Goal: Task Accomplishment & Management: Use online tool/utility

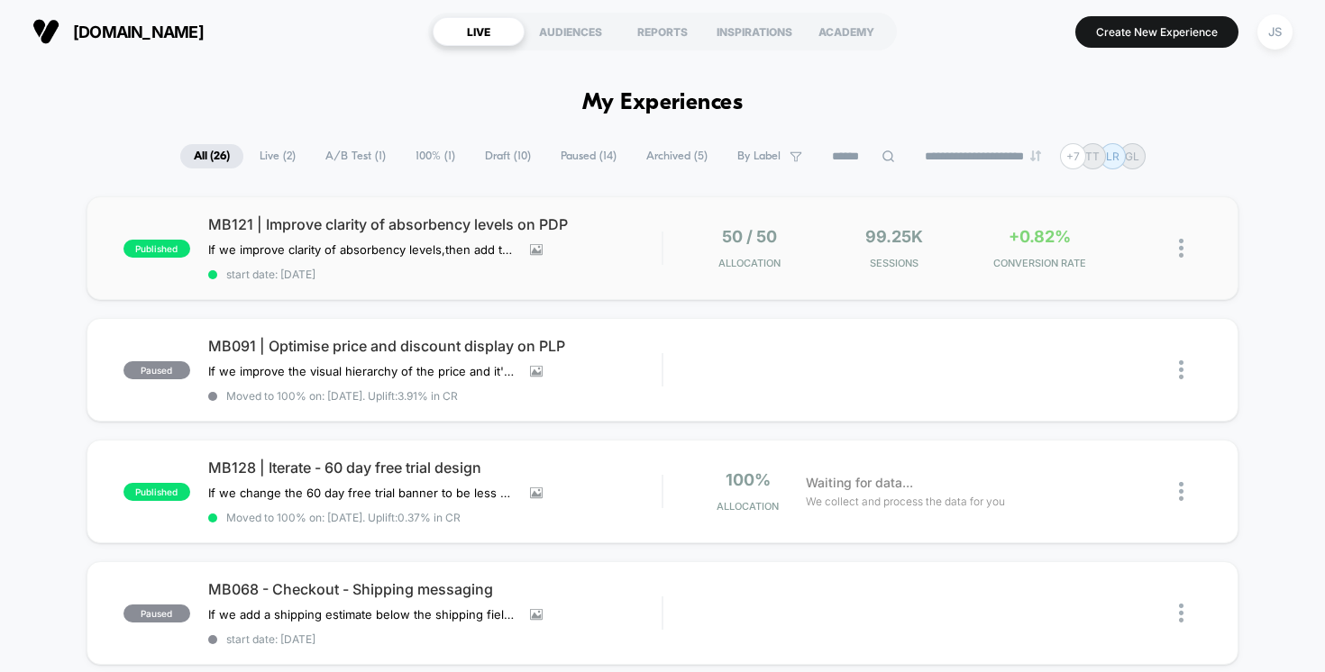
click at [464, 219] on span "MB121 | Improve clarity of absorbency levels on PDP" at bounding box center [435, 224] width 454 height 18
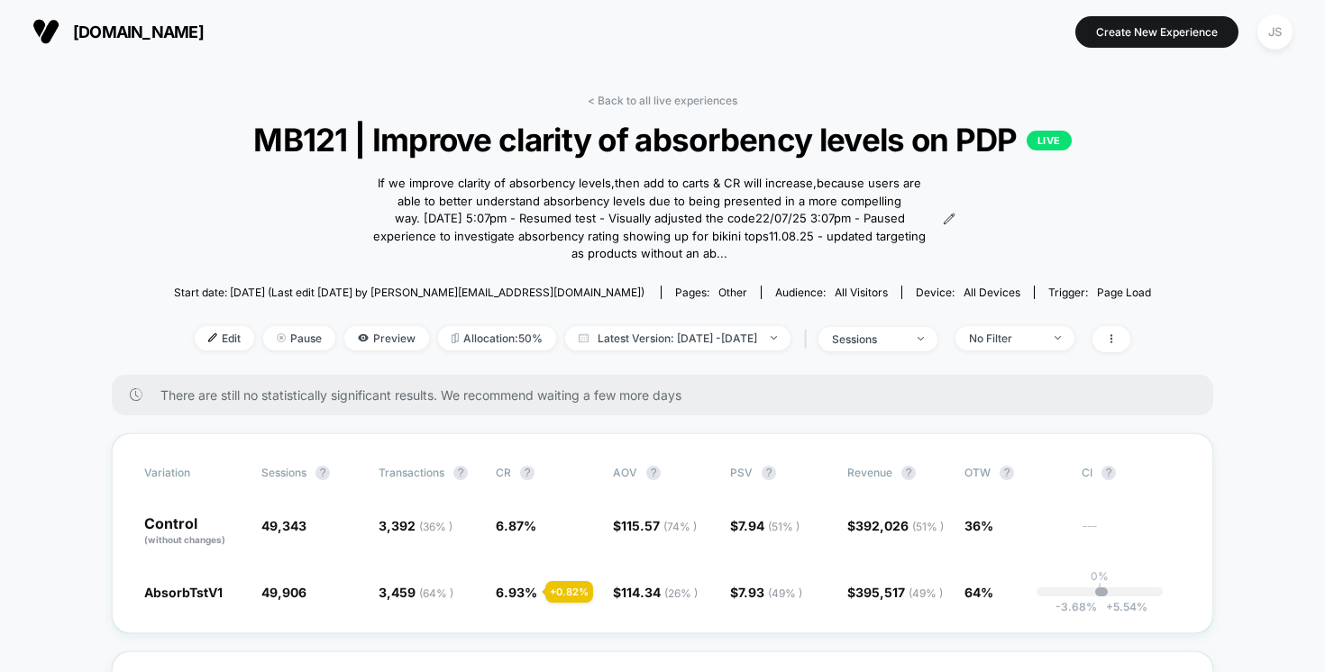
click at [1096, 224] on div "< Back to all live experiences MB121 | Improve clarity of absorbency levels on …" at bounding box center [662, 234] width 977 height 281
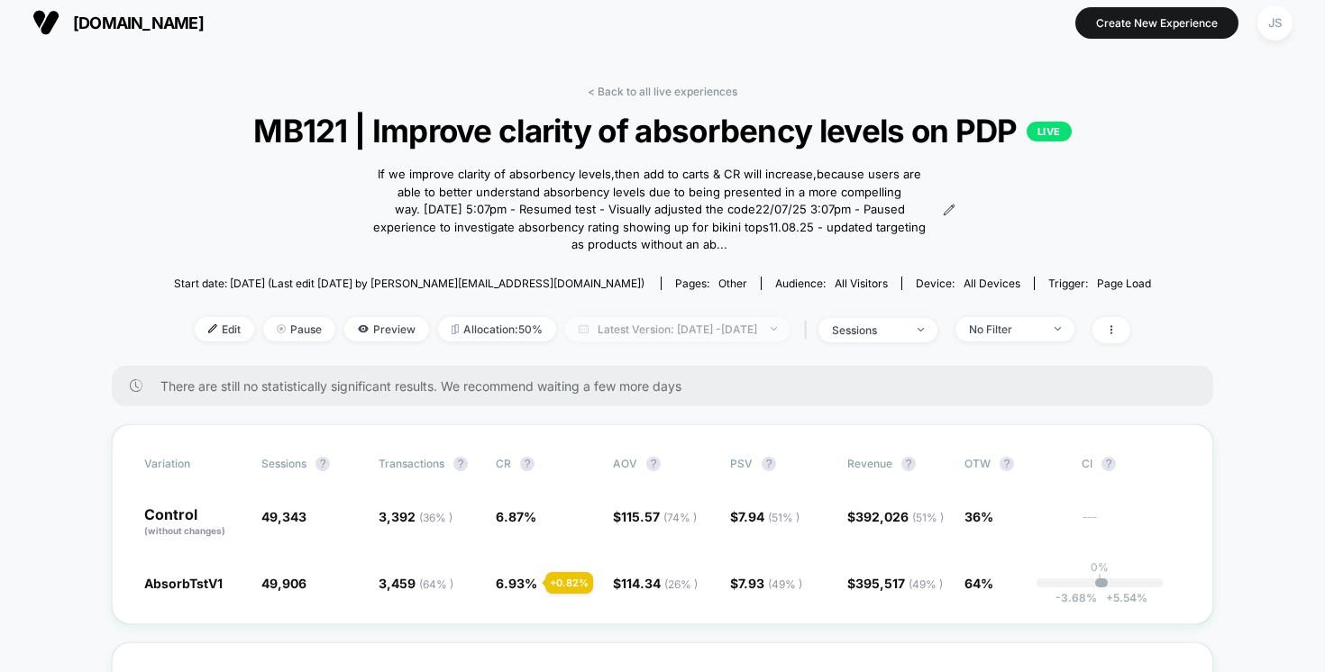
click at [790, 317] on span "Latest Version: [DATE] - [DATE]" at bounding box center [677, 329] width 225 height 24
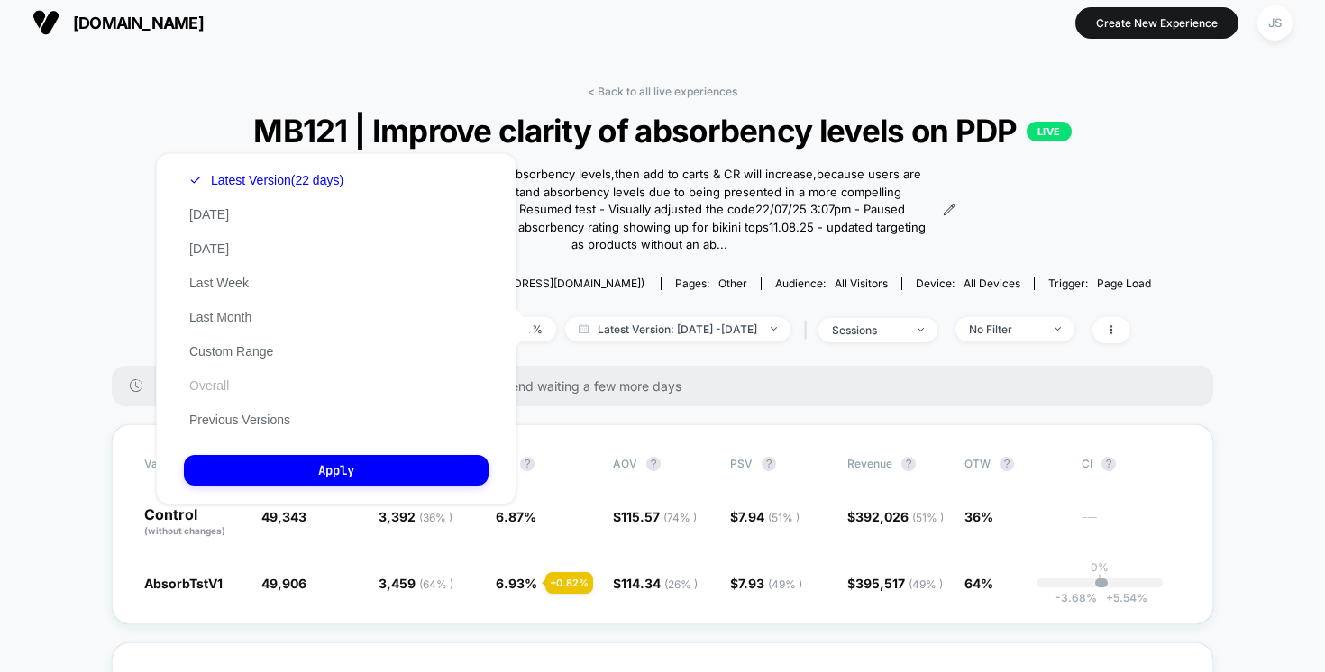
click at [210, 387] on button "Overall" at bounding box center [209, 386] width 50 height 16
click at [235, 424] on button "Previous Versions" at bounding box center [240, 420] width 112 height 16
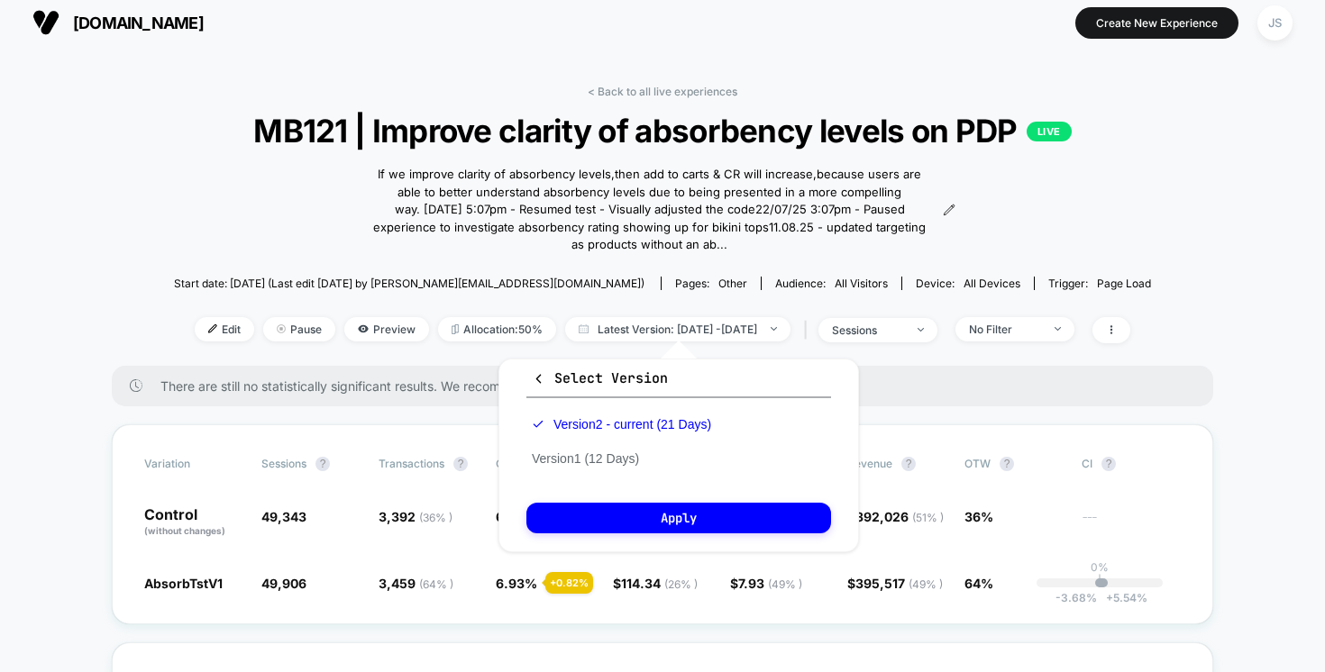
click at [1067, 245] on div "< Back to all live experiences MB121 | Improve clarity of absorbency levels on …" at bounding box center [662, 225] width 977 height 281
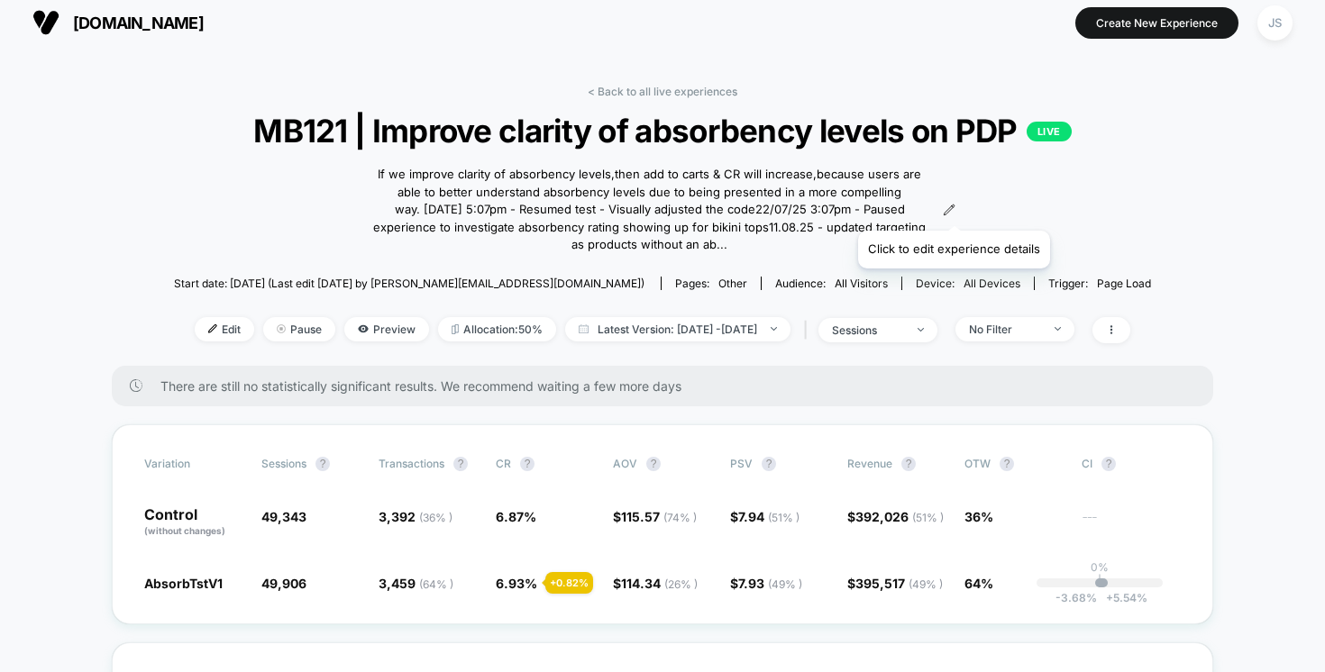
click at [953, 208] on icon at bounding box center [949, 210] width 13 height 13
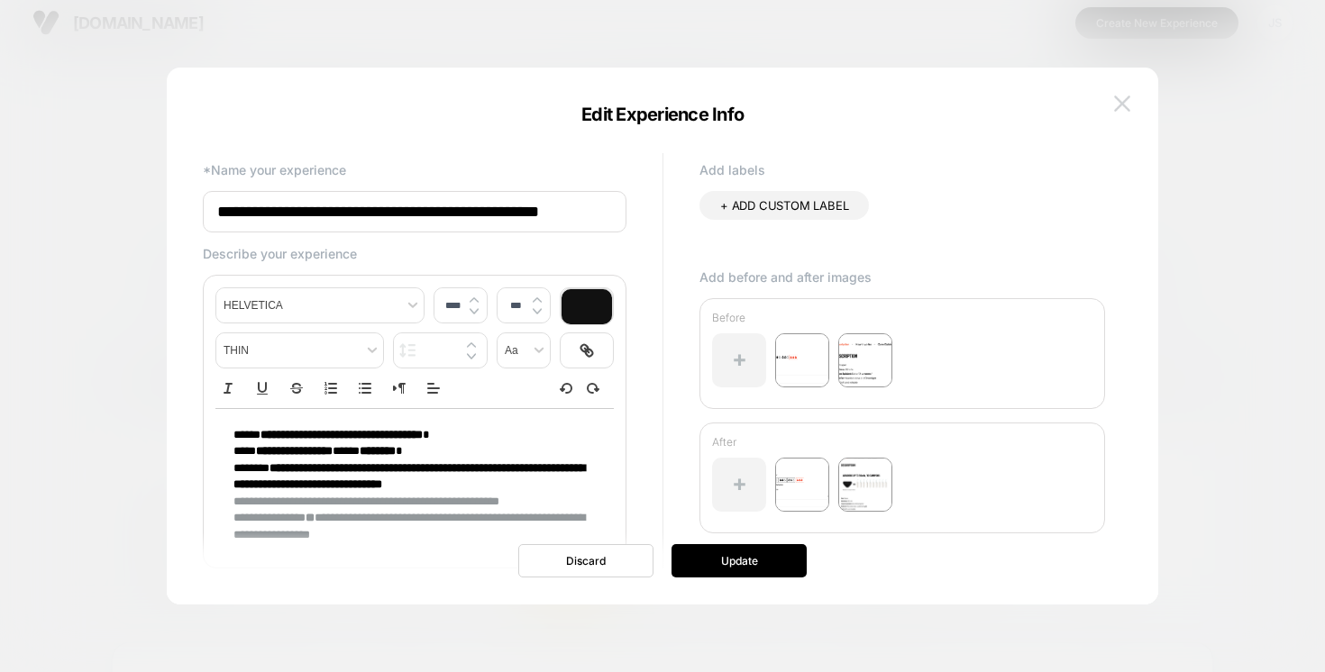
click at [1122, 113] on button at bounding box center [1122, 103] width 27 height 27
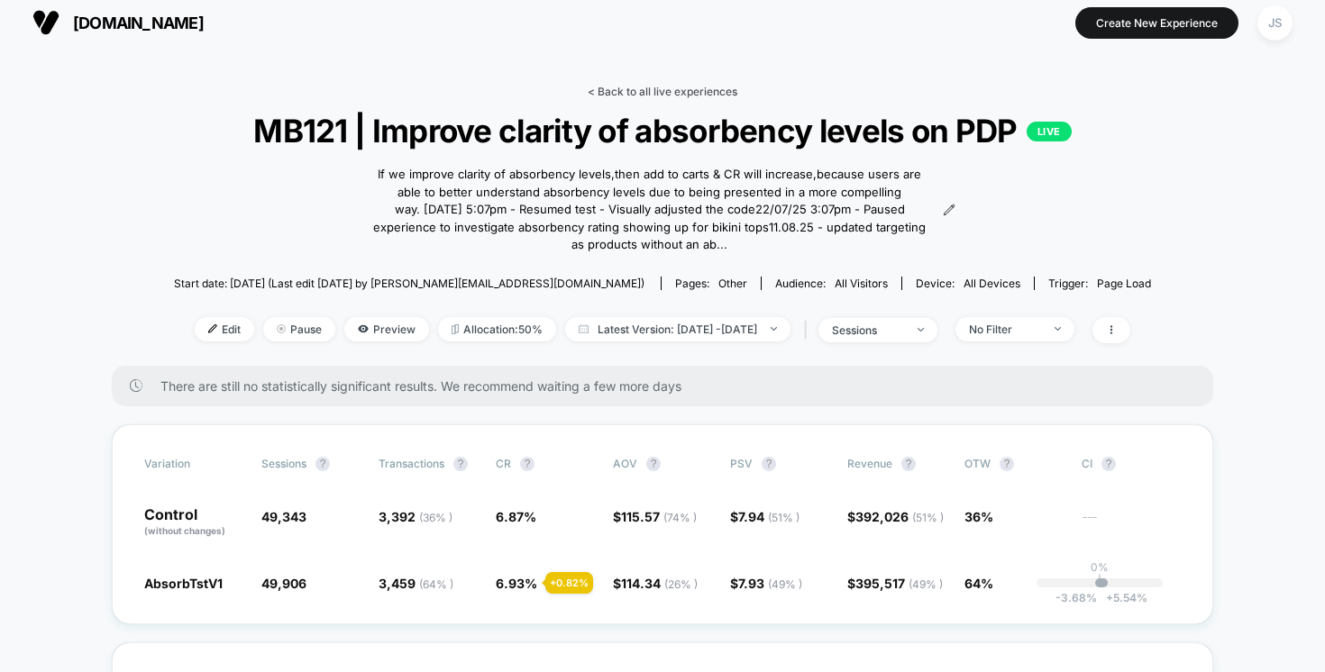
click at [626, 87] on link "< Back to all live experiences" at bounding box center [663, 92] width 150 height 14
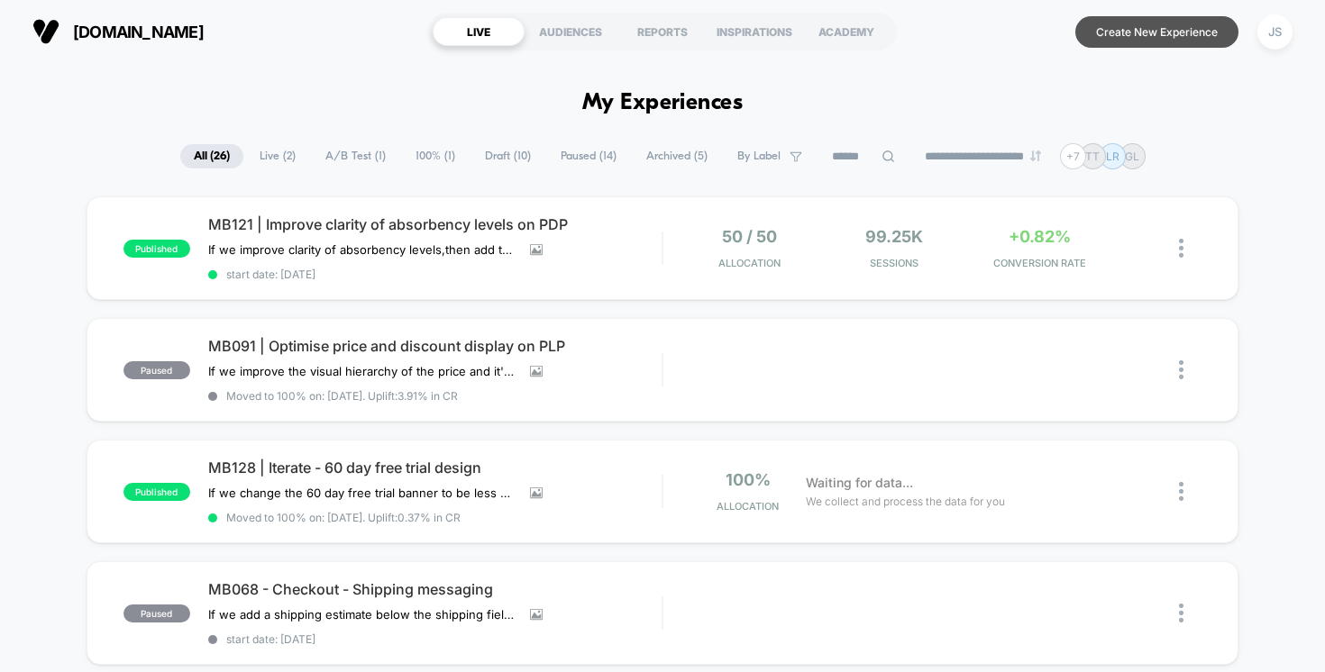
click at [1128, 41] on button "Create New Experience" at bounding box center [1156, 32] width 163 height 32
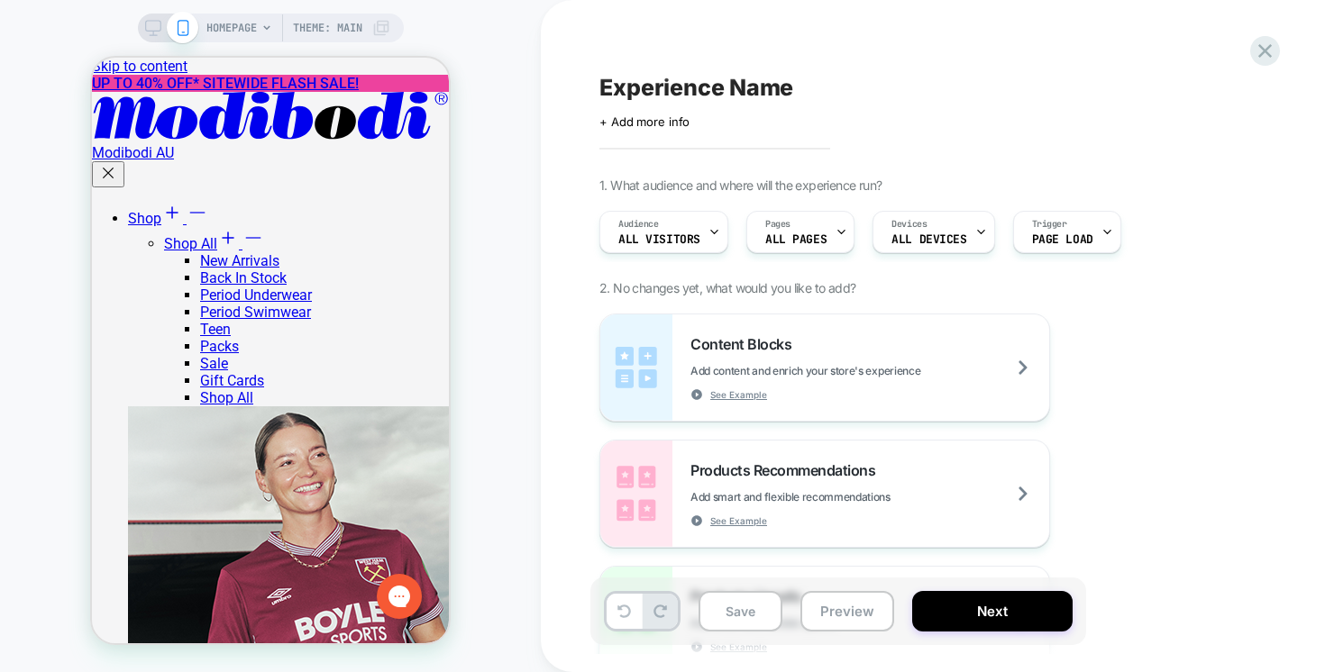
click at [504, 410] on div "HOMEPAGE Theme: MAIN" at bounding box center [270, 336] width 541 height 636
click at [493, 362] on div "HOMEPAGE Theme: MAIN" at bounding box center [270, 336] width 541 height 636
click at [663, 226] on div "Audience All Visitors" at bounding box center [659, 232] width 118 height 41
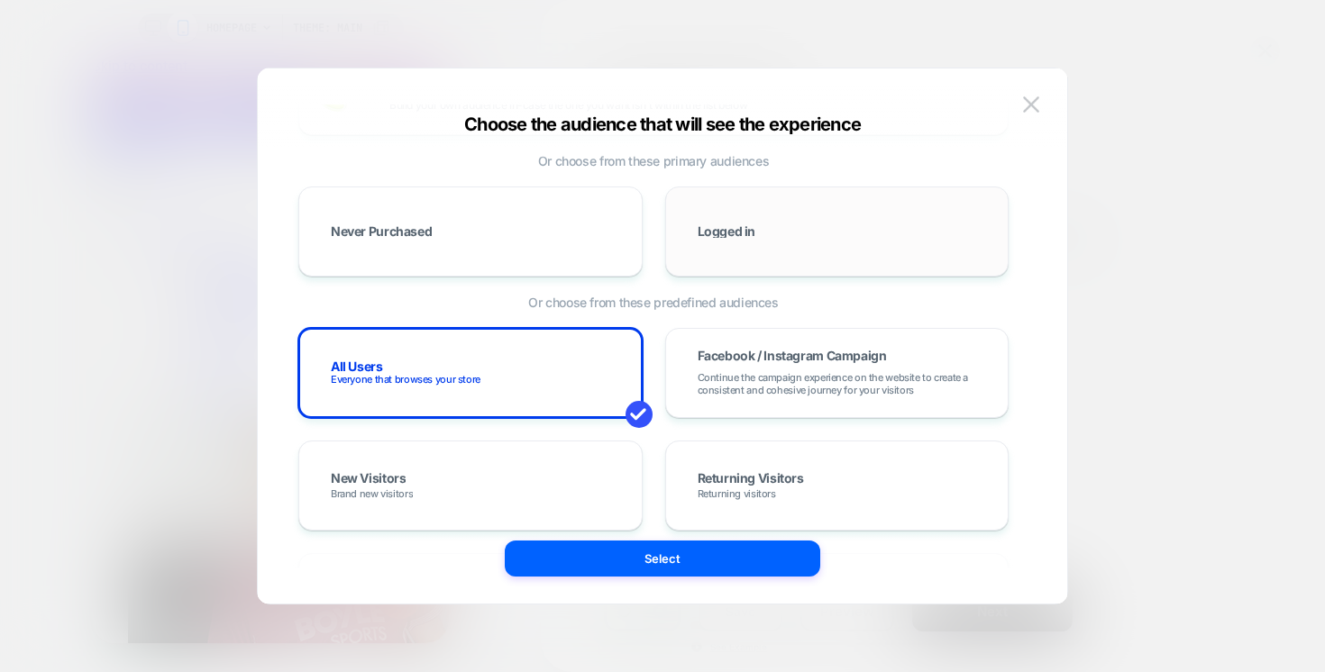
scroll to position [113, 0]
click at [1023, 106] on img at bounding box center [1031, 103] width 16 height 15
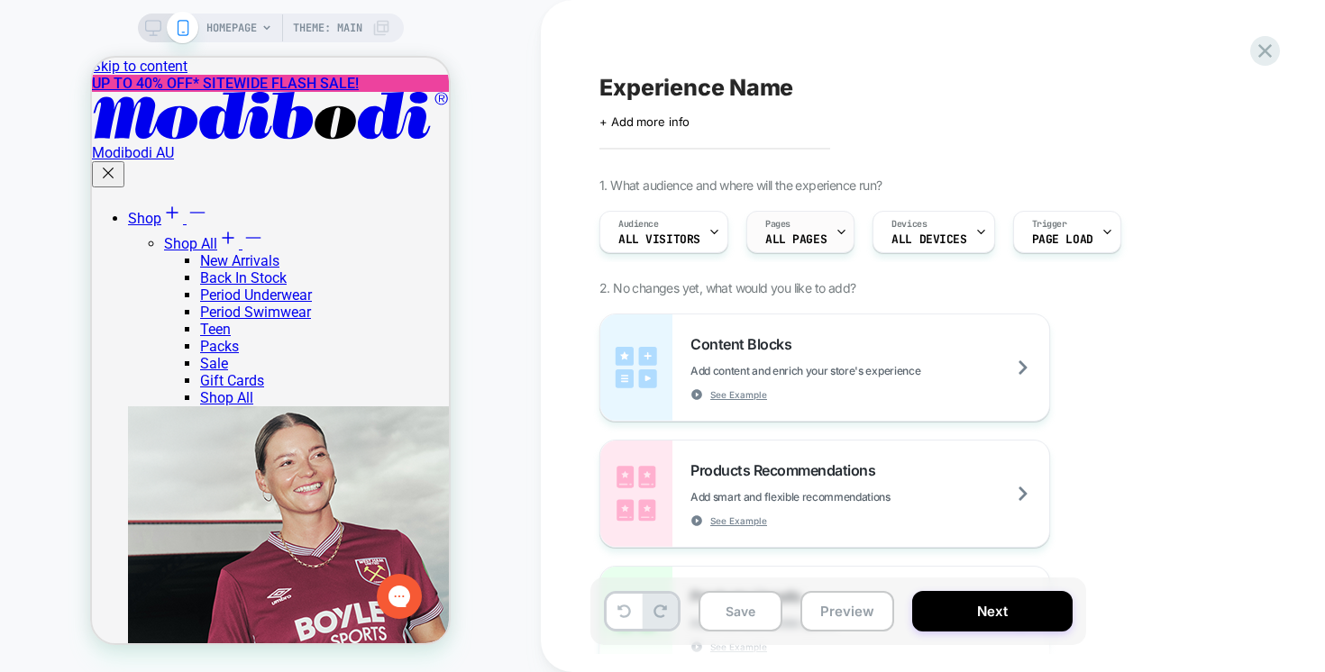
click at [783, 237] on span "ALL PAGES" at bounding box center [795, 239] width 61 height 13
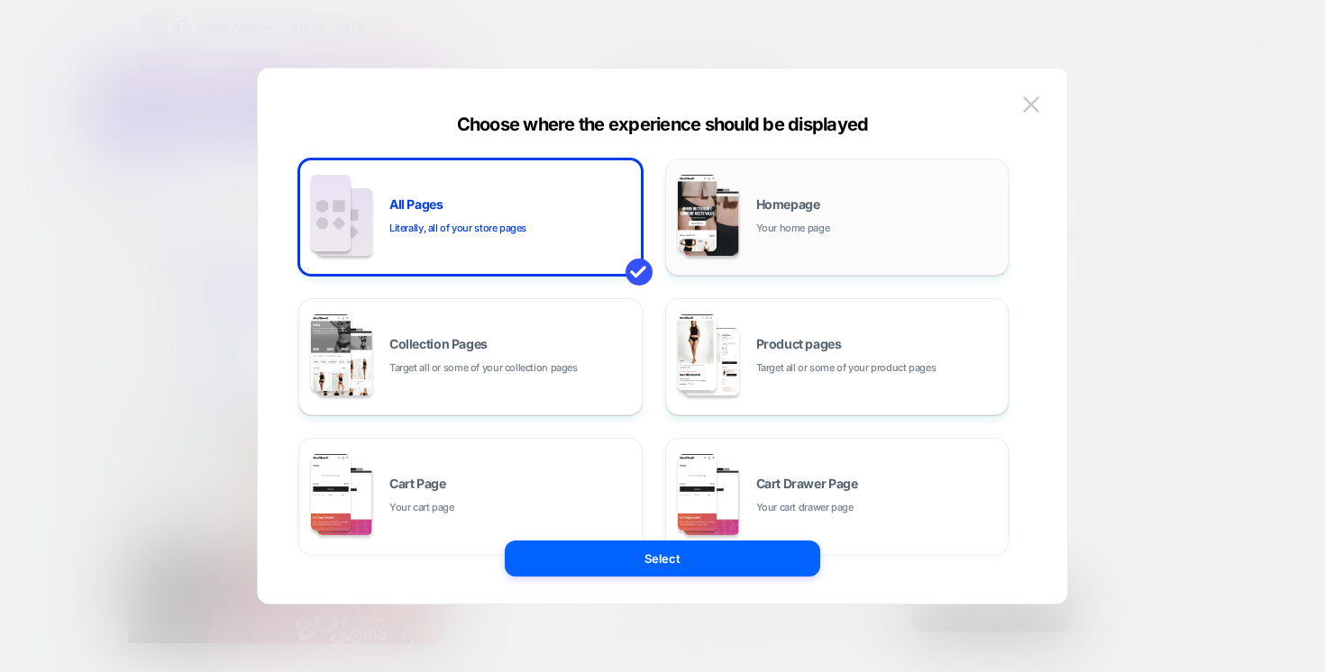
click at [807, 208] on span "Homepage" at bounding box center [788, 204] width 64 height 13
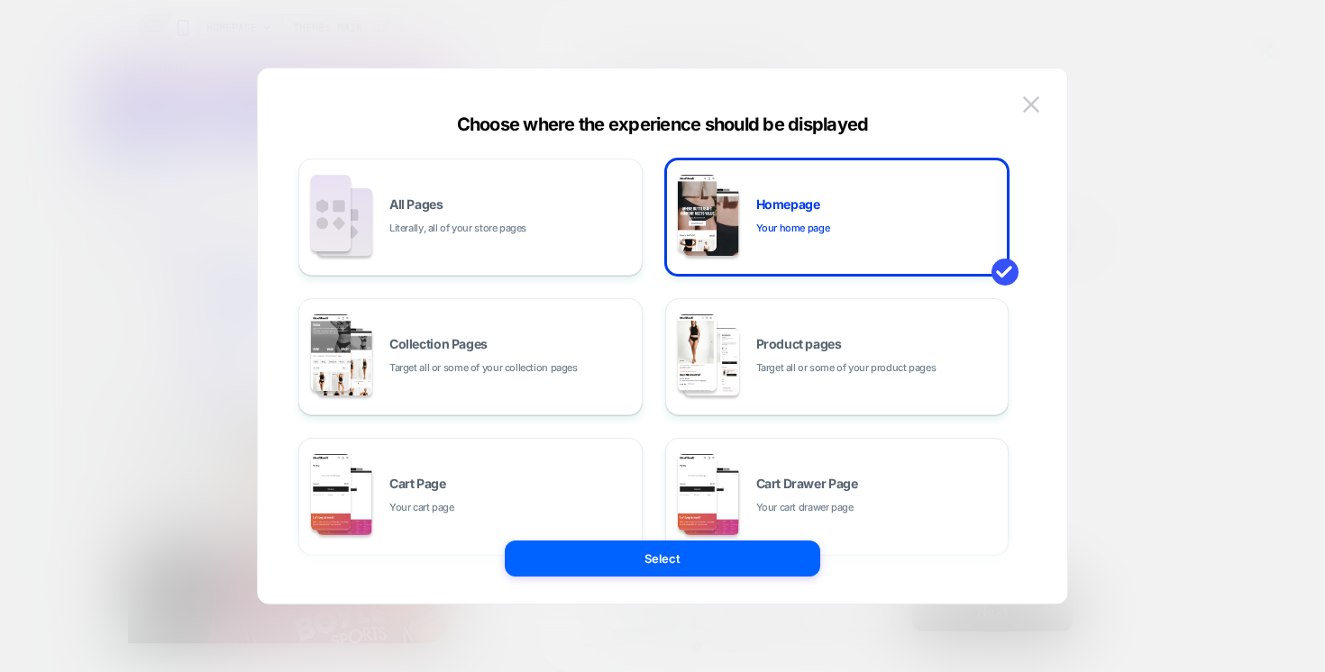
click at [1030, 122] on div "Choose where the experience should be displayed" at bounding box center [662, 125] width 809 height 22
click at [1028, 102] on img at bounding box center [1031, 103] width 16 height 15
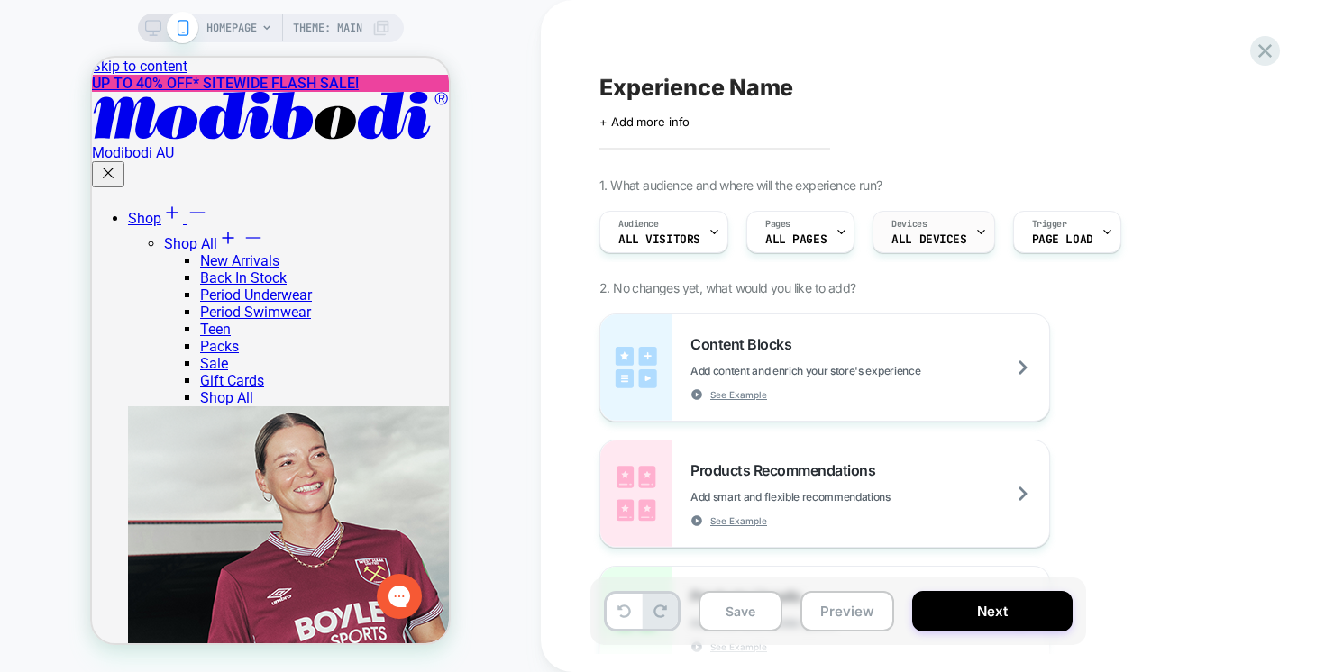
click at [935, 225] on div "Devices ALL DEVICES" at bounding box center [928, 232] width 111 height 41
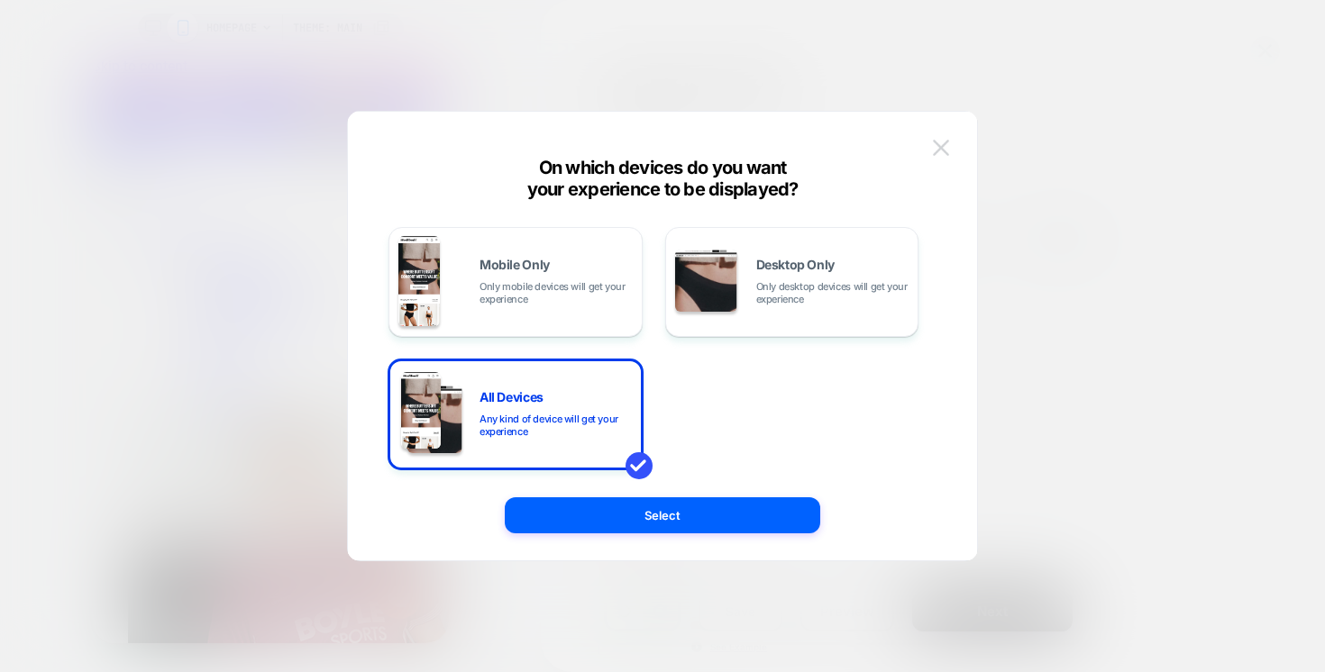
click at [948, 146] on img at bounding box center [941, 147] width 16 height 15
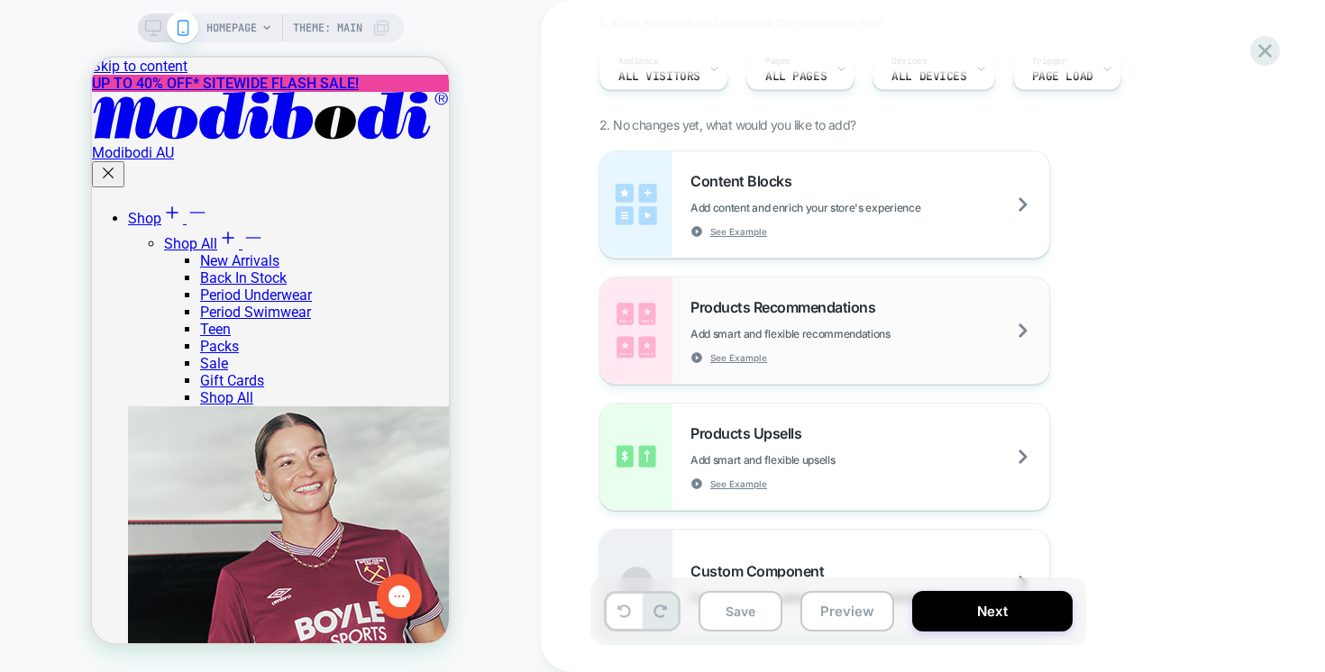
scroll to position [160, 0]
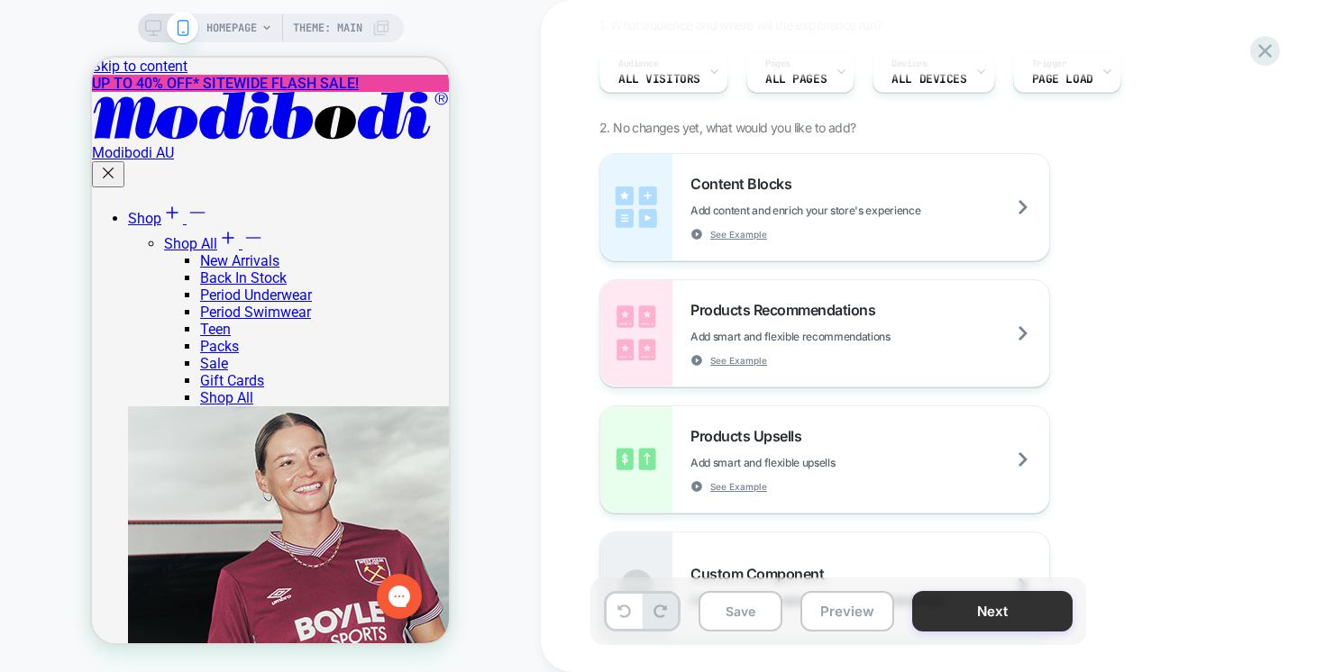
click at [939, 615] on button "Next" at bounding box center [992, 611] width 160 height 41
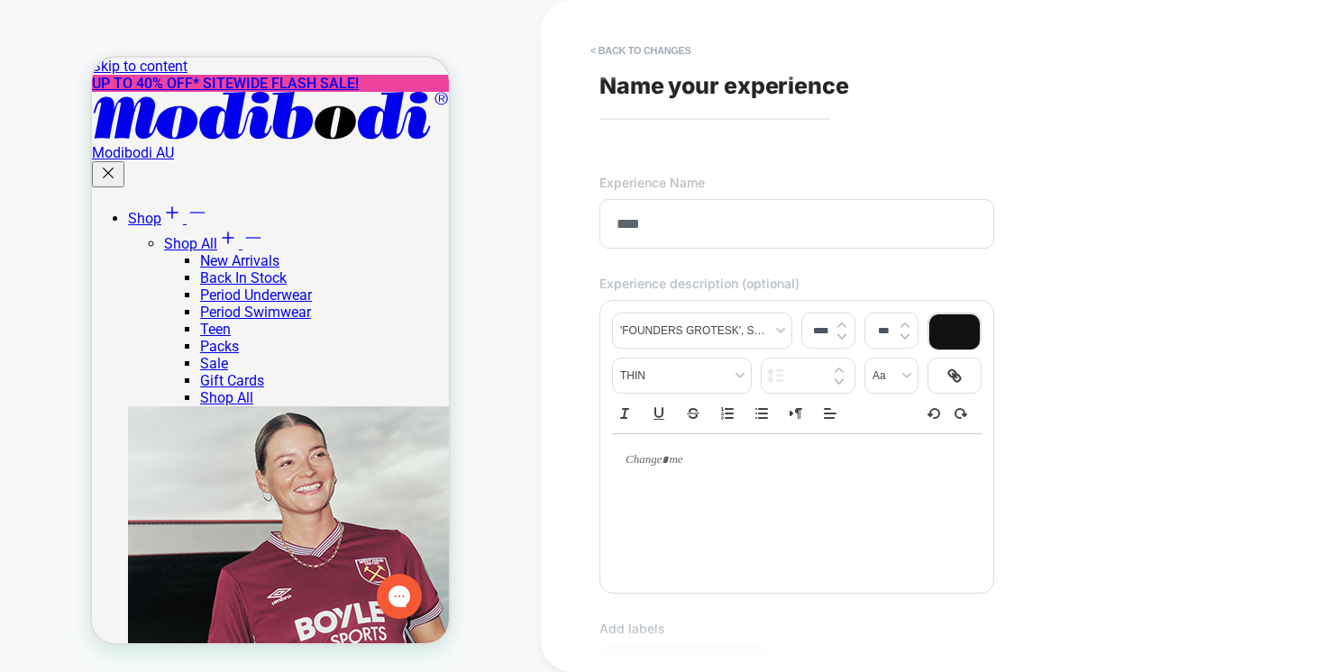
type input "****"
click at [1010, 133] on div "**********" at bounding box center [928, 336] width 676 height 636
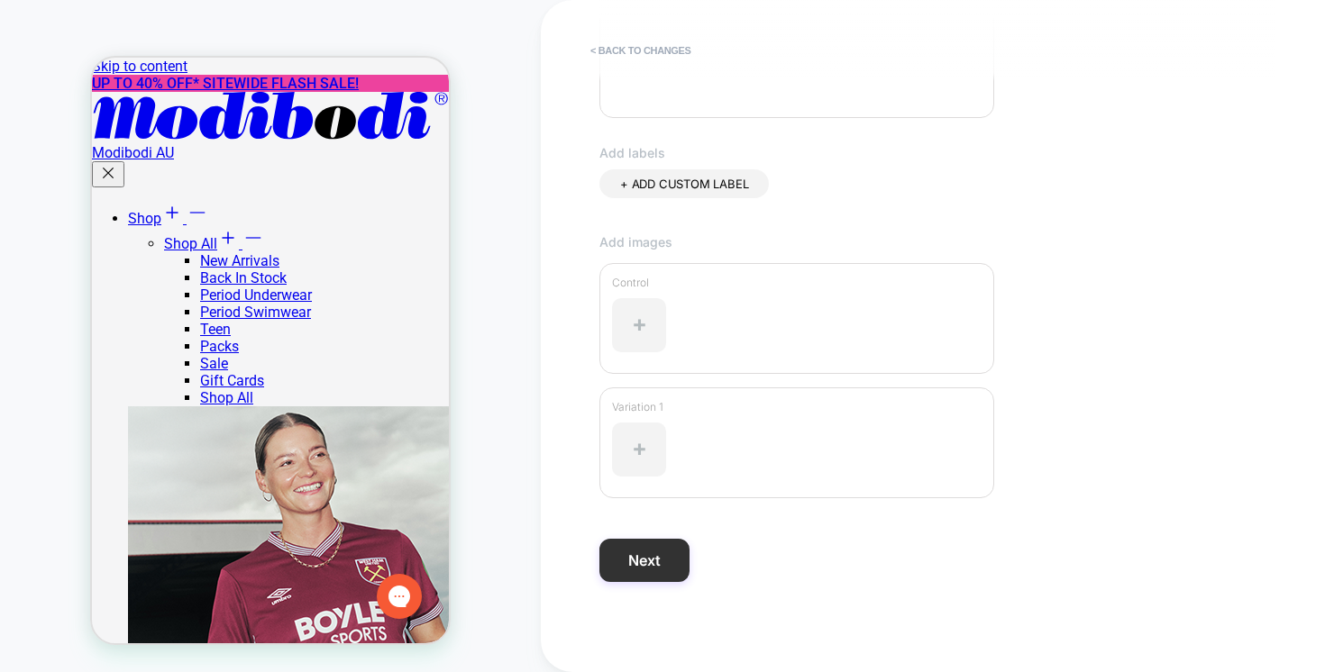
click at [661, 550] on button "Next" at bounding box center [644, 560] width 90 height 43
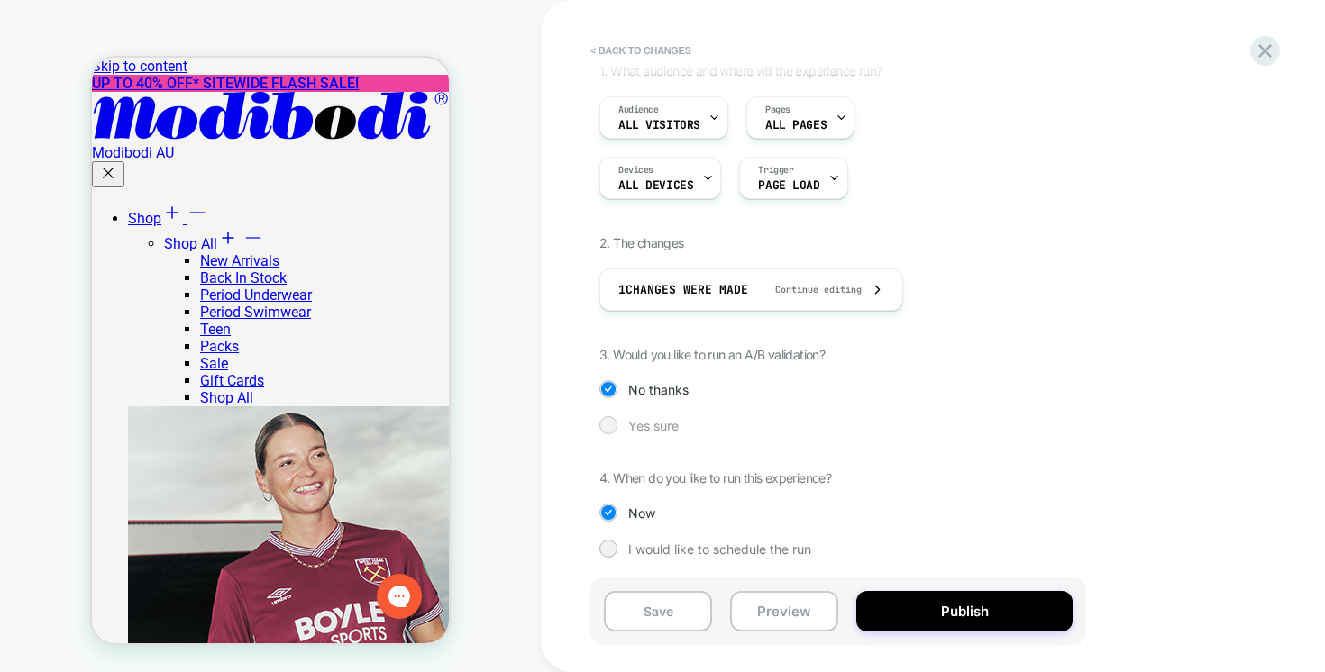
click at [648, 418] on span "Yes sure" at bounding box center [653, 425] width 50 height 15
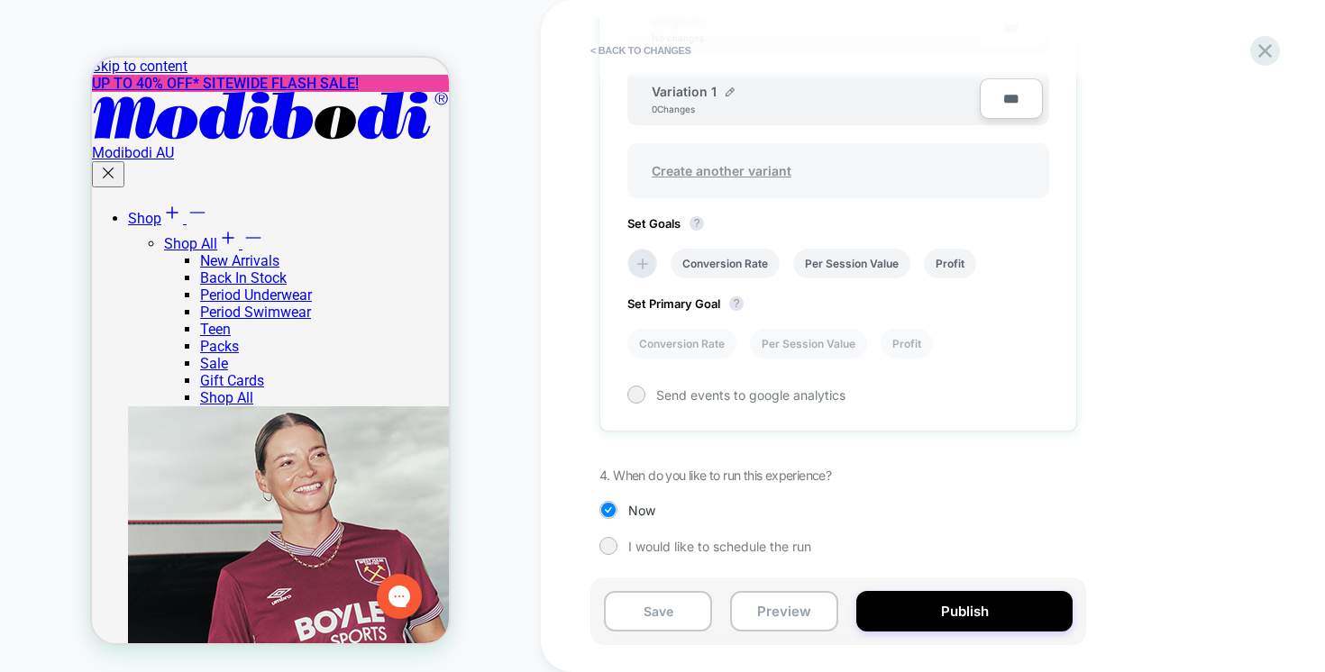
scroll to position [532, 0]
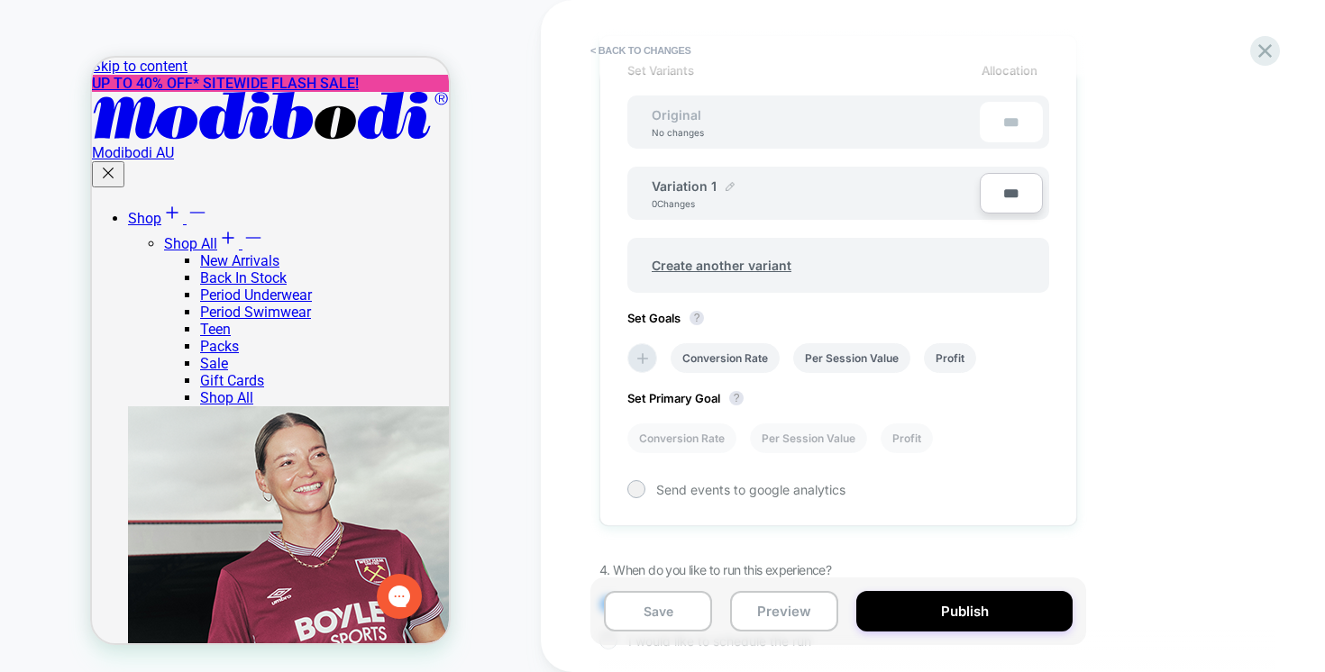
click at [726, 188] on img at bounding box center [730, 186] width 9 height 9
click at [710, 195] on input "**********" at bounding box center [717, 195] width 131 height 35
type input "****"
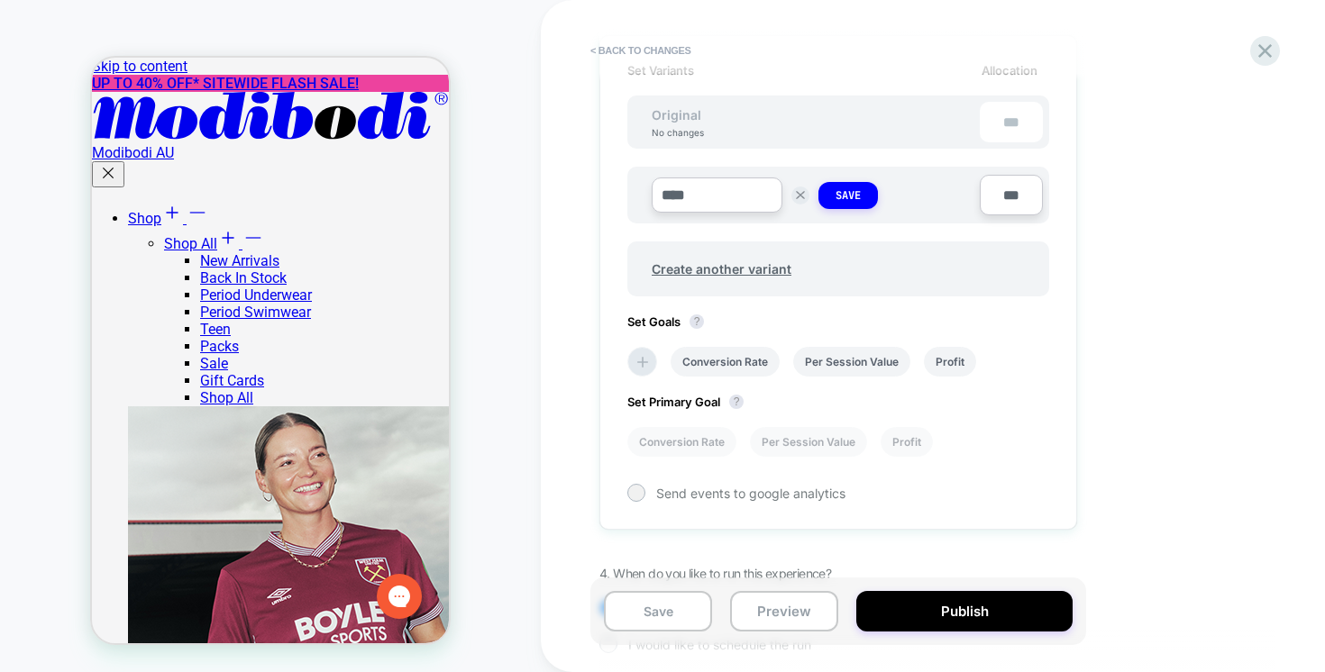
click at [915, 151] on div "**** Save ***" at bounding box center [838, 186] width 422 height 75
click at [744, 359] on li "Conversion Rate" at bounding box center [725, 362] width 109 height 30
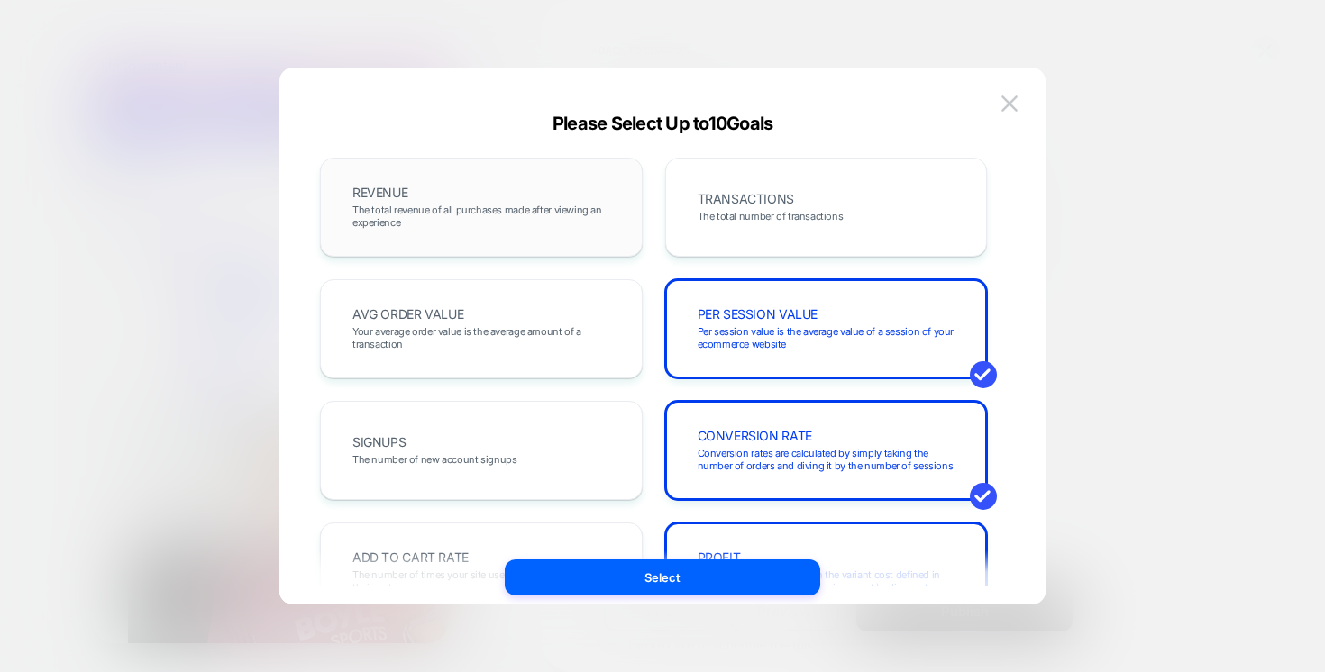
click at [486, 198] on div "REVENUE The total revenue of all purchases made after viewing an experience" at bounding box center [481, 207] width 285 height 61
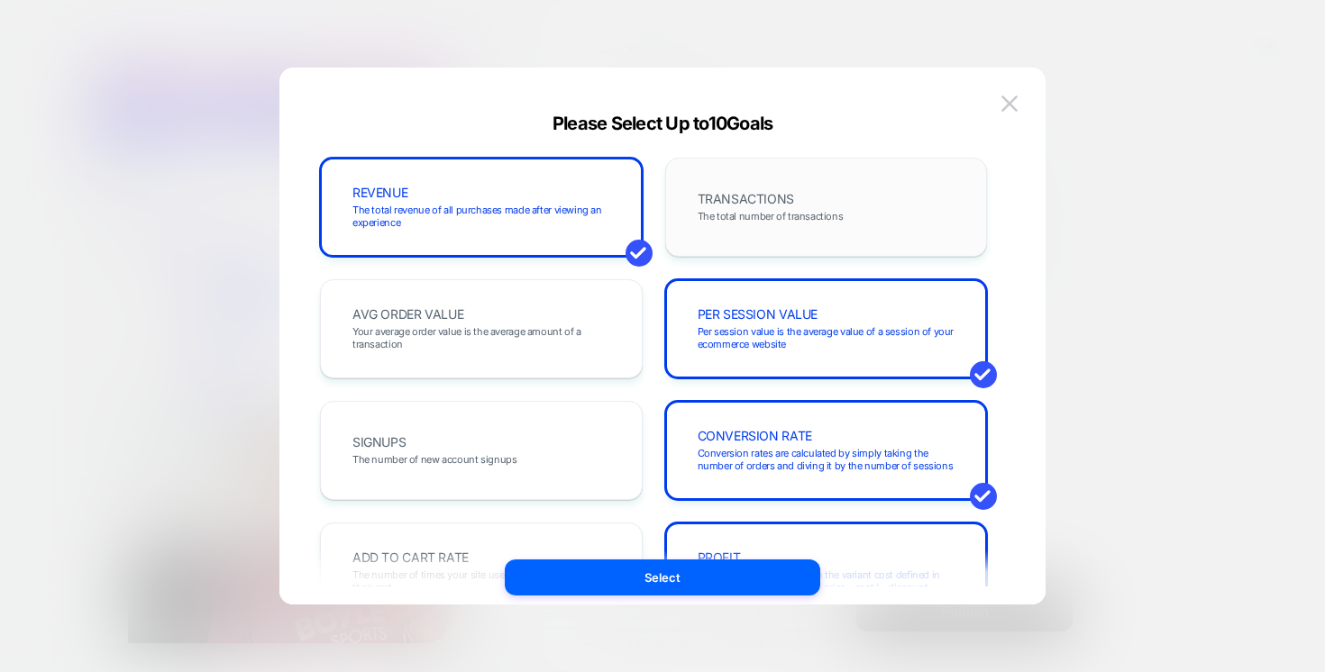
click at [846, 182] on div "TRANSACTIONS The total number of transactions" at bounding box center [826, 207] width 285 height 61
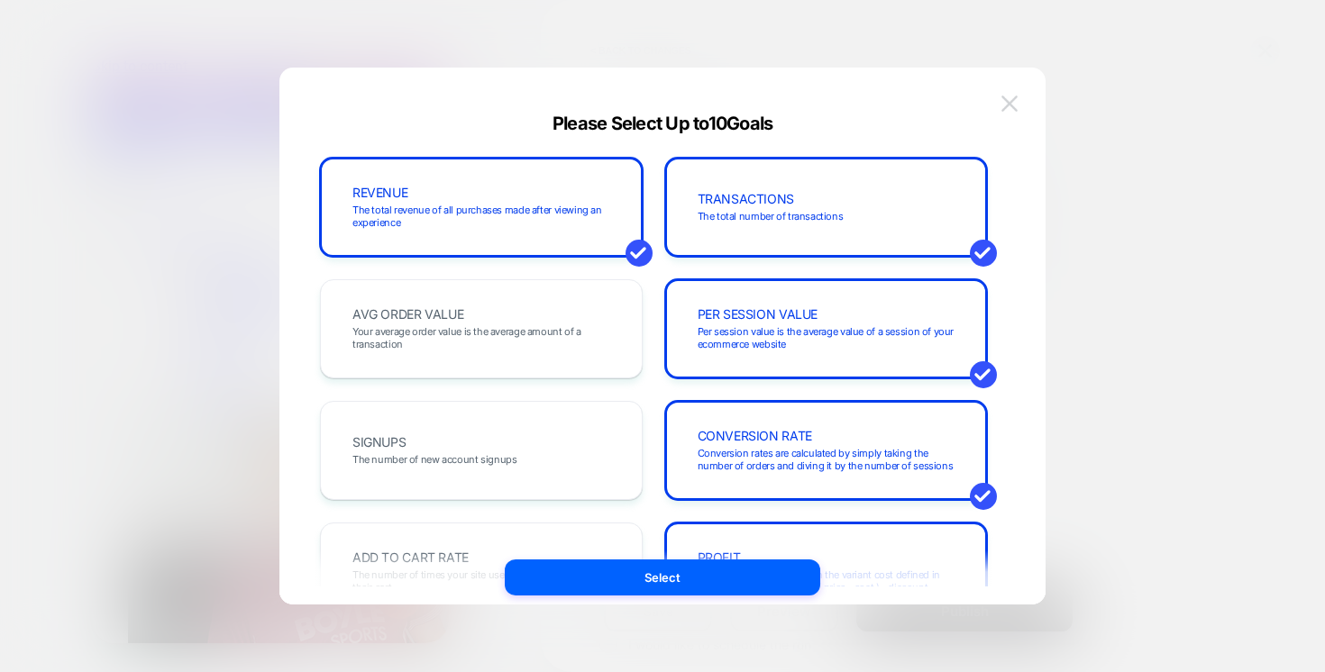
click at [1011, 90] on button at bounding box center [1009, 103] width 27 height 27
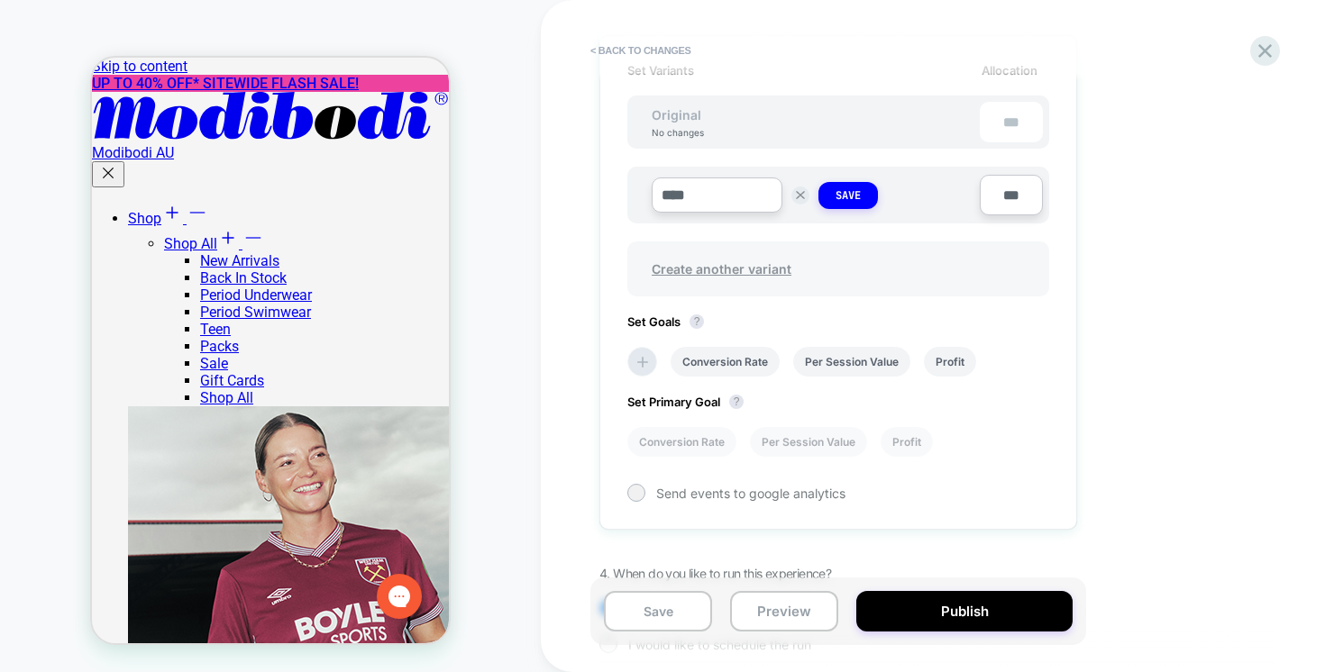
scroll to position [589, 0]
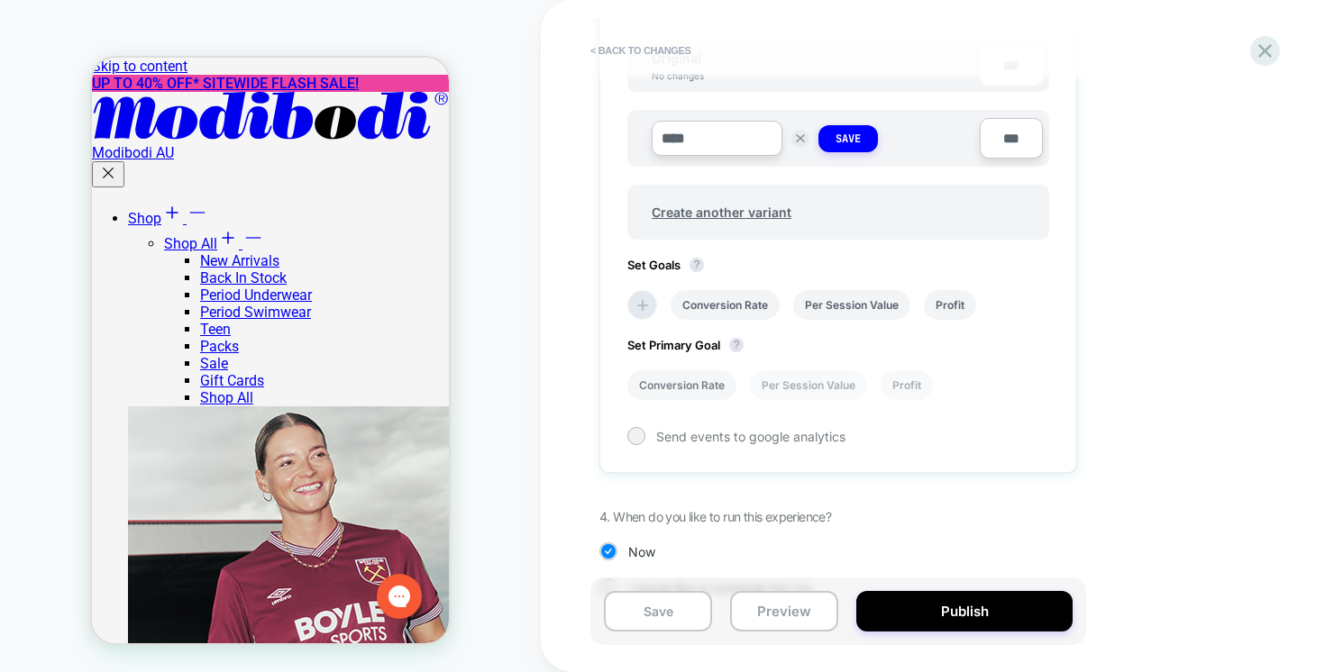
click at [681, 388] on li "Conversion Rate" at bounding box center [681, 385] width 109 height 30
click at [644, 312] on icon at bounding box center [643, 306] width 18 height 18
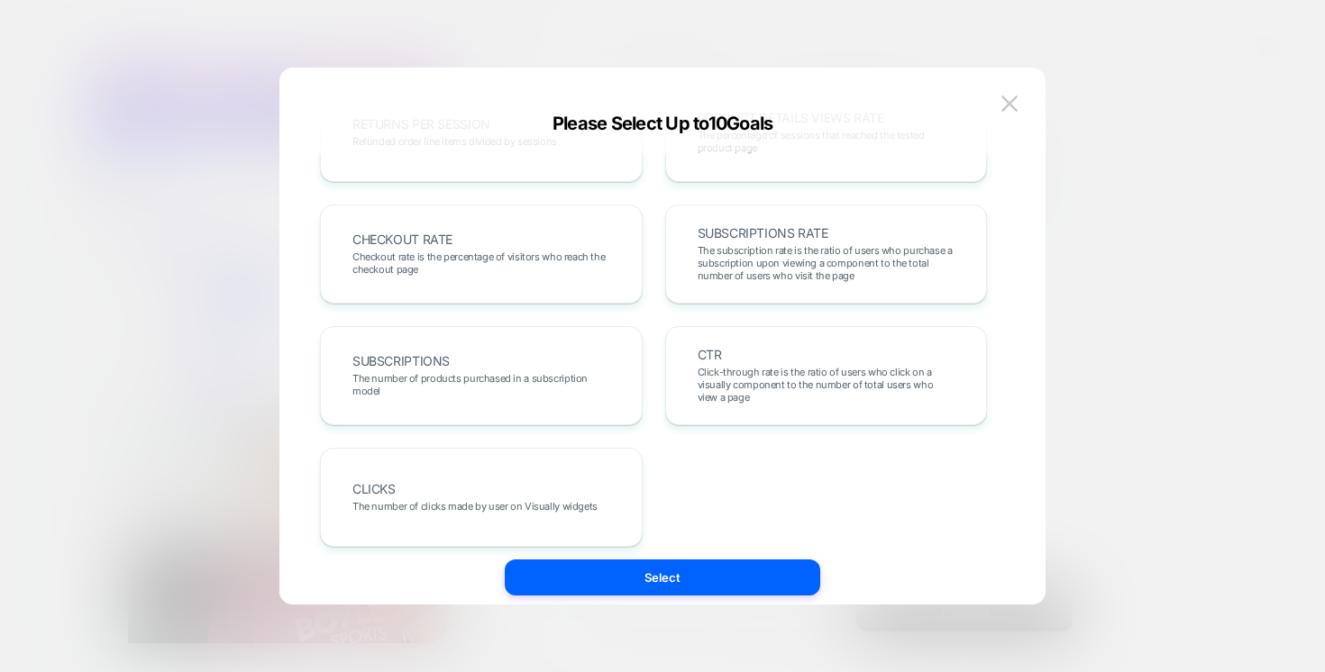
scroll to position [698, 0]
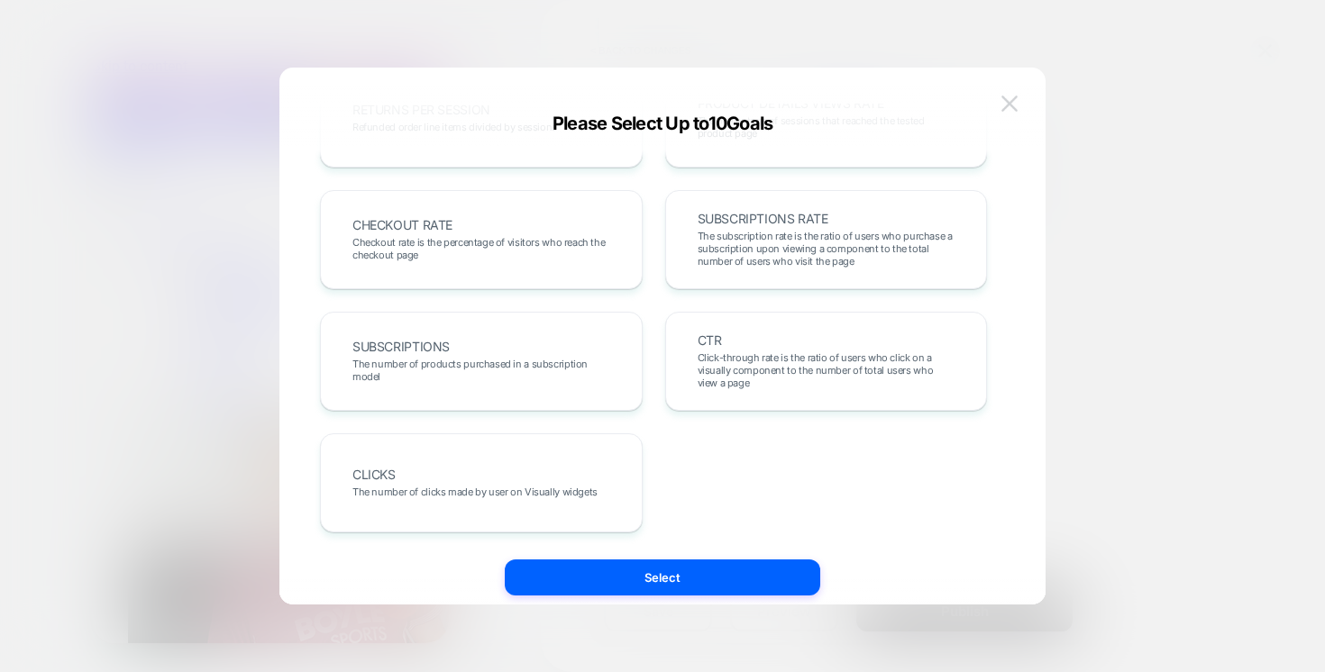
click at [1007, 99] on img at bounding box center [1009, 103] width 16 height 15
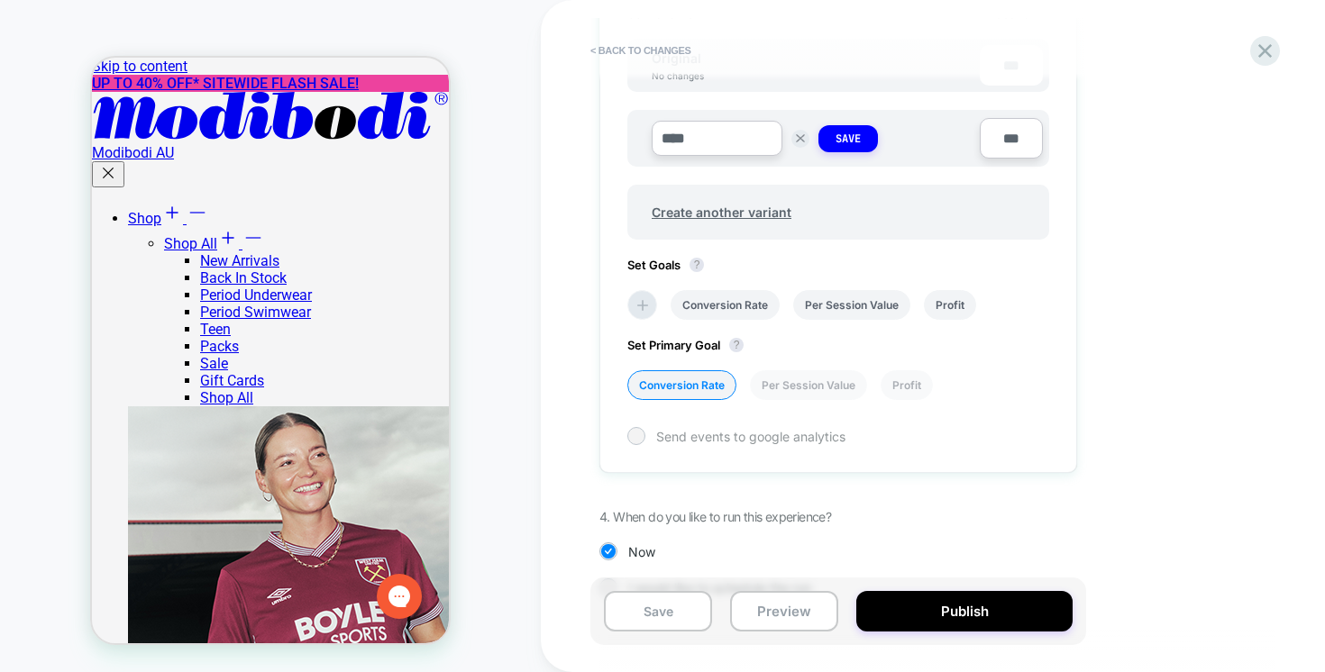
click at [635, 443] on div at bounding box center [636, 436] width 14 height 14
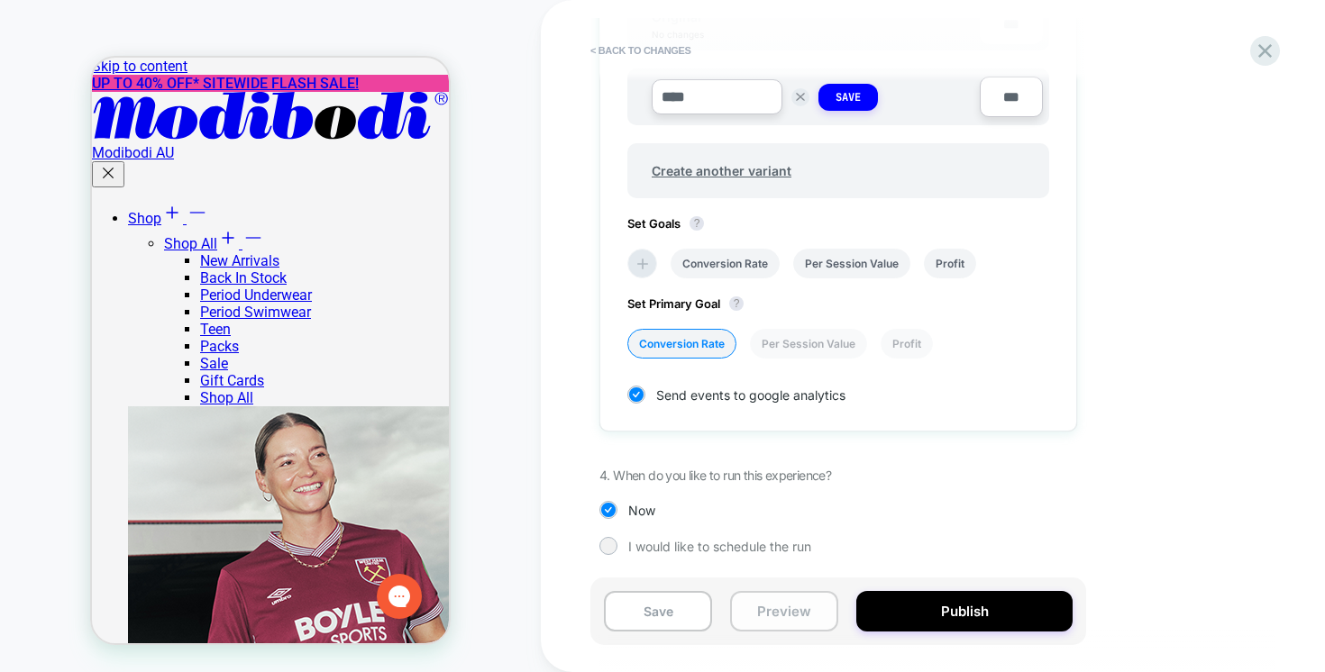
click at [757, 605] on button "Preview" at bounding box center [784, 611] width 108 height 41
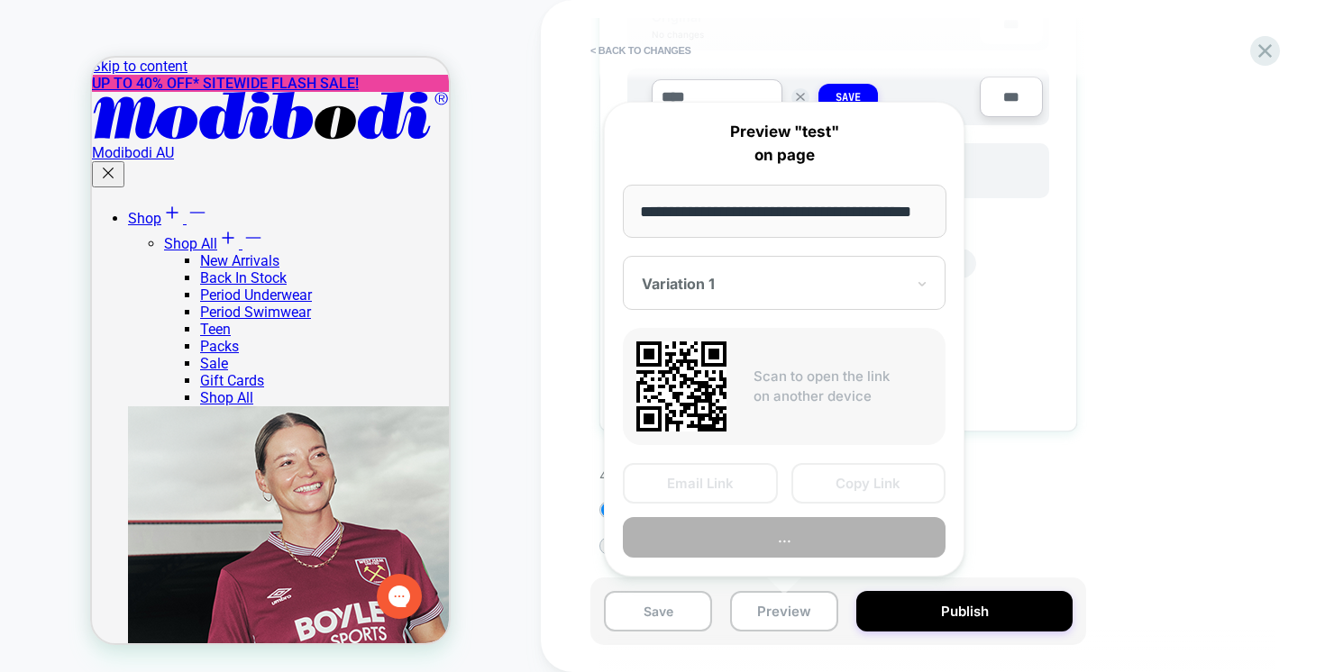
scroll to position [0, 0]
click at [772, 275] on div at bounding box center [773, 284] width 263 height 18
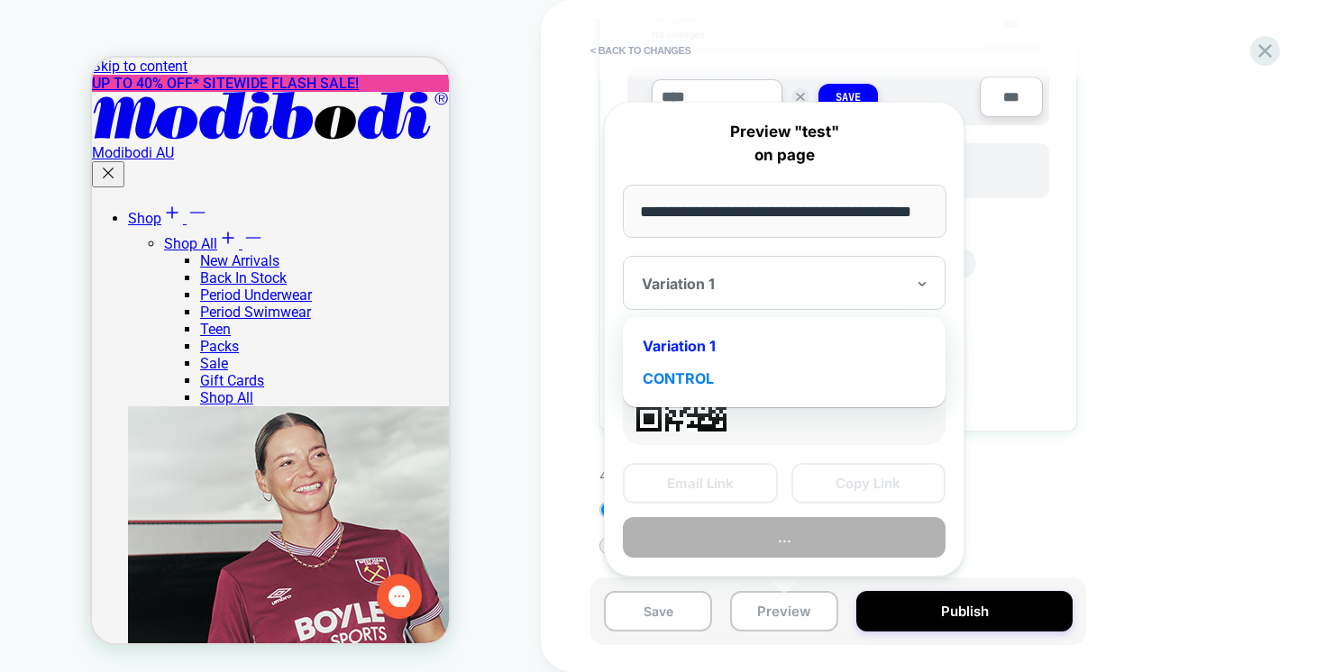
click at [701, 364] on div "CONTROL" at bounding box center [784, 378] width 305 height 32
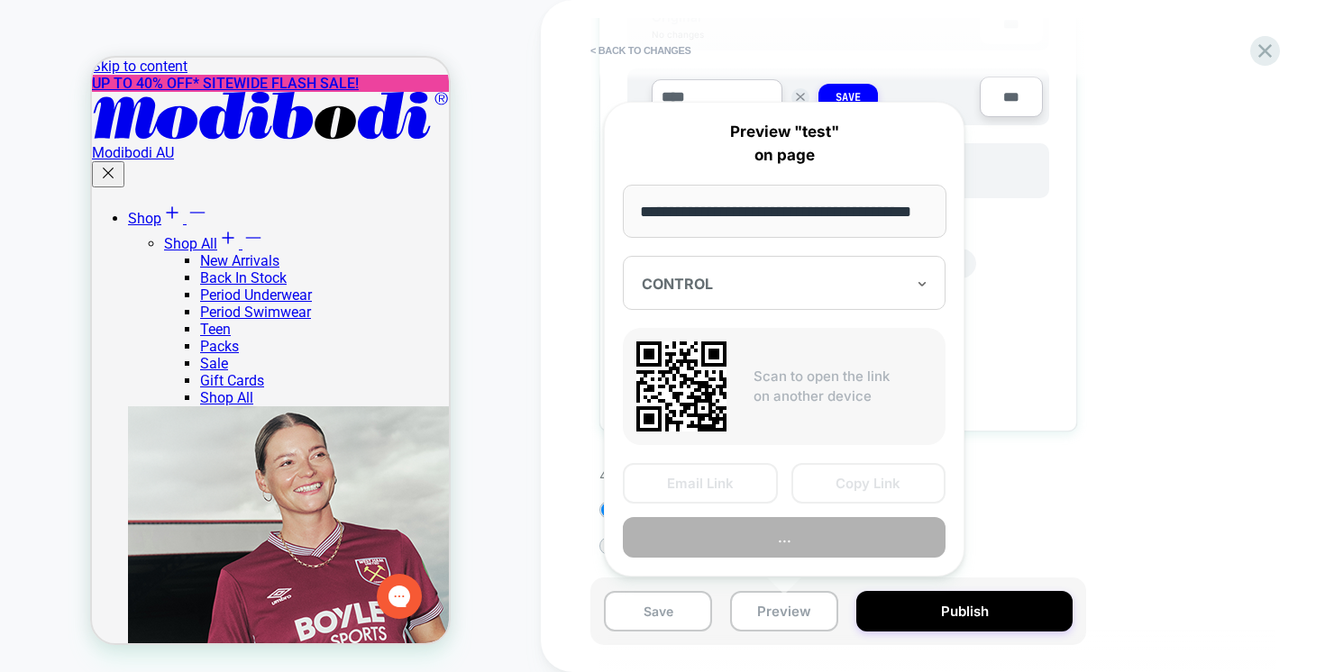
click at [710, 289] on div at bounding box center [773, 284] width 263 height 18
click at [1044, 461] on div "1. What audience and where will the experience run? Audience All Visitors Pages…" at bounding box center [928, 65] width 658 height 1035
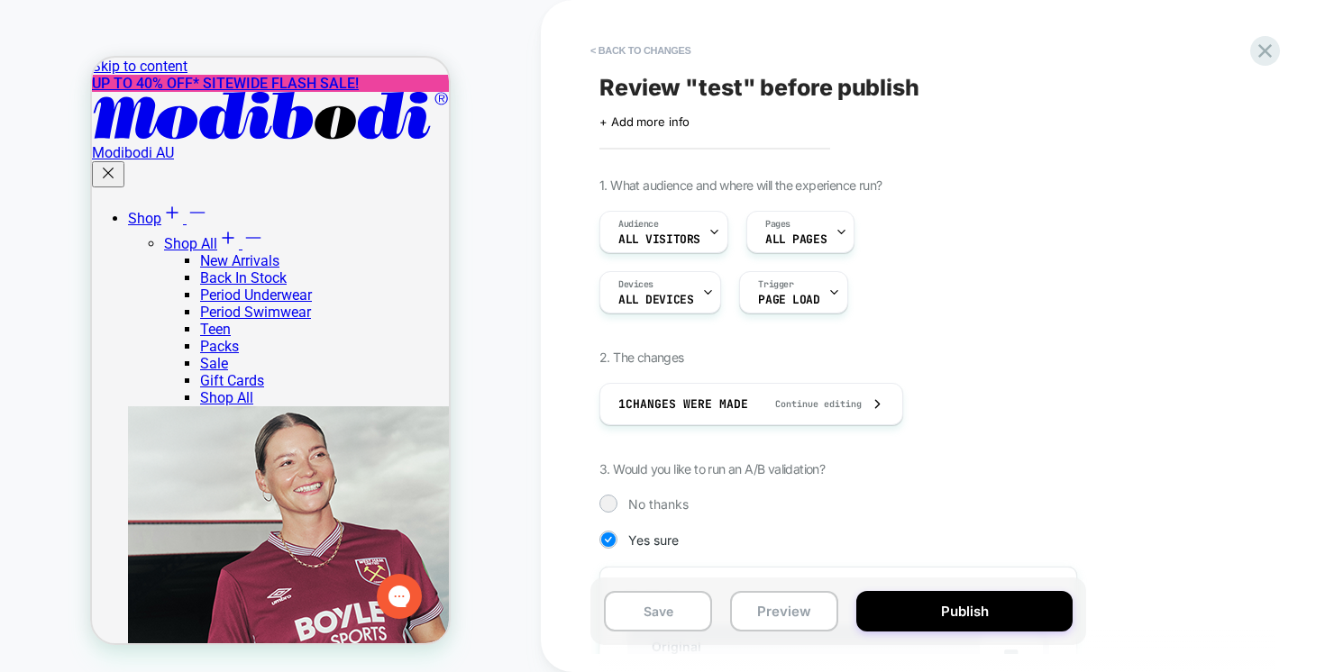
click at [1247, 56] on span "< Back to changes" at bounding box center [919, 50] width 676 height 29
click at [1252, 54] on div at bounding box center [1265, 50] width 37 height 37
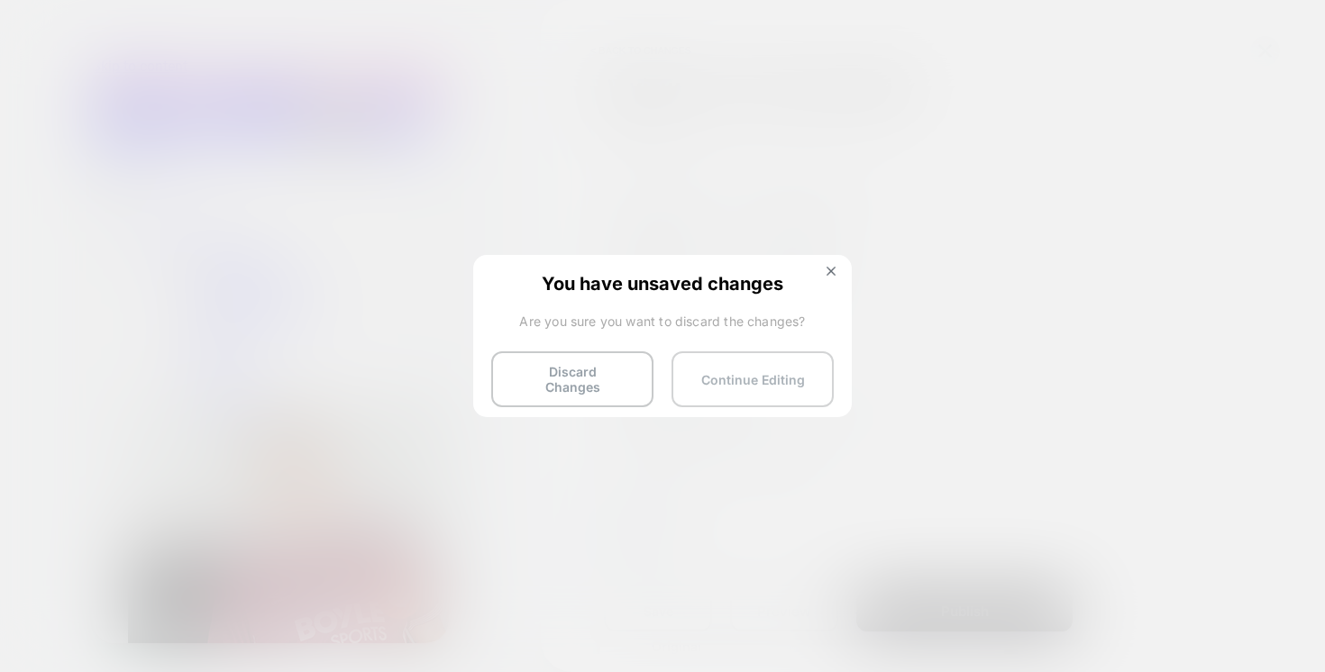
click at [717, 381] on button "Continue Editing" at bounding box center [753, 380] width 162 height 56
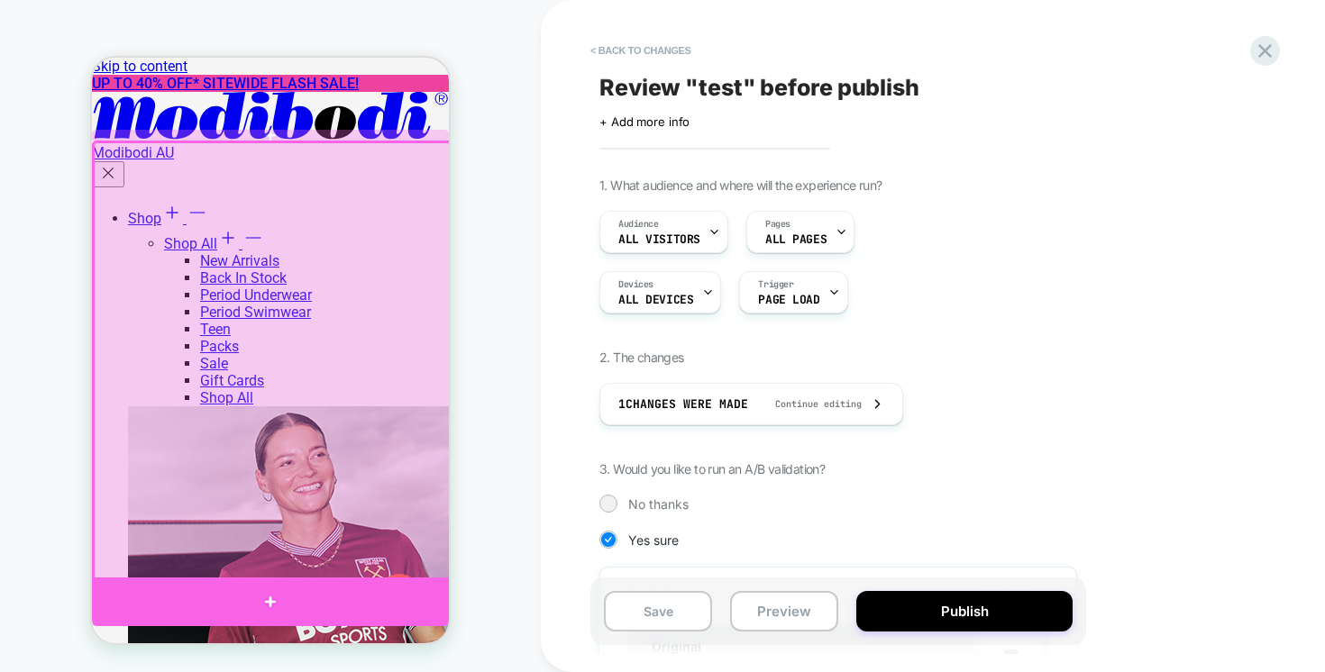
click at [260, 594] on div at bounding box center [270, 602] width 357 height 49
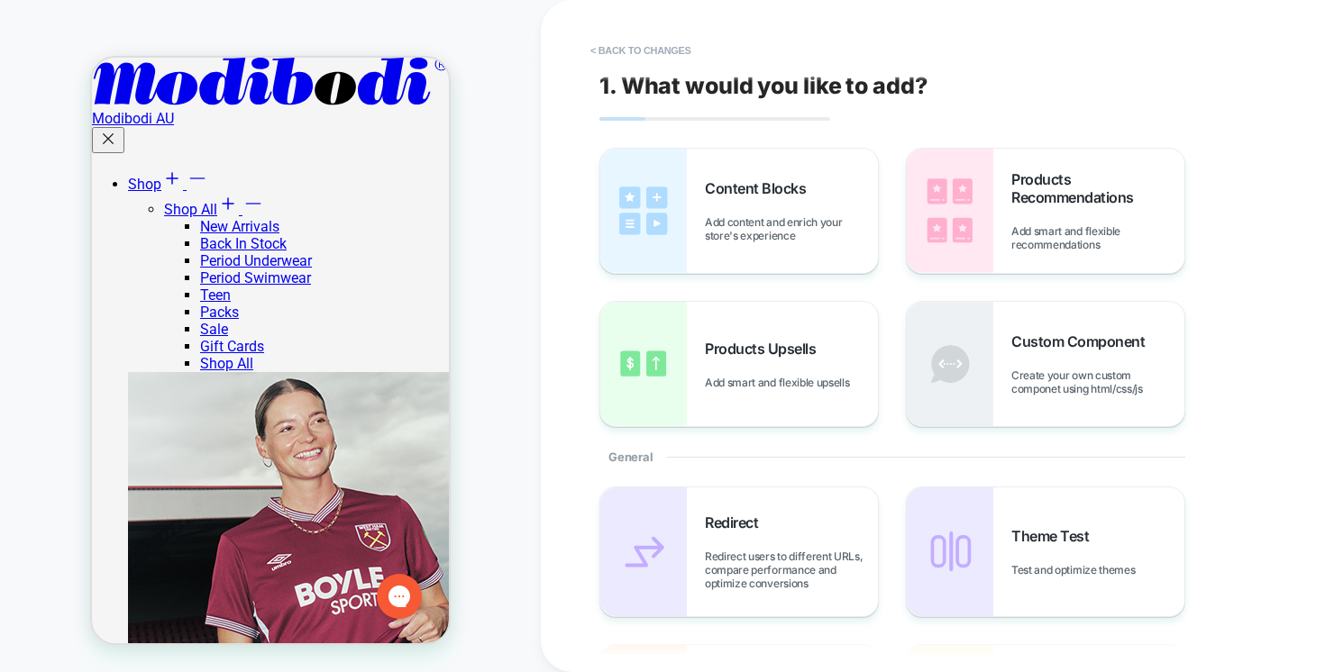
scroll to position [286, 0]
click at [680, 242] on img at bounding box center [643, 211] width 87 height 124
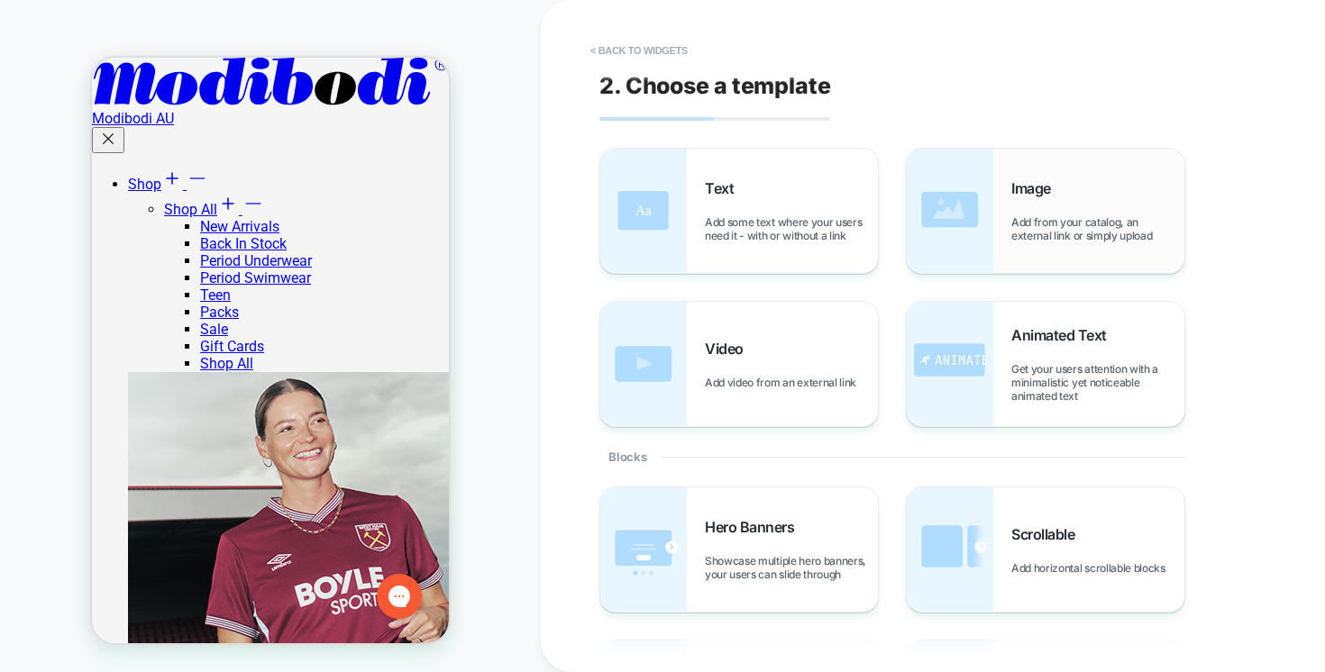
scroll to position [264, 0]
click at [1019, 228] on span "Add from your catalog, an external link or simply upload" at bounding box center [1097, 228] width 173 height 27
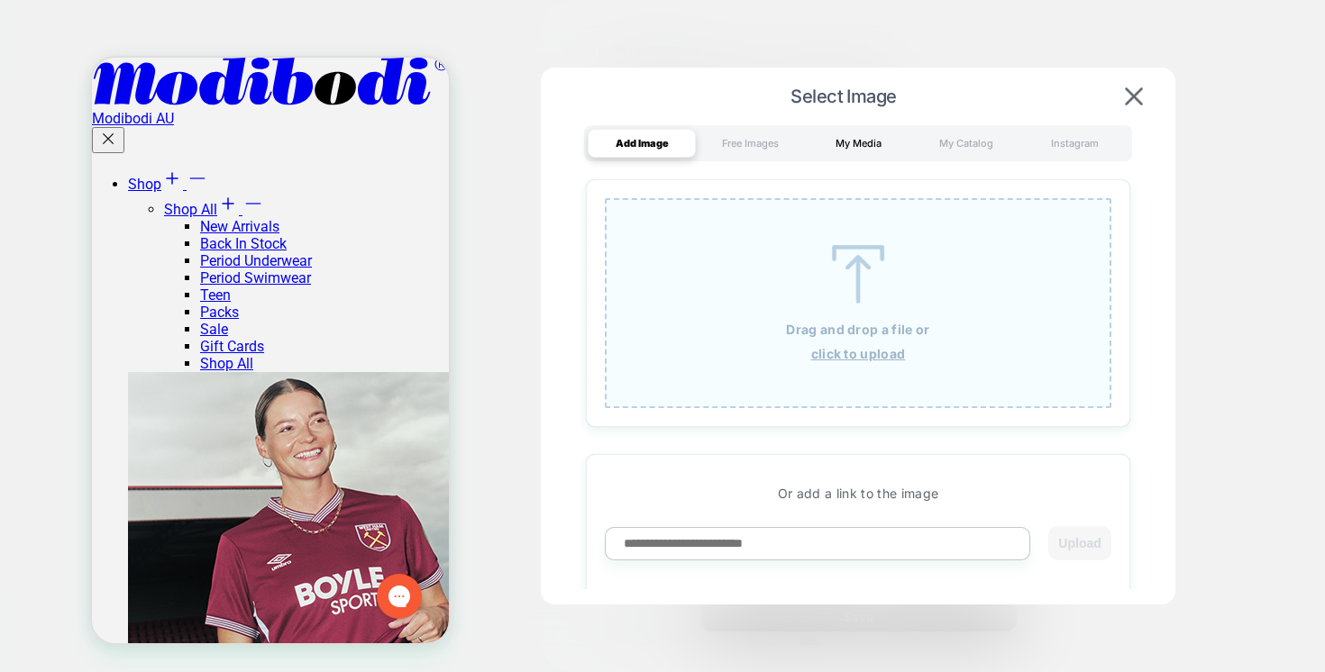
click at [847, 142] on div "My Media" at bounding box center [858, 143] width 108 height 29
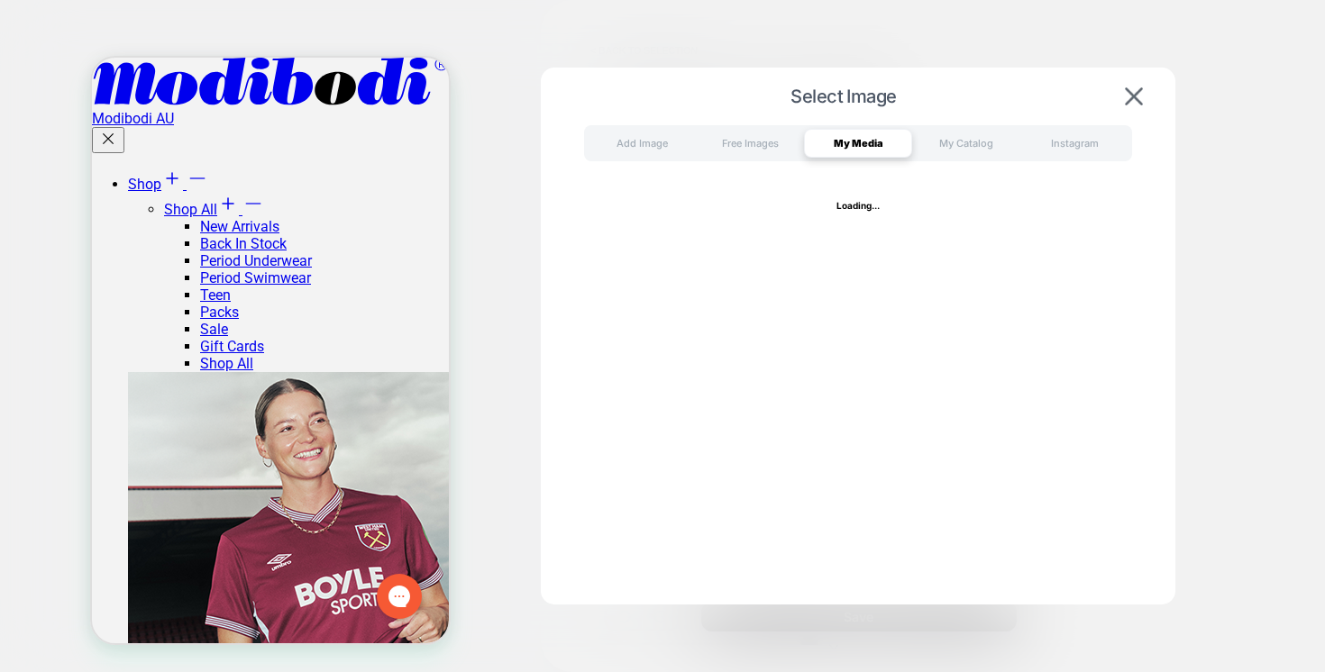
click at [755, 202] on div "Loading..." at bounding box center [858, 429] width 598 height 500
click at [763, 142] on div "Free Images" at bounding box center [750, 143] width 108 height 29
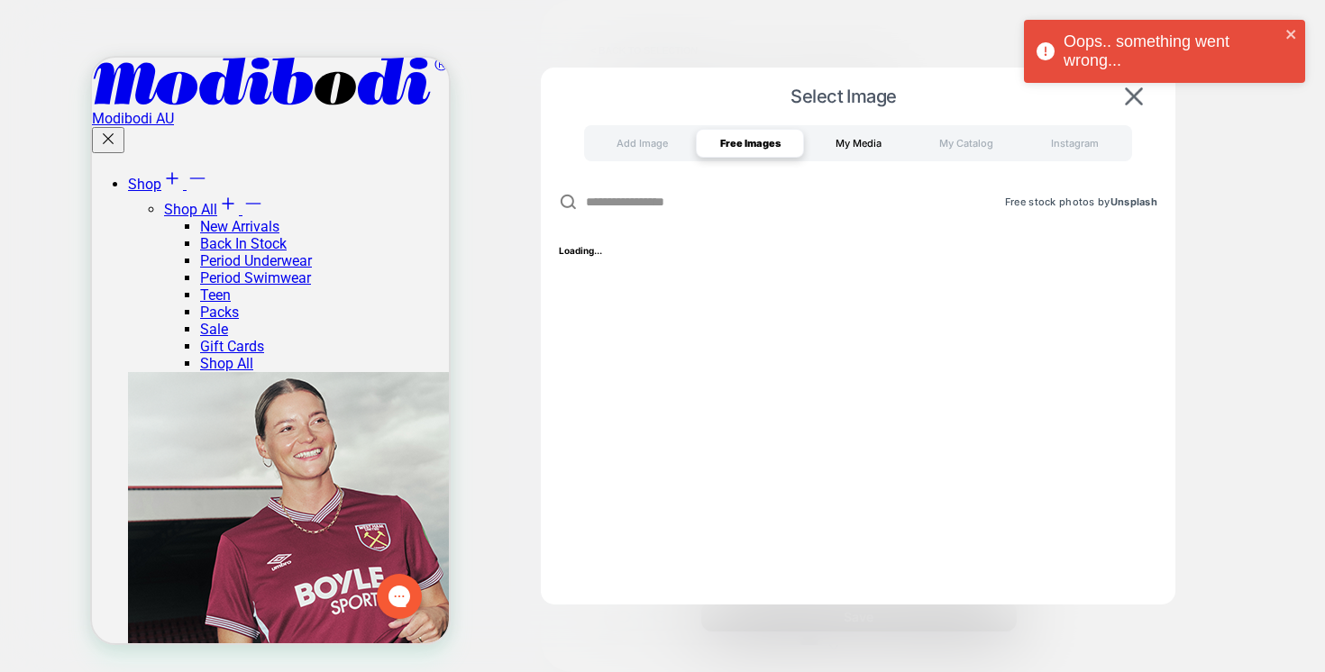
click at [844, 138] on div "My Media" at bounding box center [858, 143] width 108 height 29
click at [1125, 104] on img at bounding box center [1134, 96] width 18 height 18
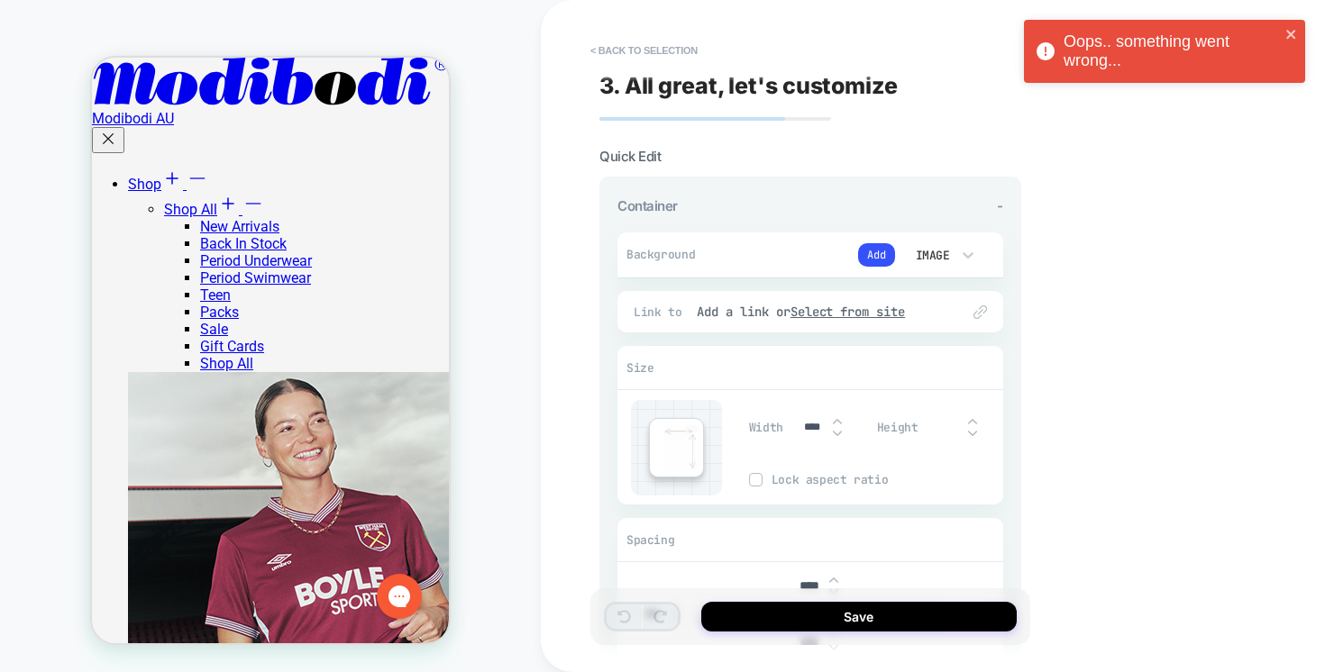
click at [1102, 132] on div "< Back to selection 3. All great, let's customize Quick Edit Container - Backgr…" at bounding box center [937, 336] width 793 height 672
click at [882, 260] on button "Add" at bounding box center [876, 252] width 37 height 23
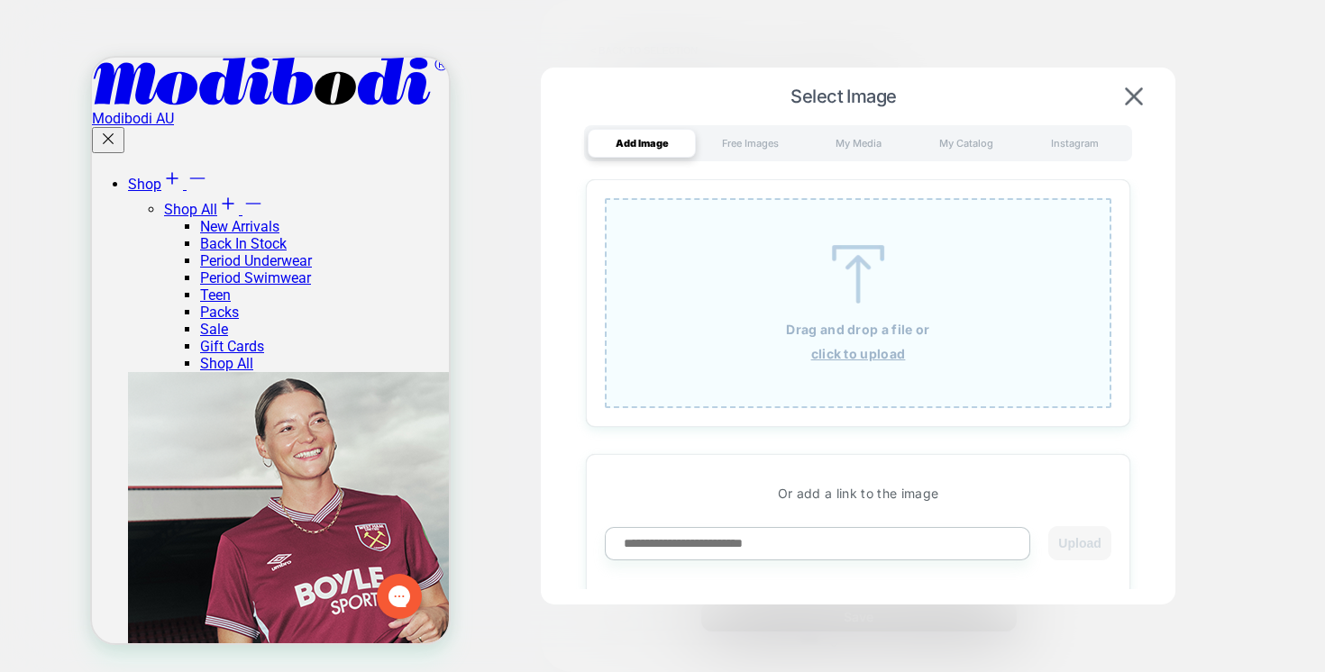
click at [853, 159] on div "Add Image Free Images My Media My Catalog Instagram" at bounding box center [858, 143] width 548 height 36
click at [854, 152] on div "My Media" at bounding box center [858, 143] width 108 height 29
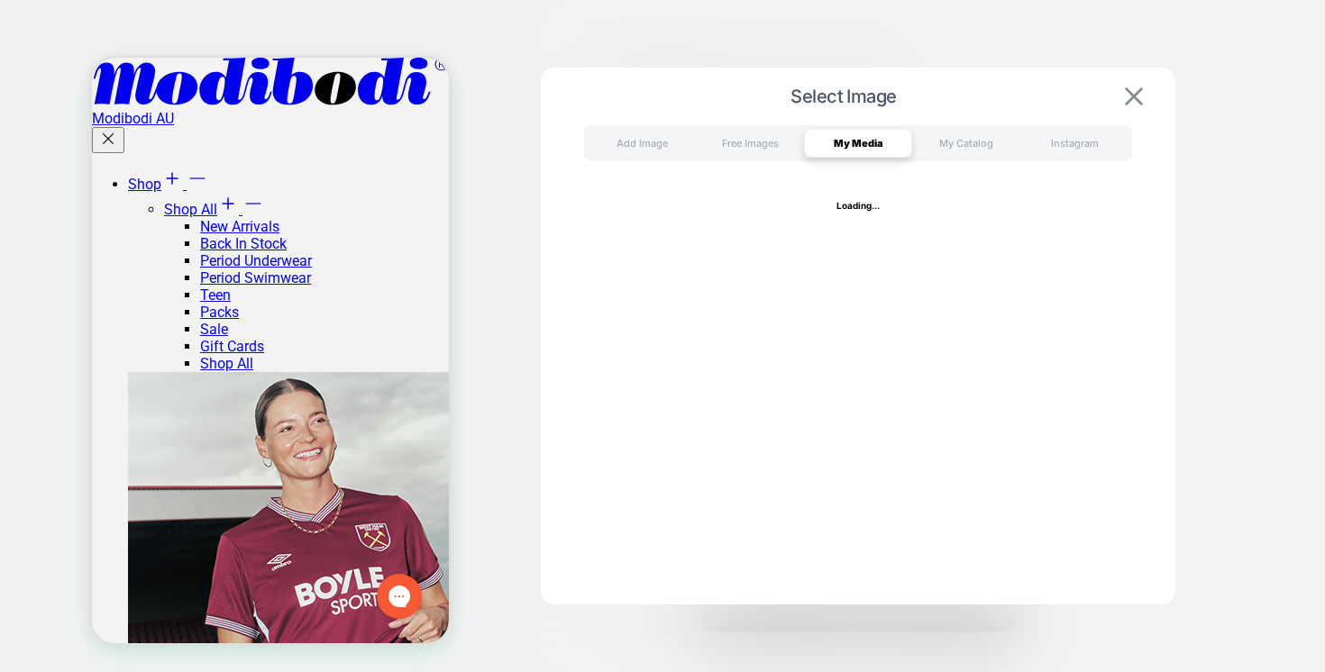
click at [1128, 91] on img at bounding box center [1134, 96] width 18 height 18
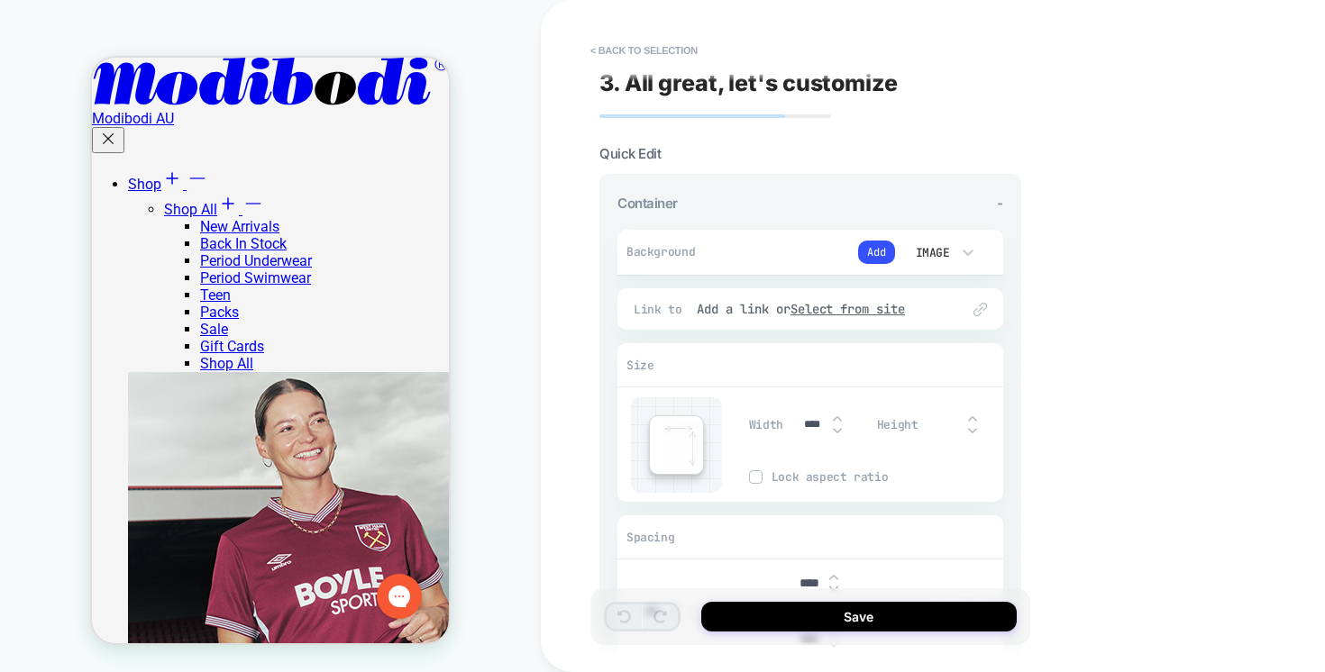
scroll to position [0, 0]
click at [646, 43] on button "< Back to selection" at bounding box center [643, 50] width 125 height 29
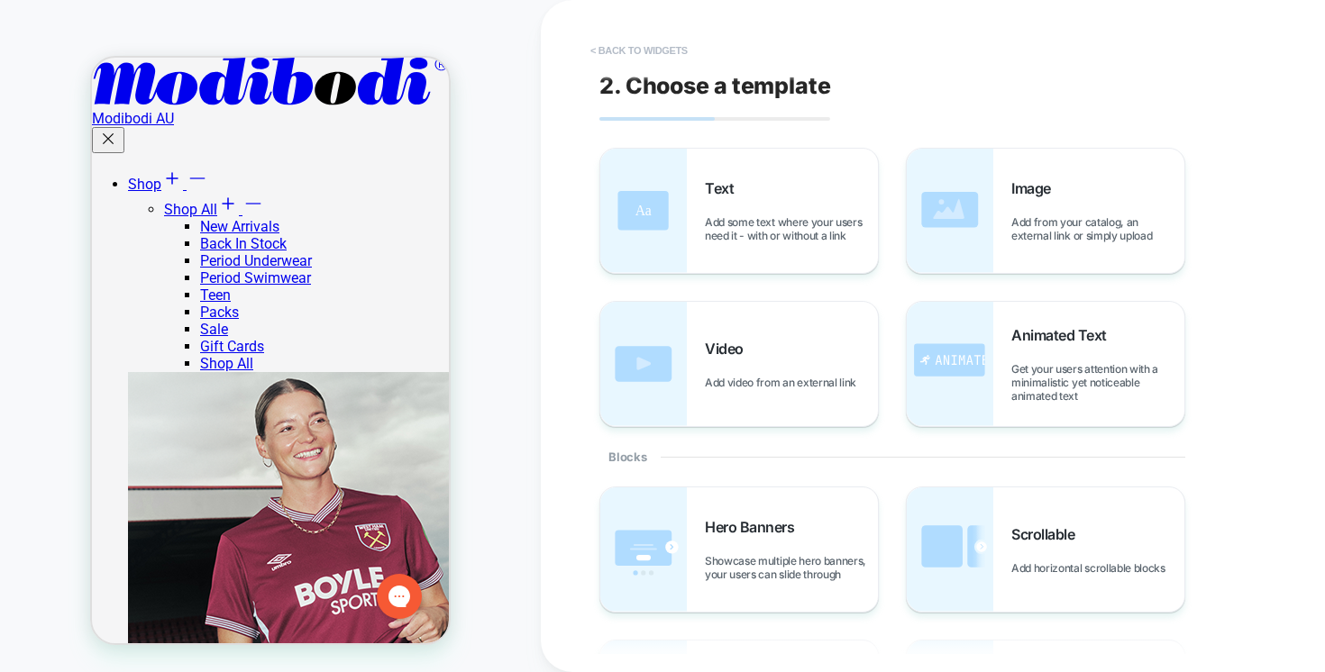
scroll to position [371, 0]
click at [1034, 387] on span "Get your users attention with a minimalistic yet noticeable animated text" at bounding box center [1097, 382] width 173 height 41
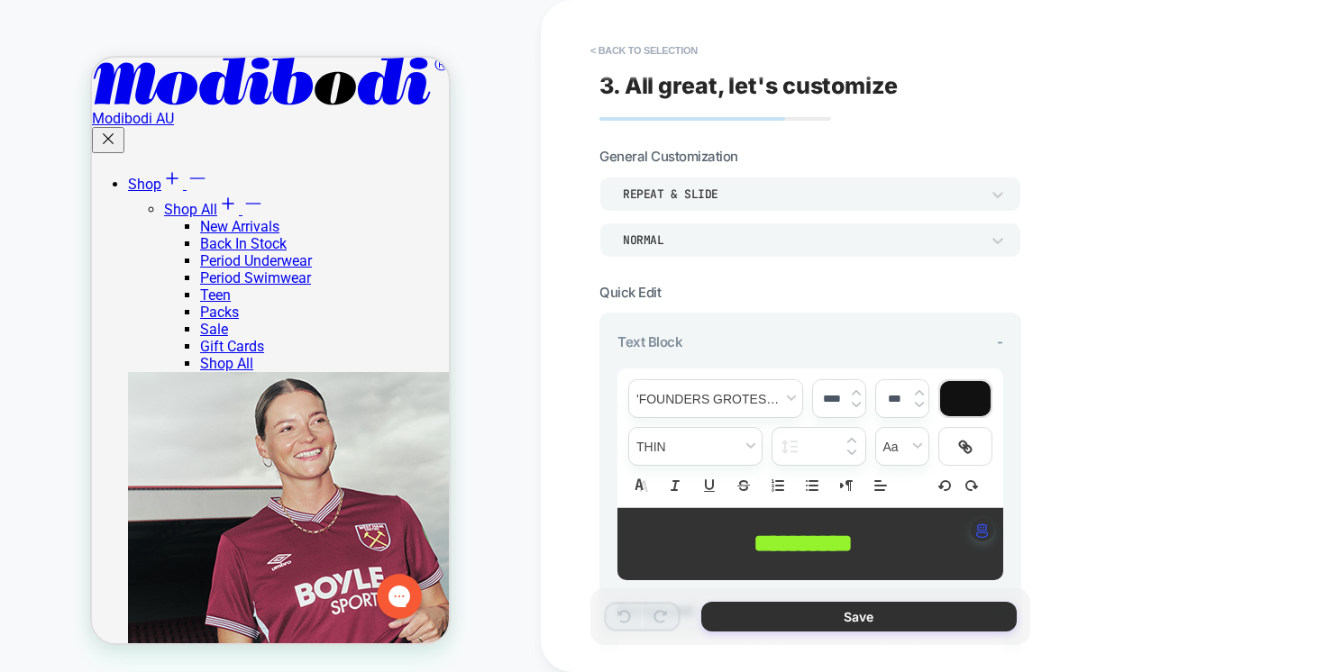
click at [921, 608] on button "Save" at bounding box center [858, 617] width 315 height 30
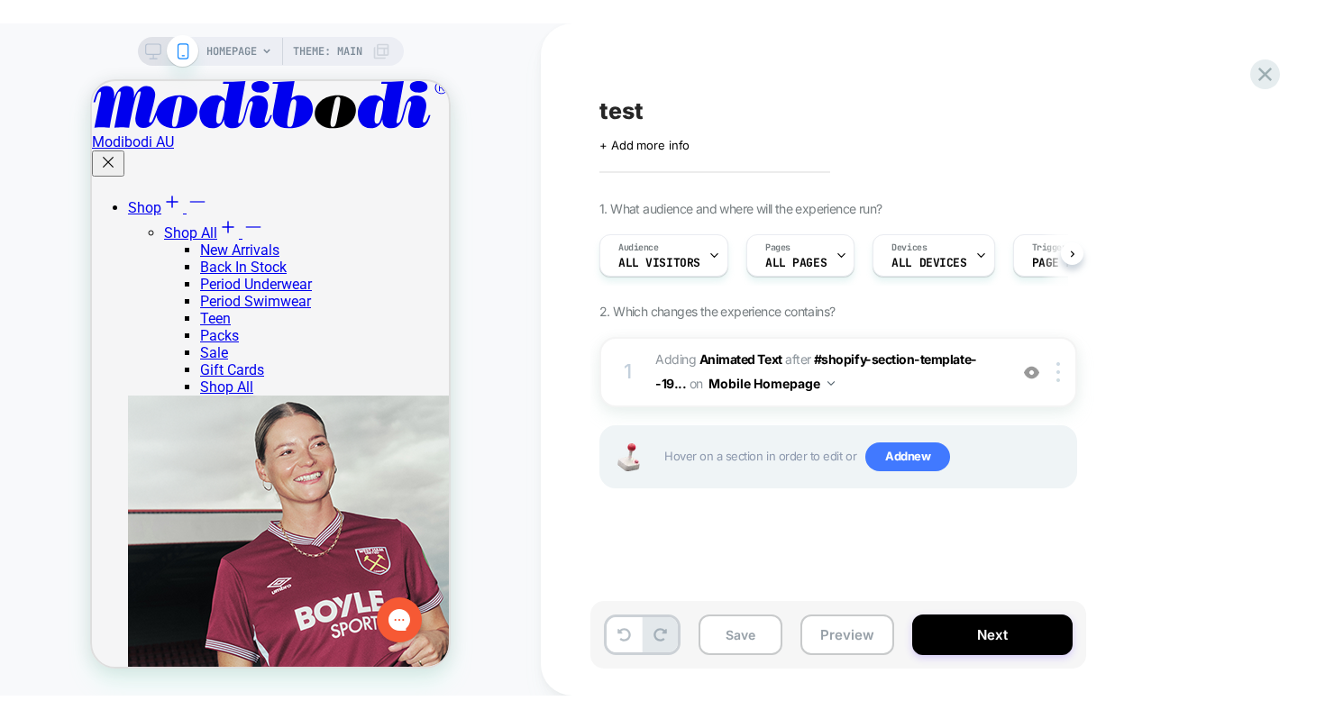
scroll to position [0, 1]
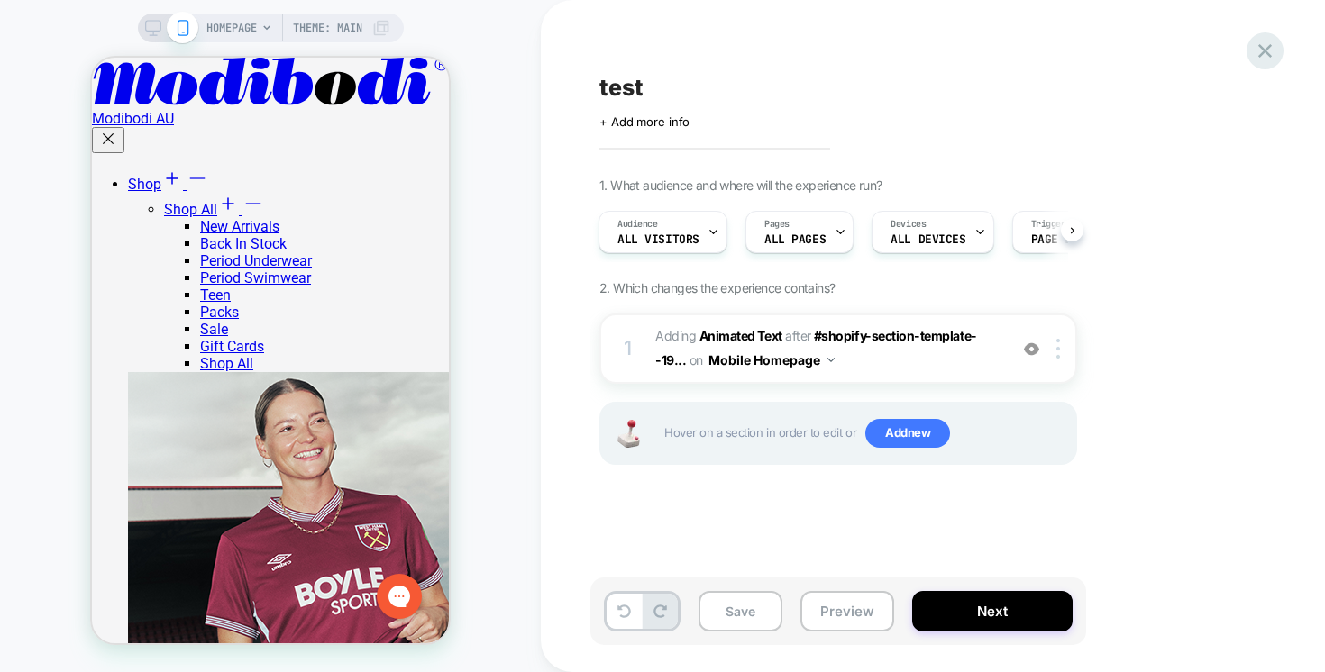
click at [1262, 63] on div at bounding box center [1265, 50] width 37 height 37
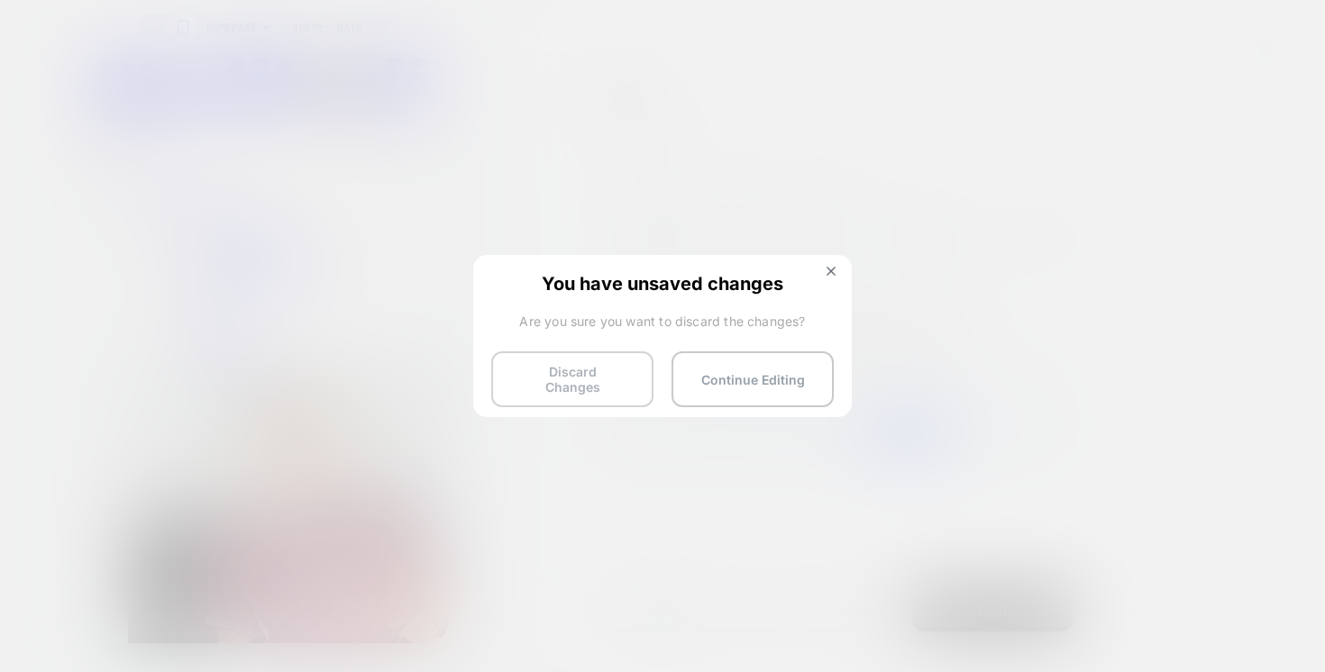
click at [598, 385] on button "Discard Changes" at bounding box center [572, 380] width 162 height 56
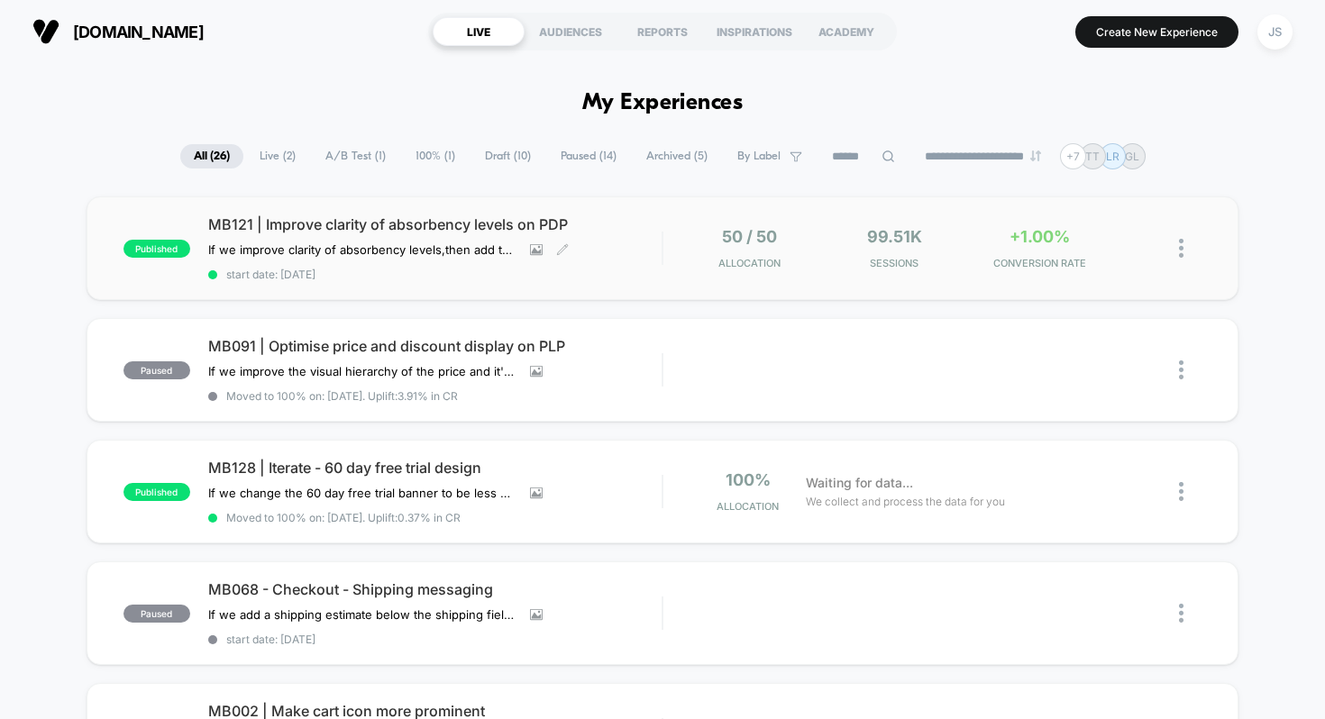
click at [458, 230] on span "MB121 | Improve clarity of absorbency levels on PDP" at bounding box center [435, 224] width 454 height 18
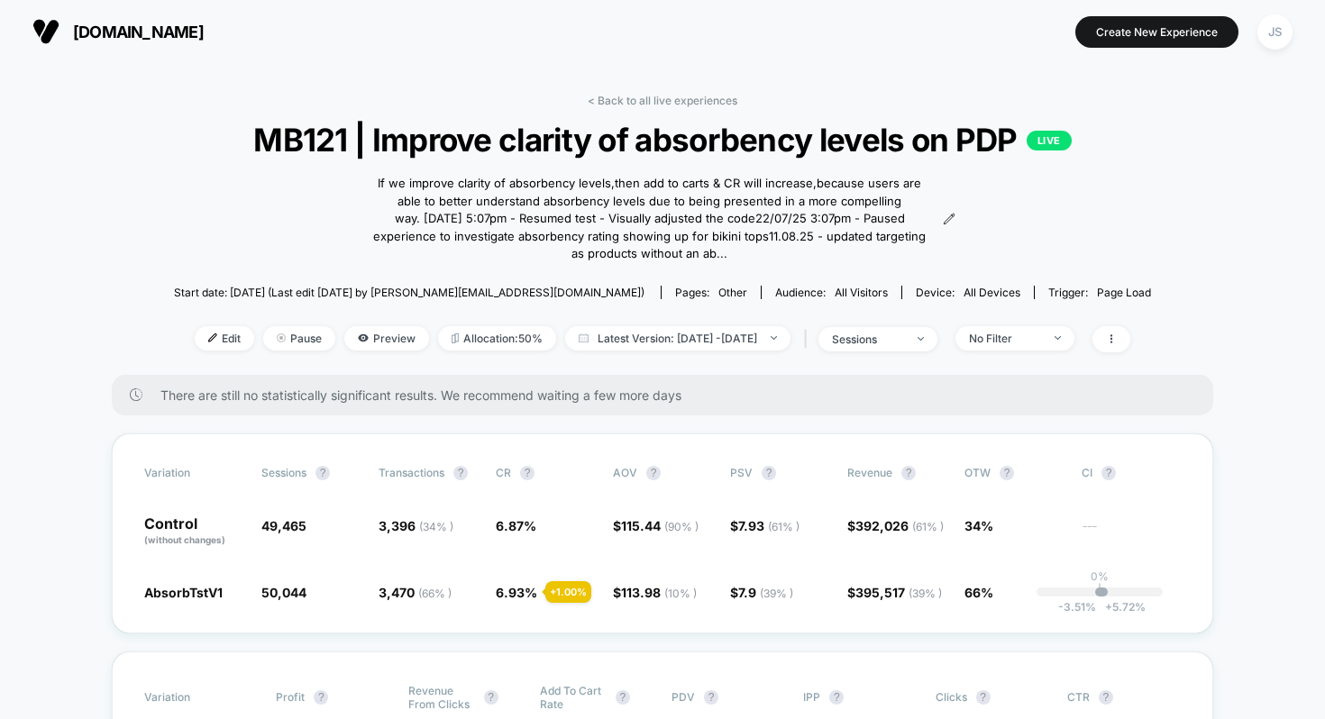
click at [203, 216] on div "< Back to all live experiences MB121 | Improve clarity of absorbency levels on …" at bounding box center [662, 234] width 977 height 281
click at [251, 228] on div "< Back to all live experiences MB121 | Improve clarity of absorbency levels on …" at bounding box center [662, 234] width 977 height 281
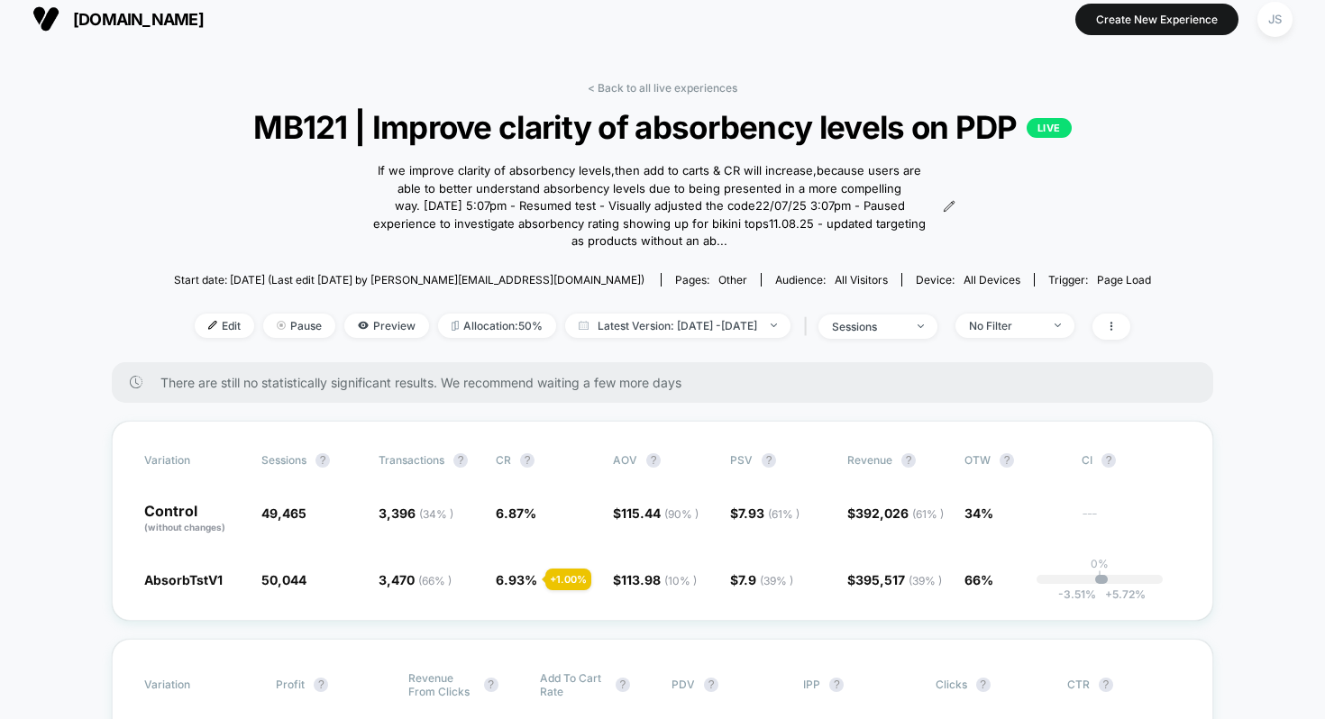
scroll to position [11, 0]
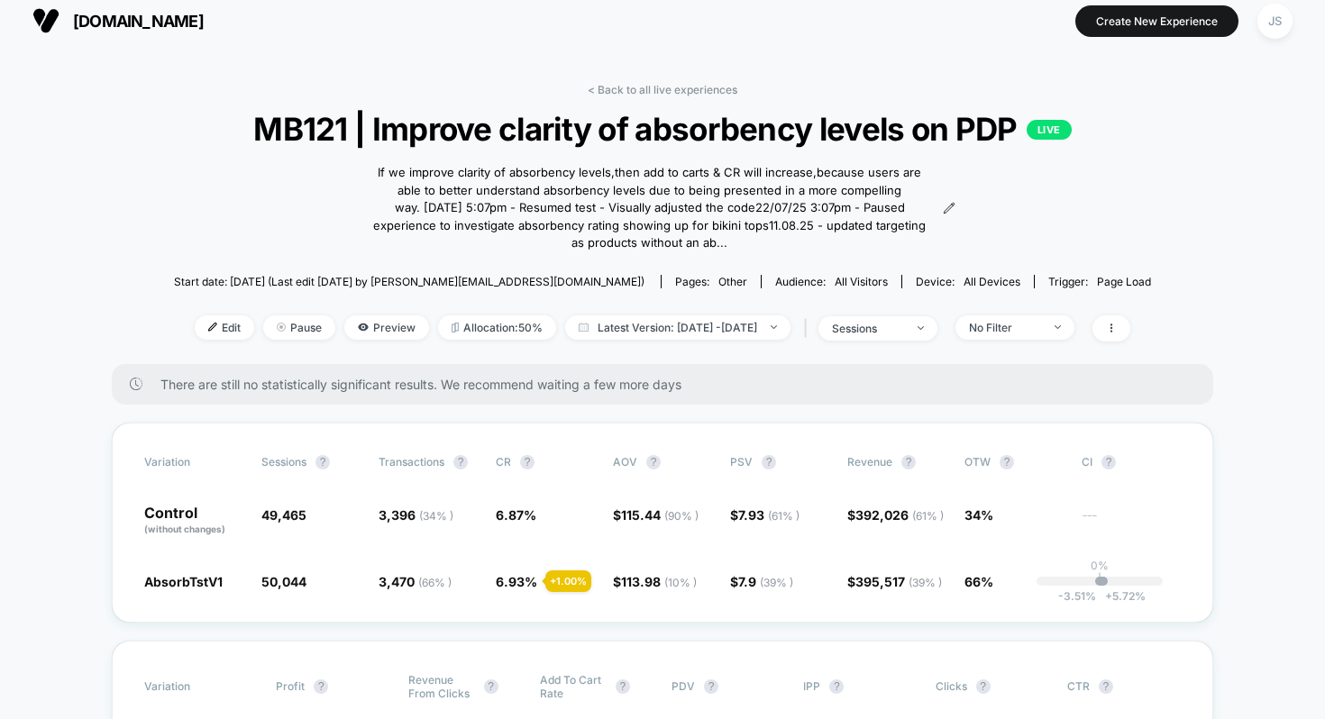
click at [224, 246] on div "< Back to all live experiences MB121 | Improve clarity of absorbency levels on …" at bounding box center [662, 223] width 977 height 281
click at [638, 88] on link "< Back to all live experiences" at bounding box center [663, 90] width 150 height 14
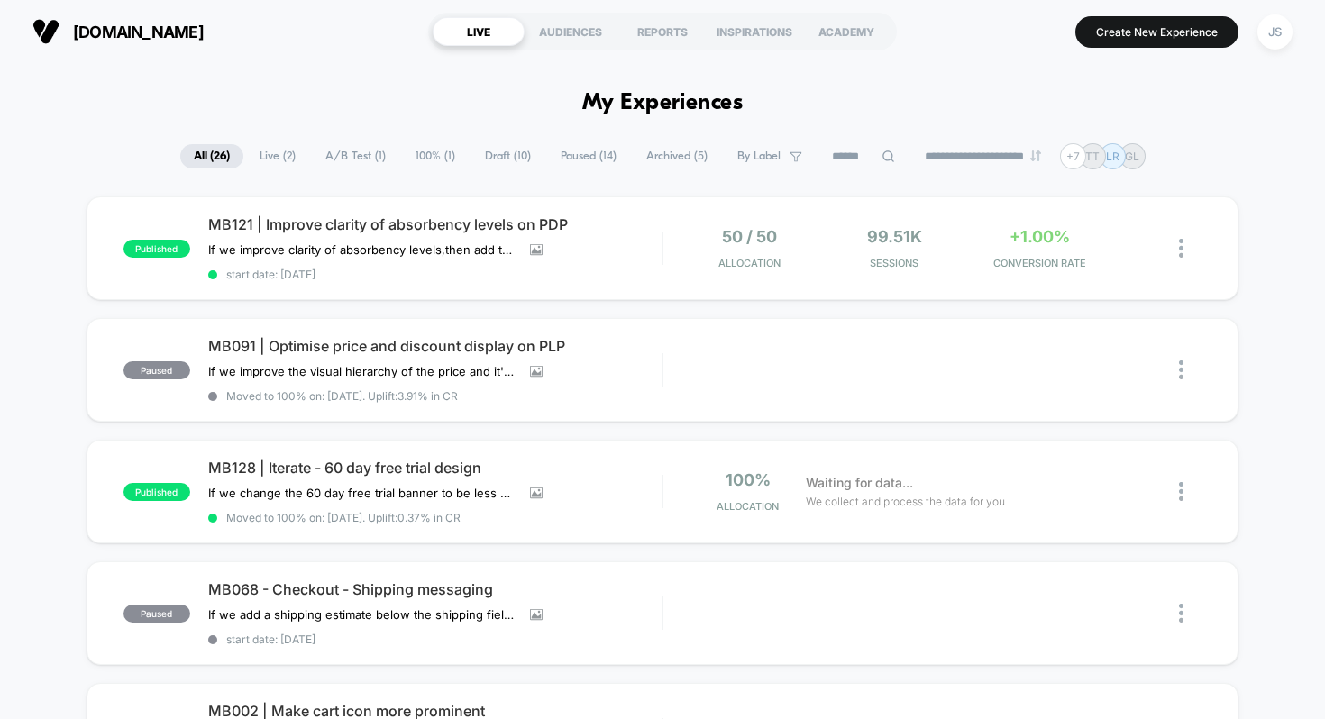
click at [1098, 35] on button "Create New Experience" at bounding box center [1156, 32] width 163 height 32
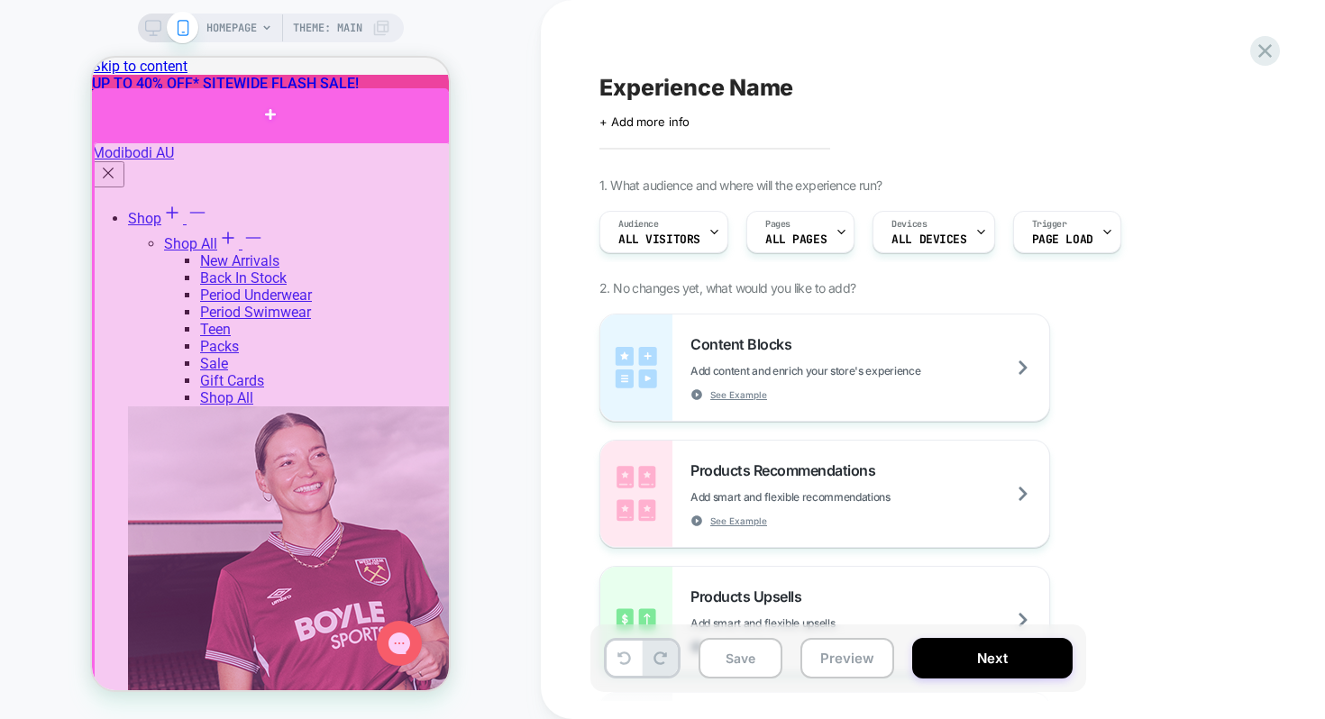
click at [328, 127] on div at bounding box center [270, 114] width 357 height 52
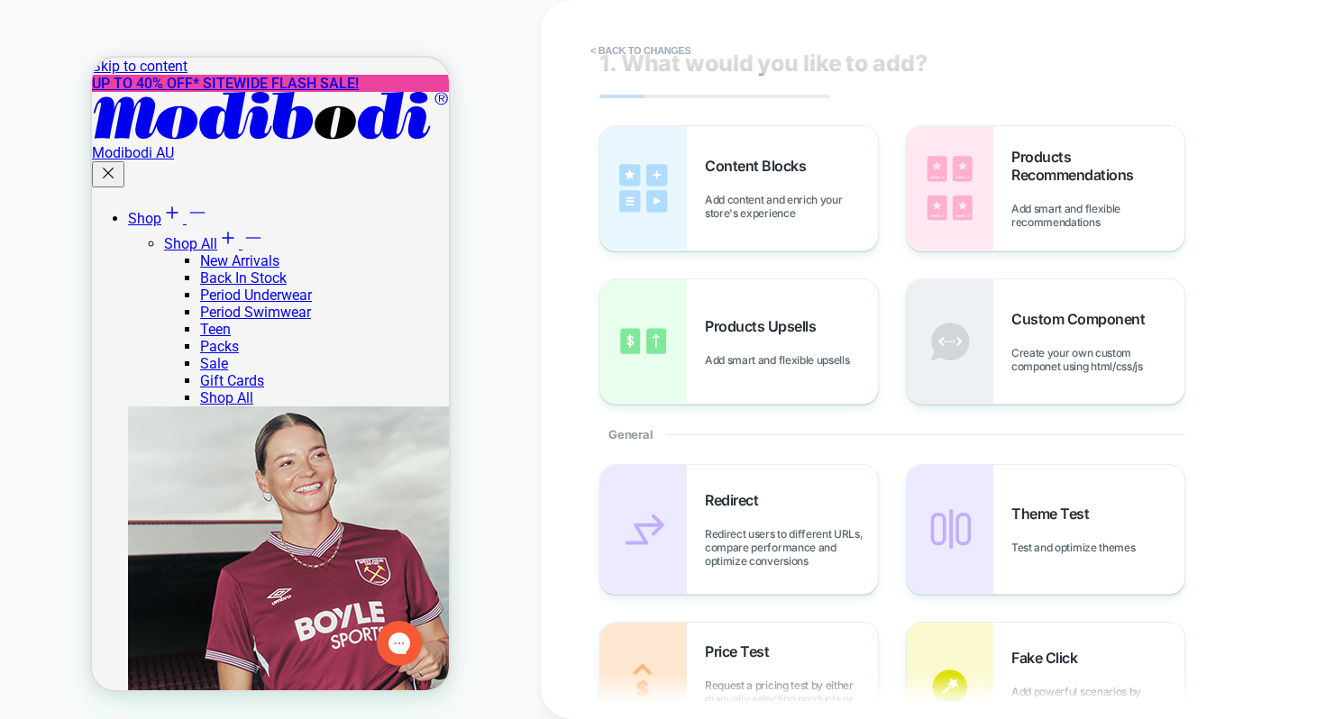
scroll to position [14, 0]
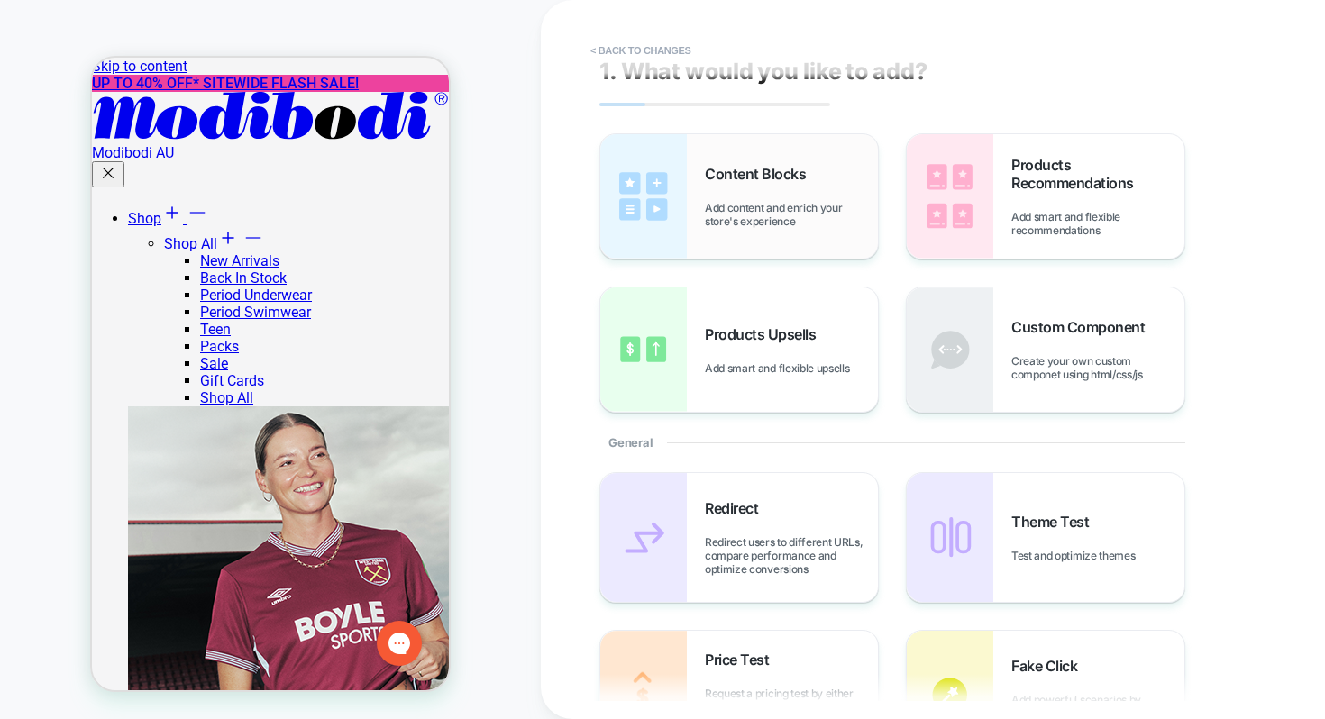
click at [832, 175] on div "Content Blocks Add content and enrich your store's experience" at bounding box center [791, 196] width 173 height 63
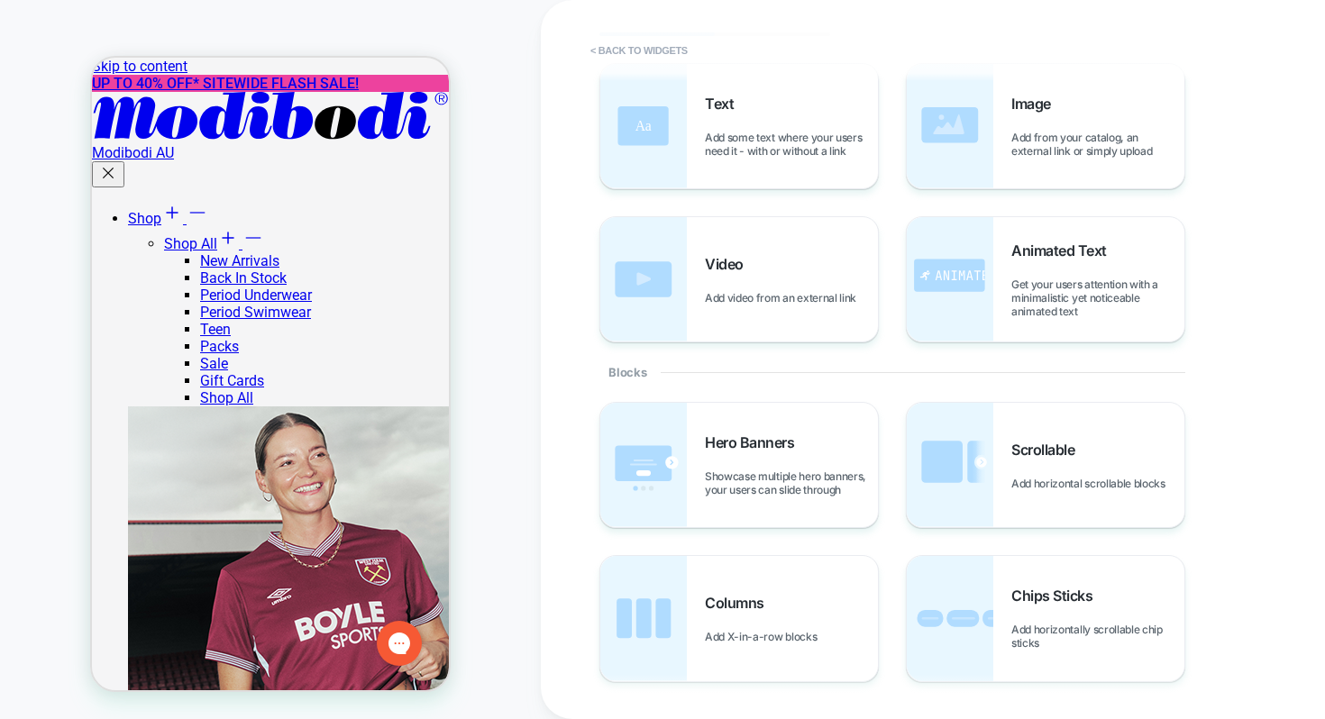
scroll to position [87, 0]
click at [986, 285] on img at bounding box center [950, 277] width 87 height 124
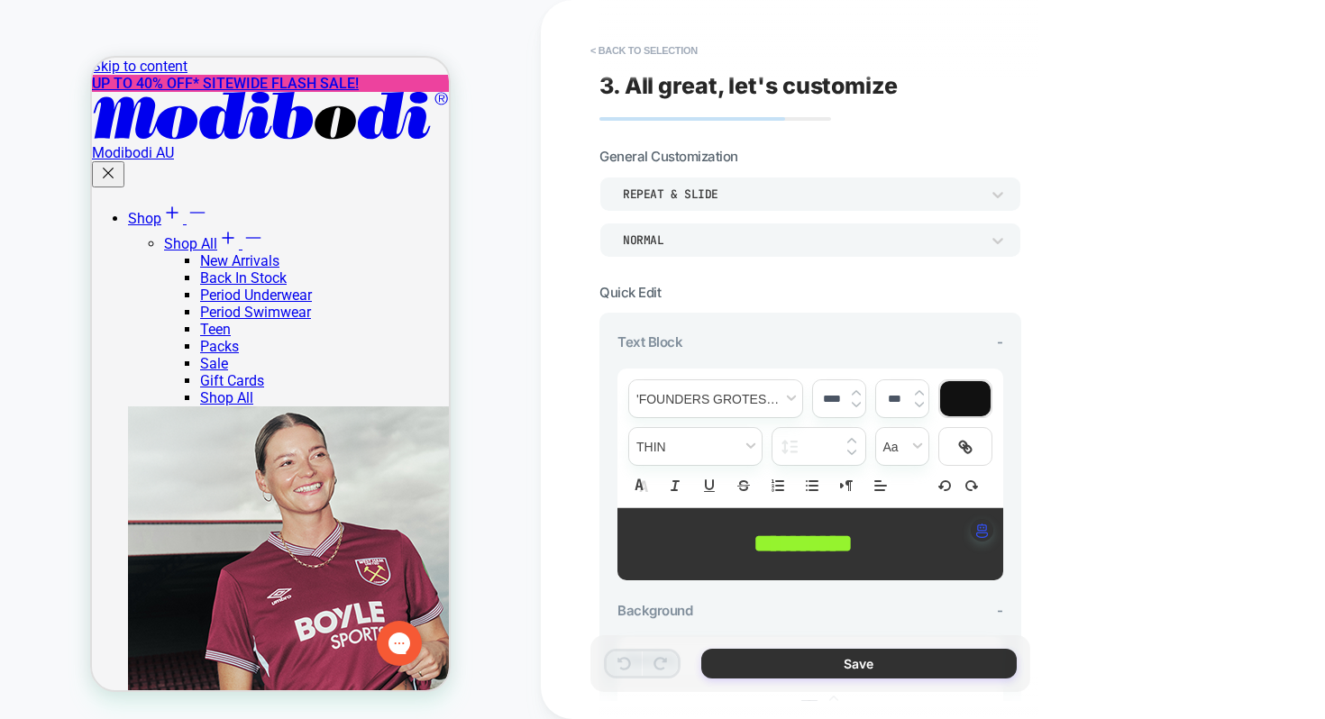
click at [870, 654] on button "Save" at bounding box center [858, 664] width 315 height 30
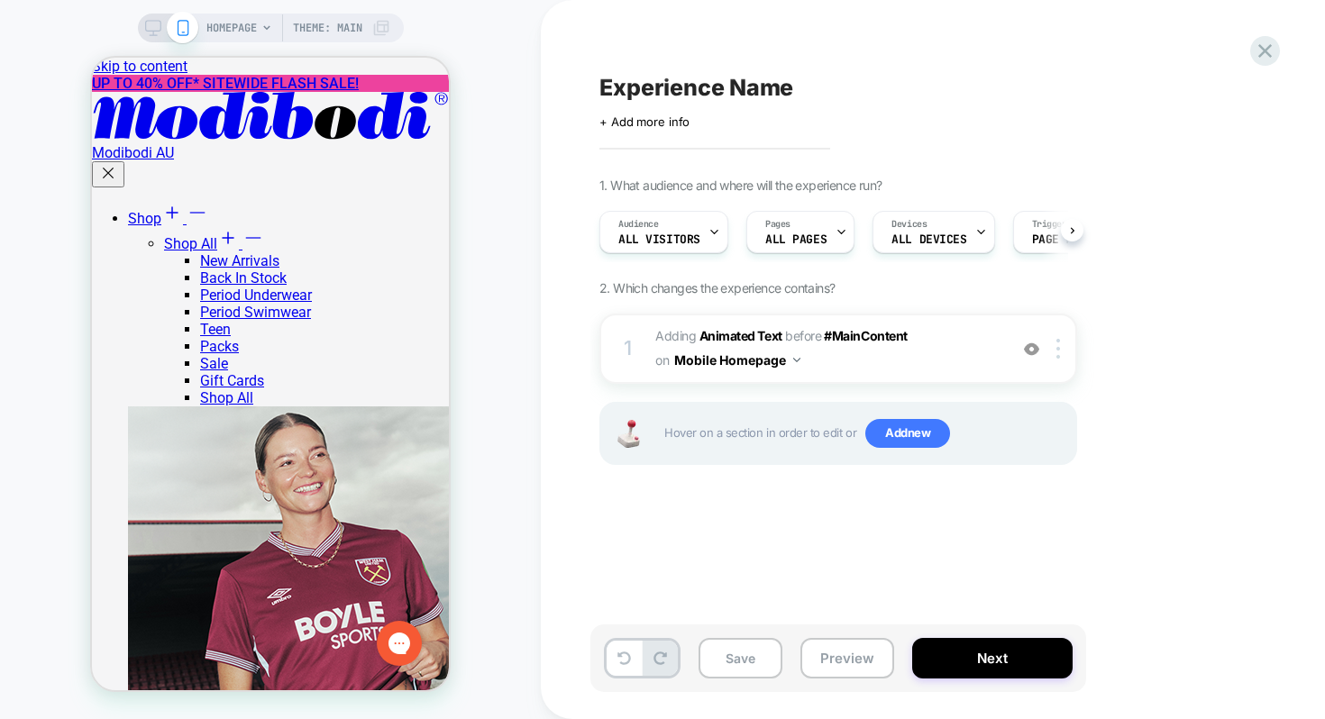
scroll to position [0, 1]
click at [741, 84] on span "Experience Name" at bounding box center [696, 87] width 194 height 27
click at [664, 123] on span "+ Add more info" at bounding box center [644, 121] width 90 height 14
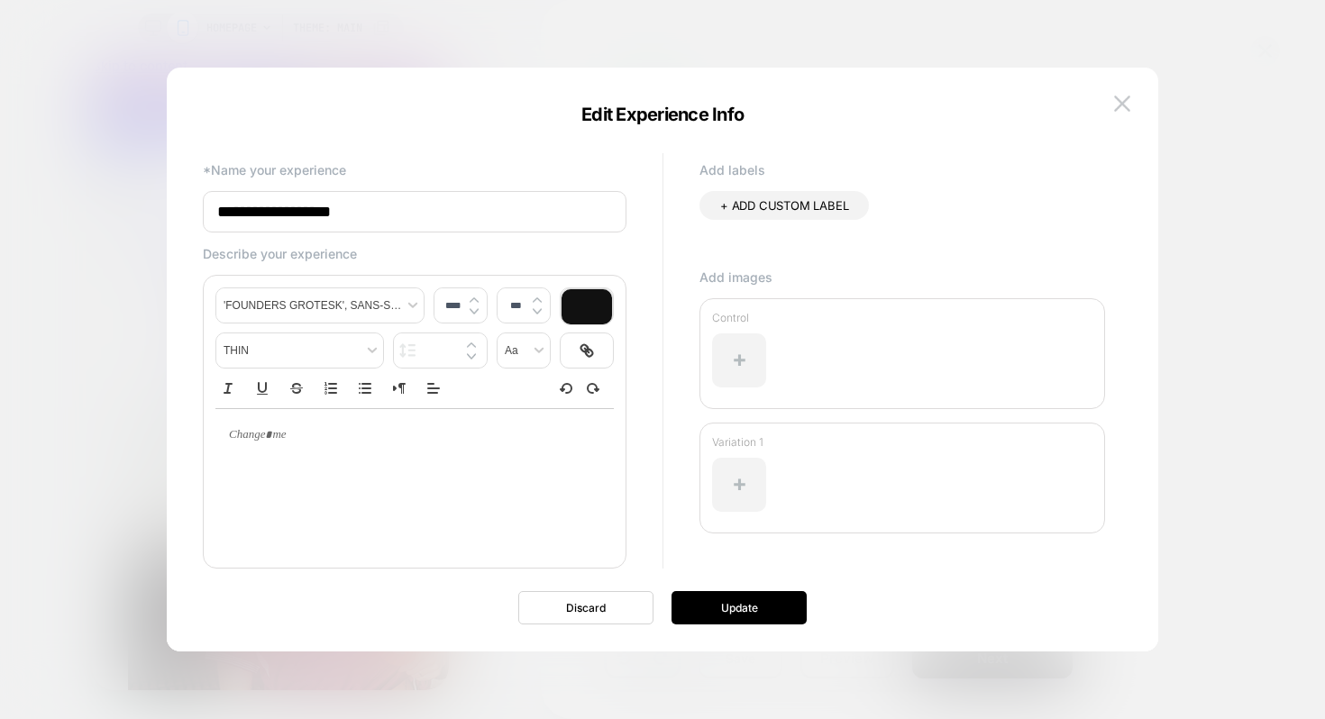
type input "****"
click at [284, 468] on div at bounding box center [414, 480] width 398 height 144
click at [275, 443] on p at bounding box center [407, 435] width 349 height 16
click at [754, 359] on div at bounding box center [739, 361] width 54 height 54
click at [1116, 98] on img at bounding box center [1122, 103] width 16 height 15
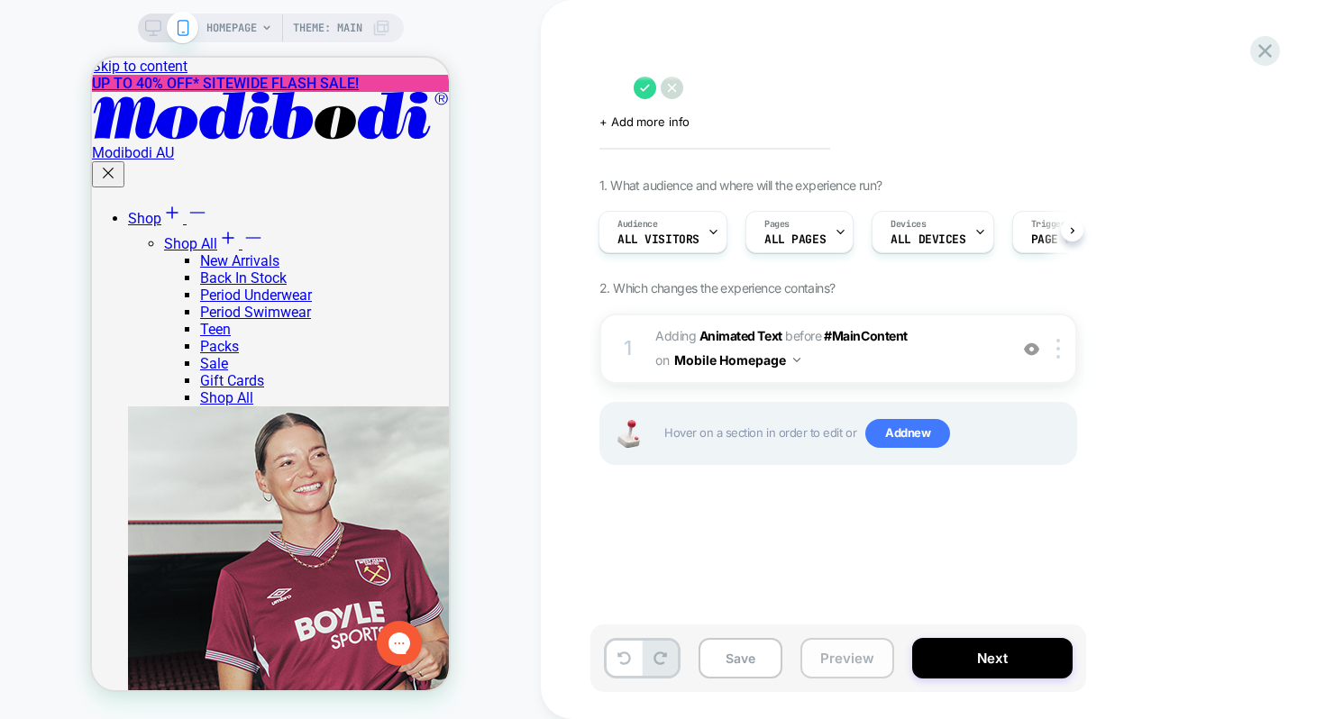
click at [835, 662] on button "Preview" at bounding box center [847, 658] width 94 height 41
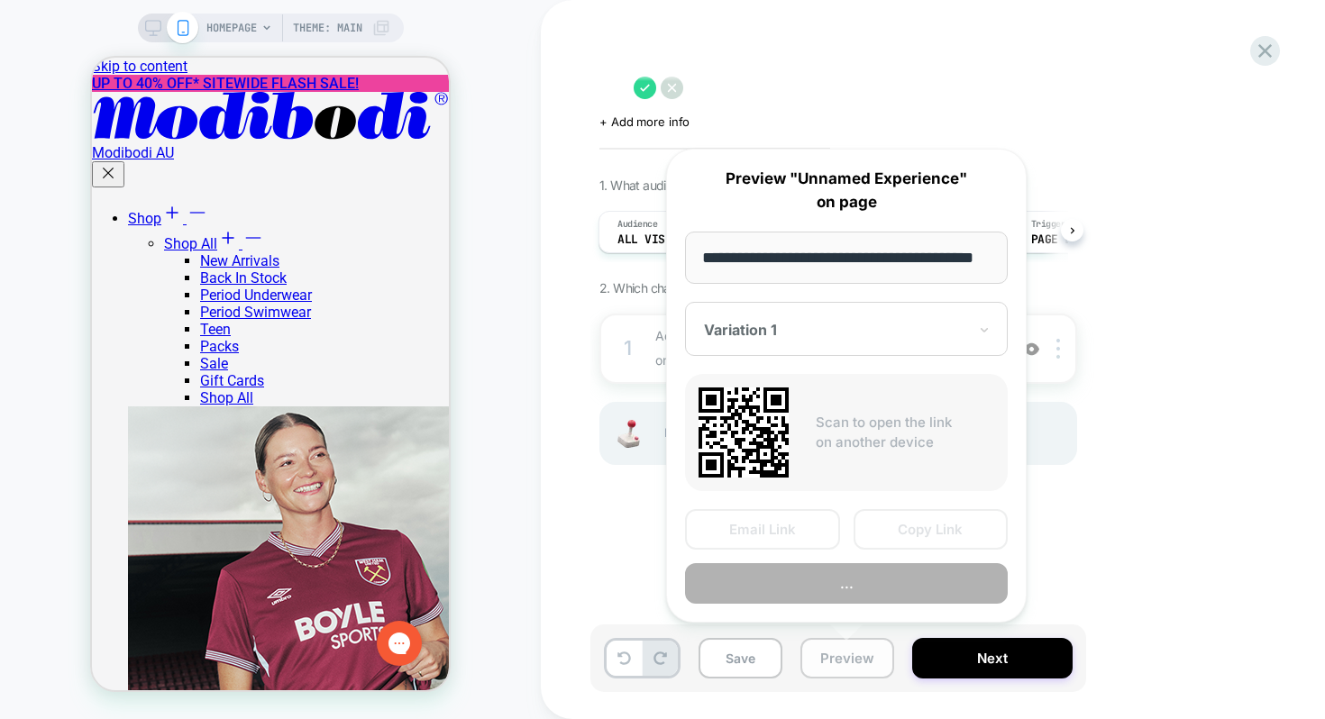
scroll to position [0, 53]
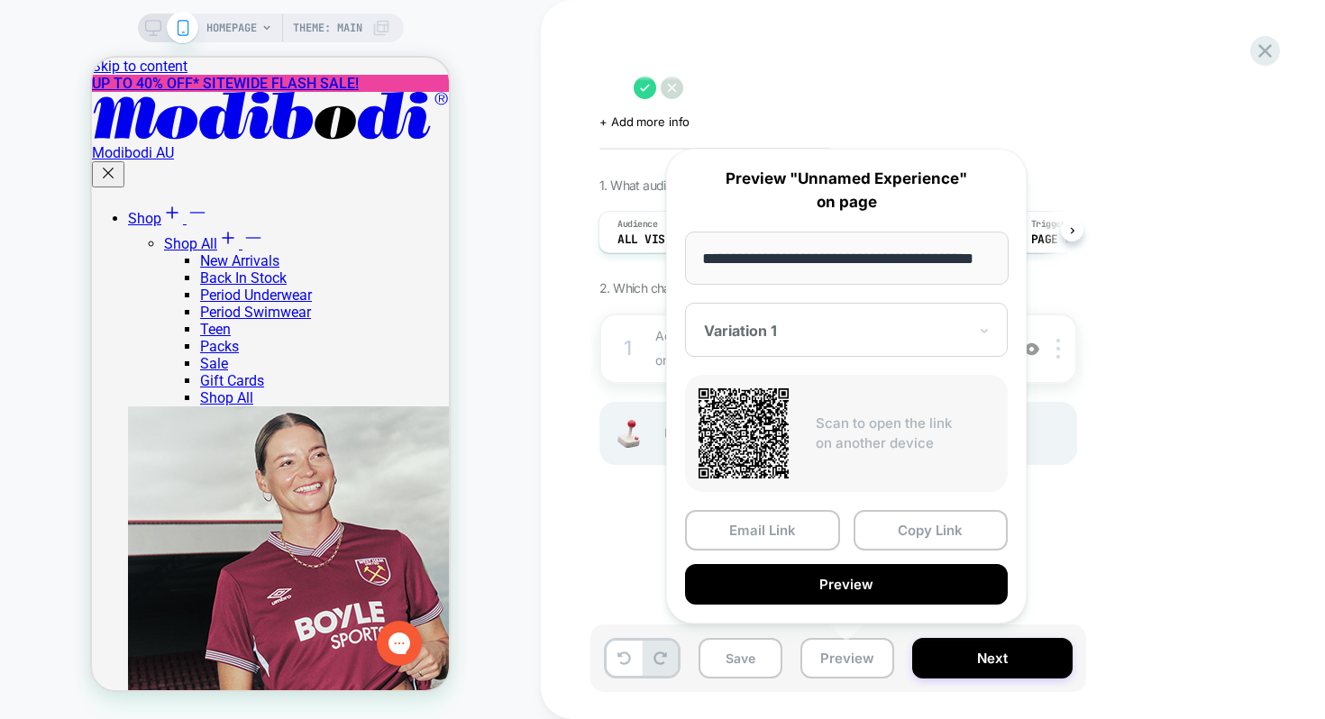
click at [810, 322] on div at bounding box center [835, 331] width 263 height 18
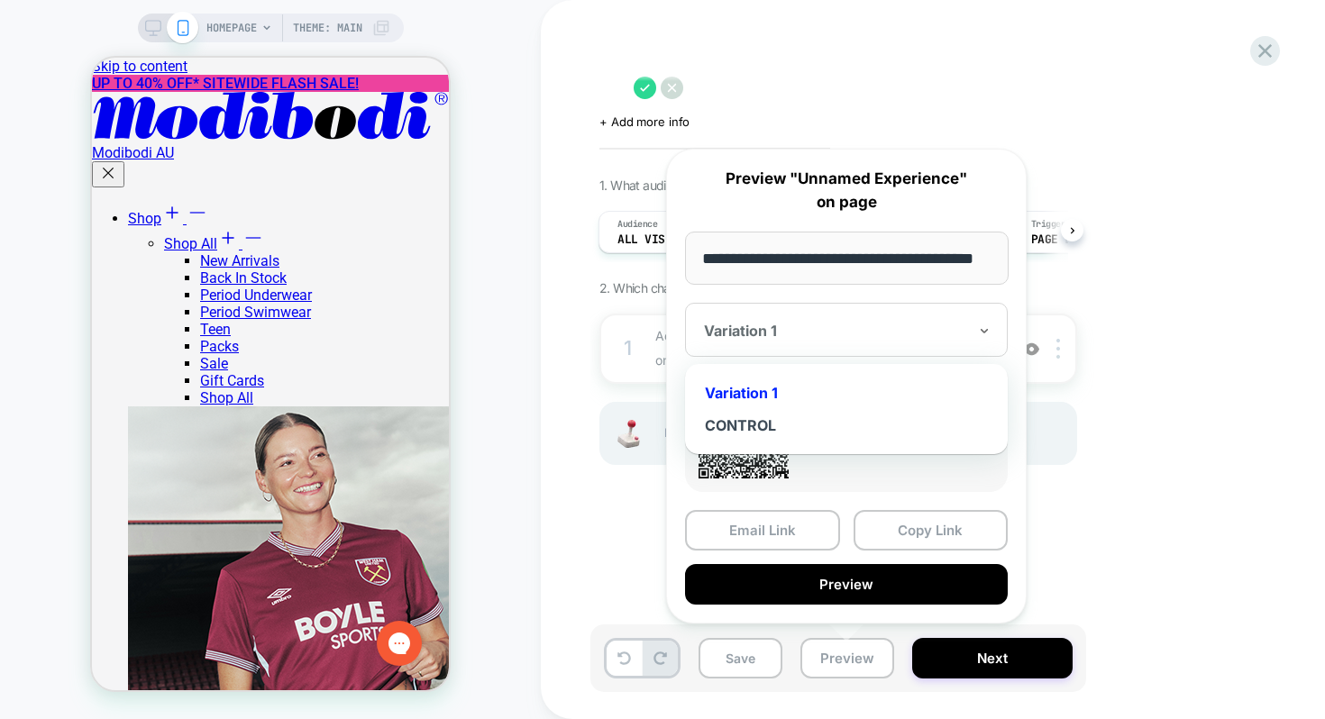
click at [648, 495] on div "**********" at bounding box center [846, 386] width 397 height 511
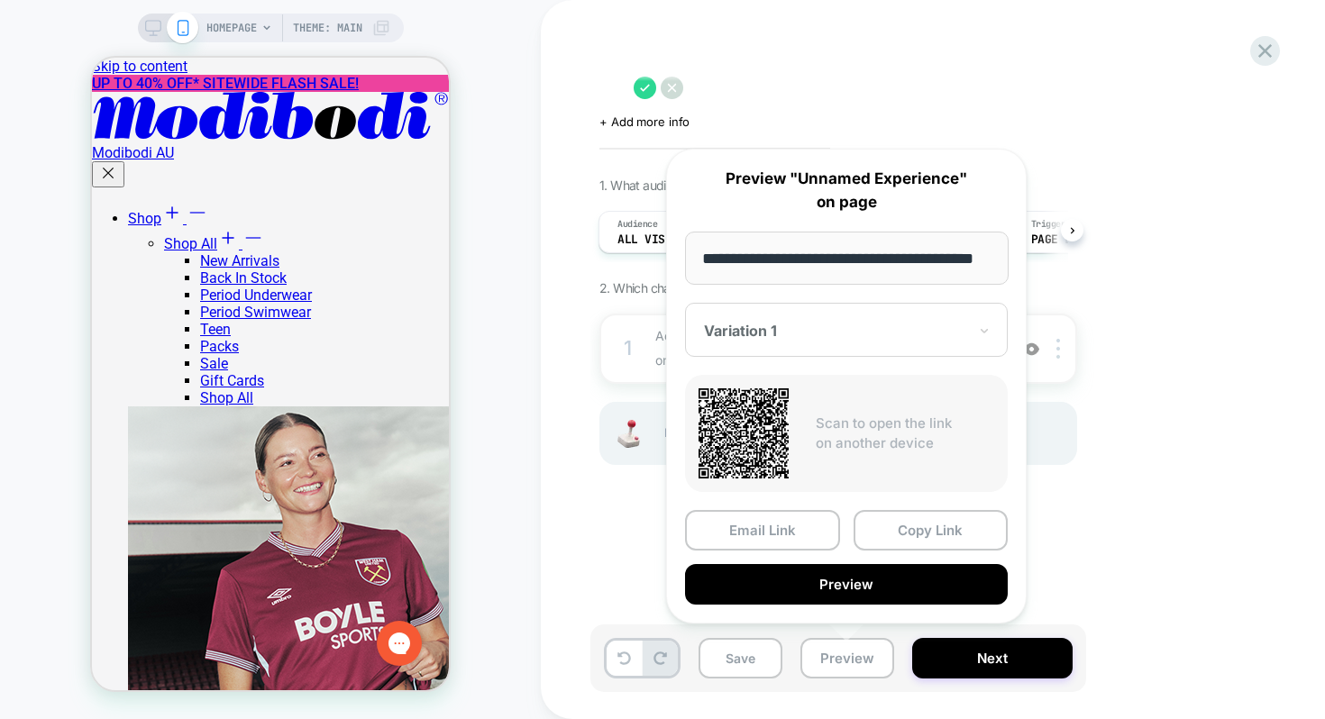
click at [648, 495] on div "**********" at bounding box center [846, 386] width 397 height 511
click at [1148, 612] on div "Click to edit experience details + Add more info 1. What audience and where wil…" at bounding box center [928, 359] width 676 height 683
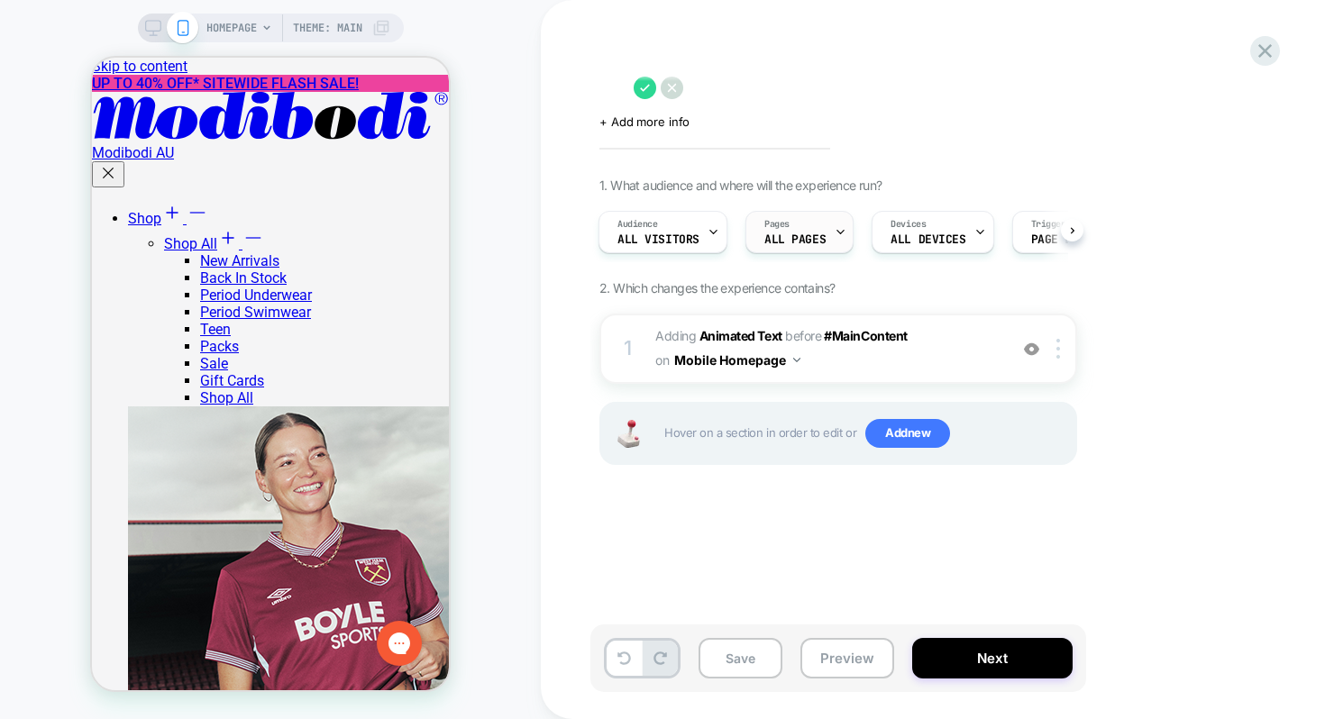
click at [811, 227] on div "Pages ALL PAGES" at bounding box center [794, 232] width 97 height 41
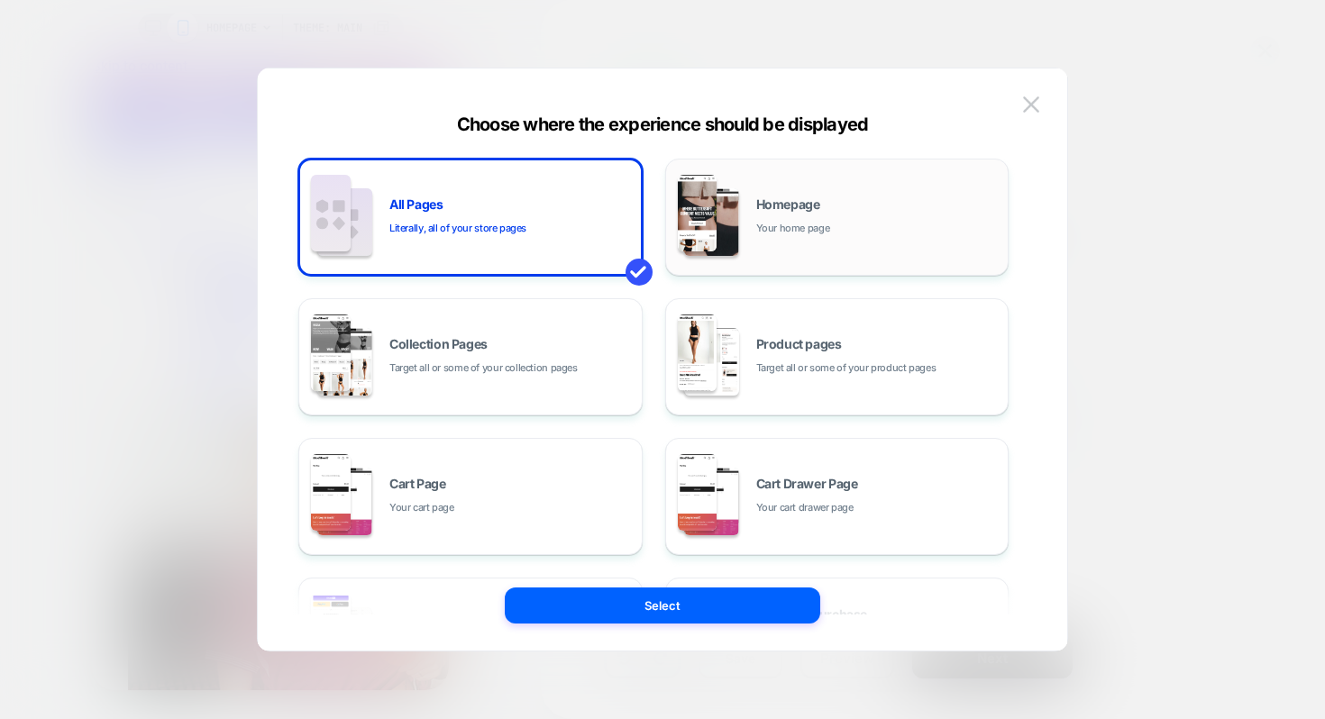
click at [779, 242] on div "Homepage Your home page" at bounding box center [837, 217] width 324 height 99
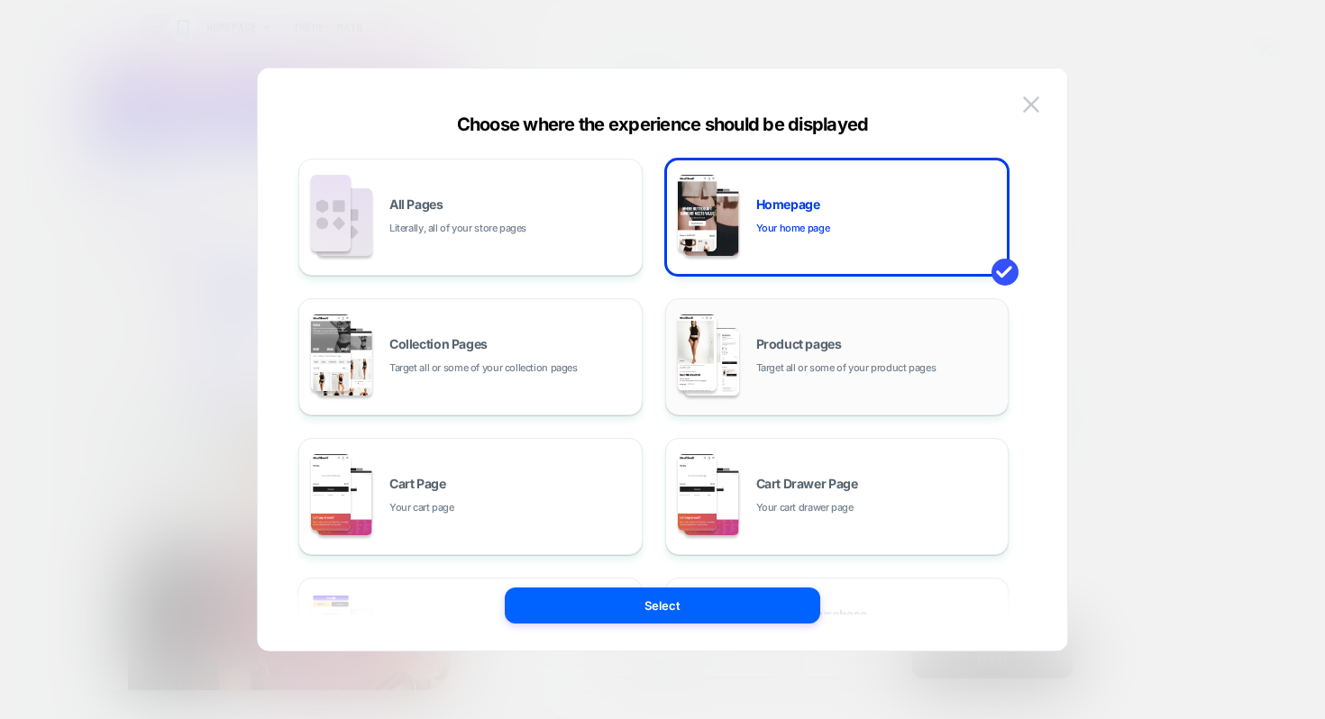
click at [776, 298] on div "Product pages Target all or some of your product pages" at bounding box center [837, 356] width 344 height 117
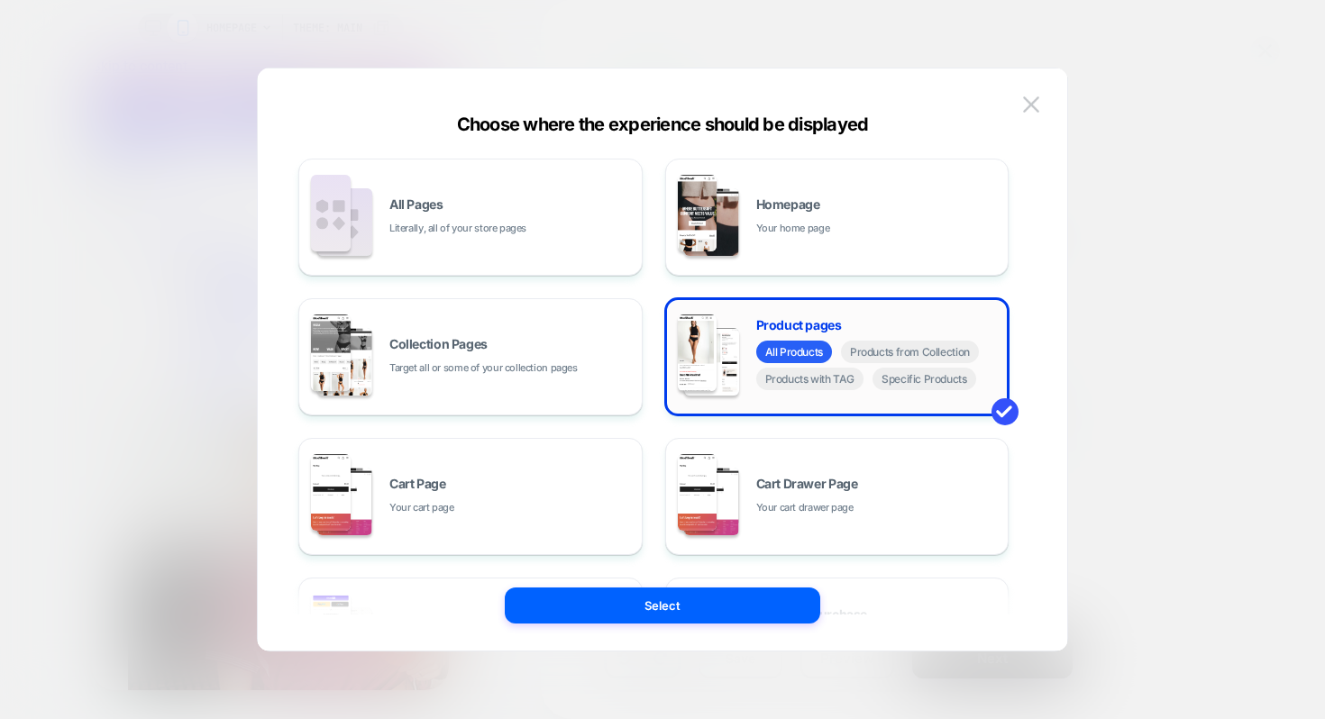
click at [778, 308] on div "Product pages All Products Products from Collection Products with TAG Specific …" at bounding box center [837, 356] width 324 height 99
click at [1029, 103] on img at bounding box center [1031, 103] width 16 height 15
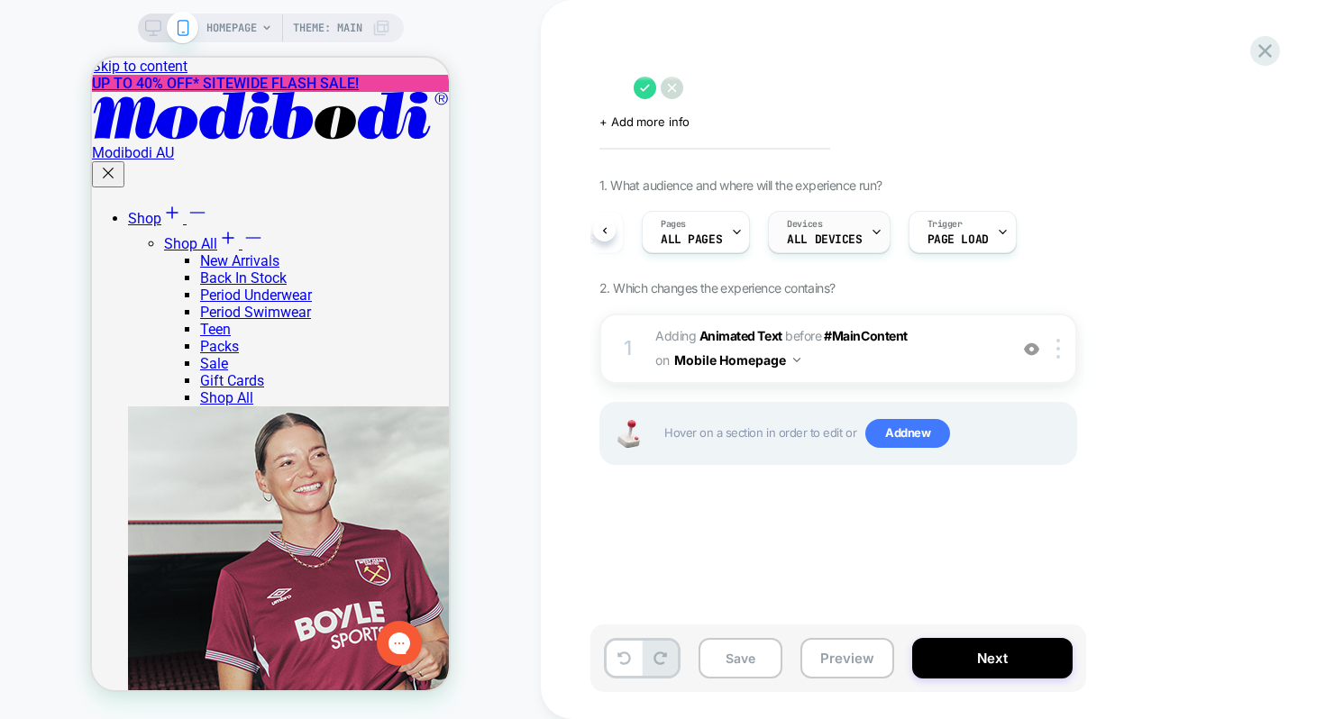
scroll to position [0, 108]
click at [845, 228] on div "Devices ALL DEVICES" at bounding box center [820, 232] width 111 height 41
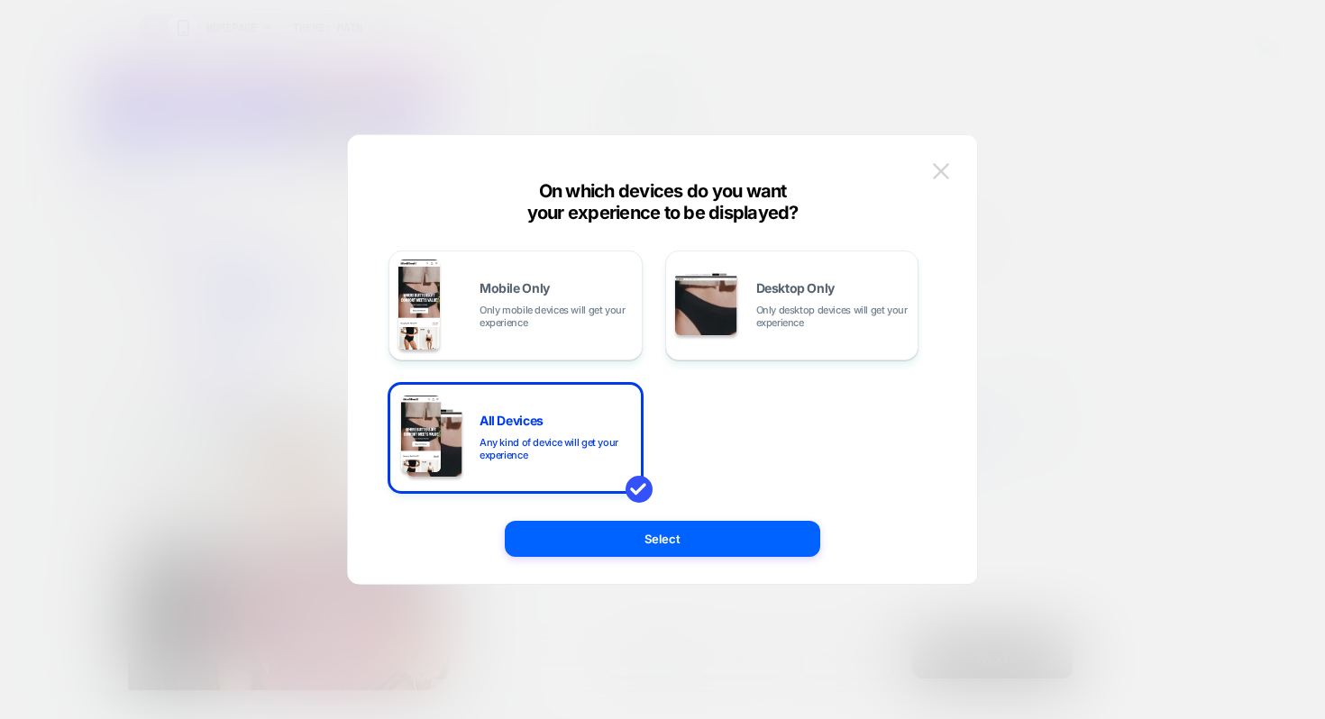
click at [945, 178] on img at bounding box center [941, 170] width 16 height 15
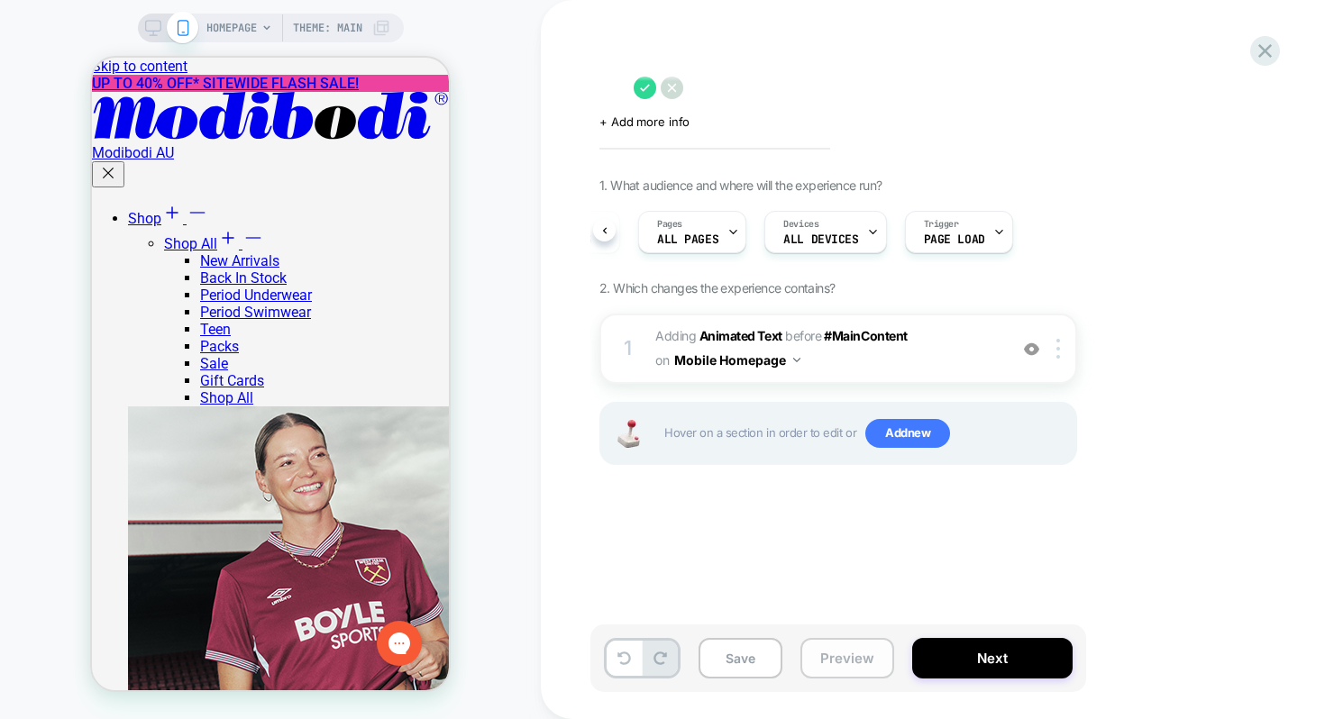
click at [842, 650] on button "Preview" at bounding box center [847, 658] width 94 height 41
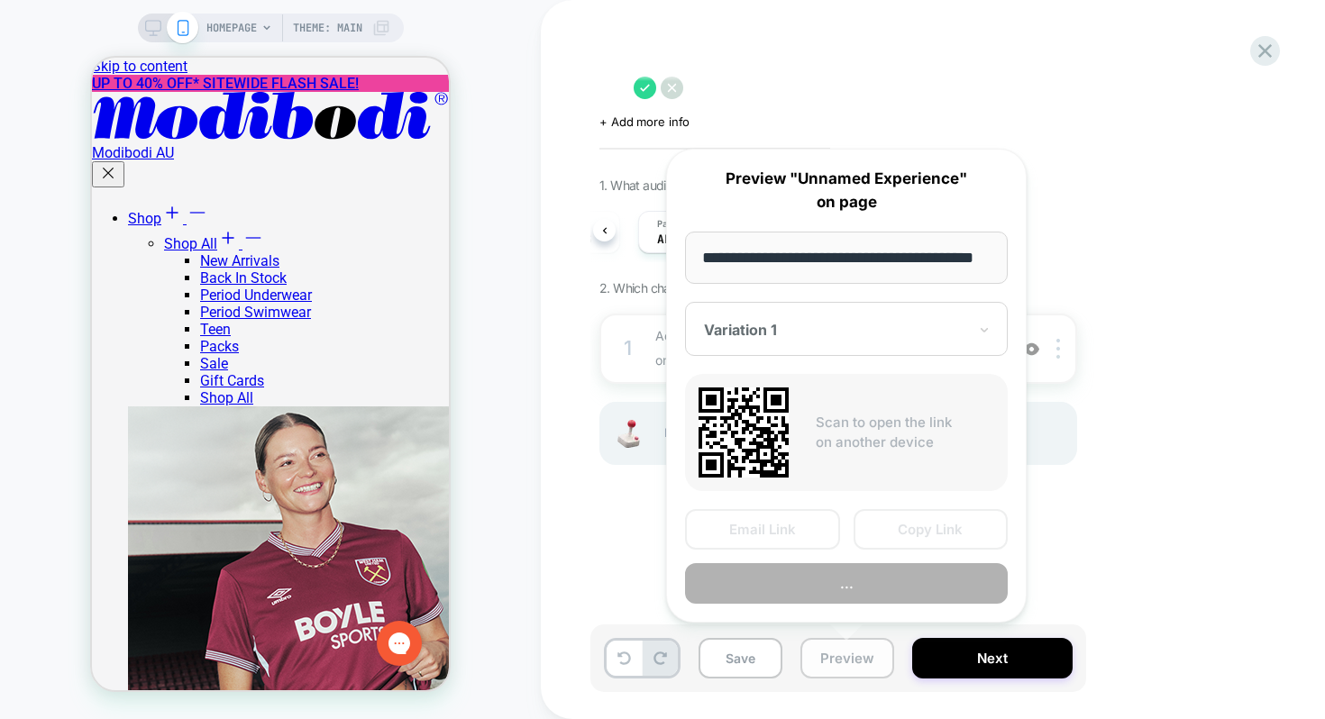
scroll to position [0, 53]
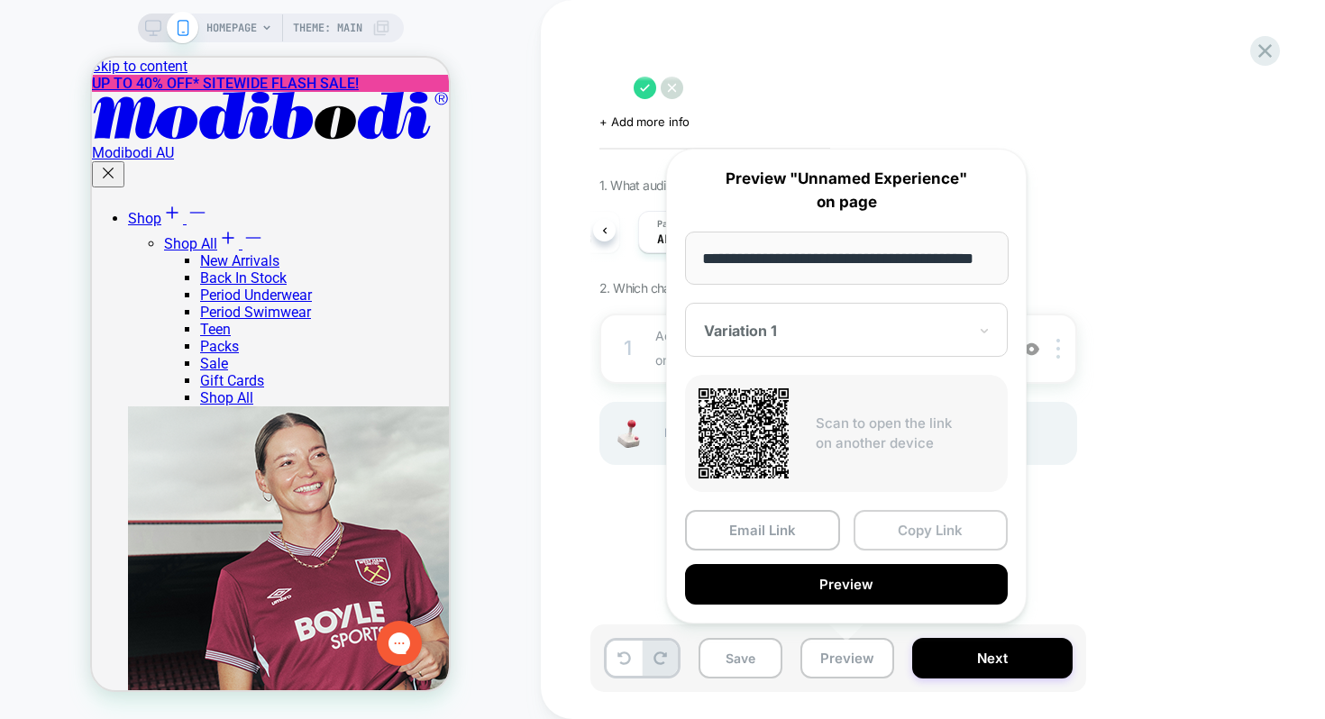
click at [938, 518] on button "Copy Link" at bounding box center [931, 530] width 155 height 41
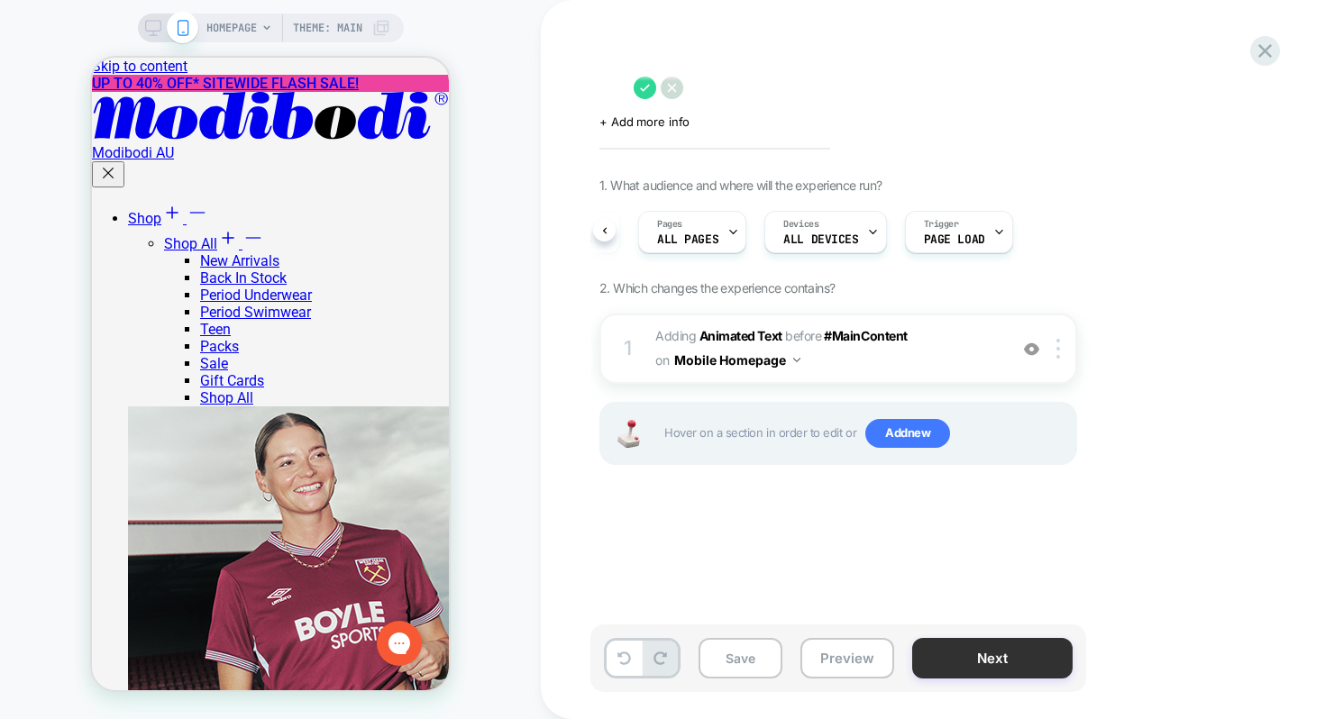
click at [961, 669] on button "Next" at bounding box center [992, 658] width 160 height 41
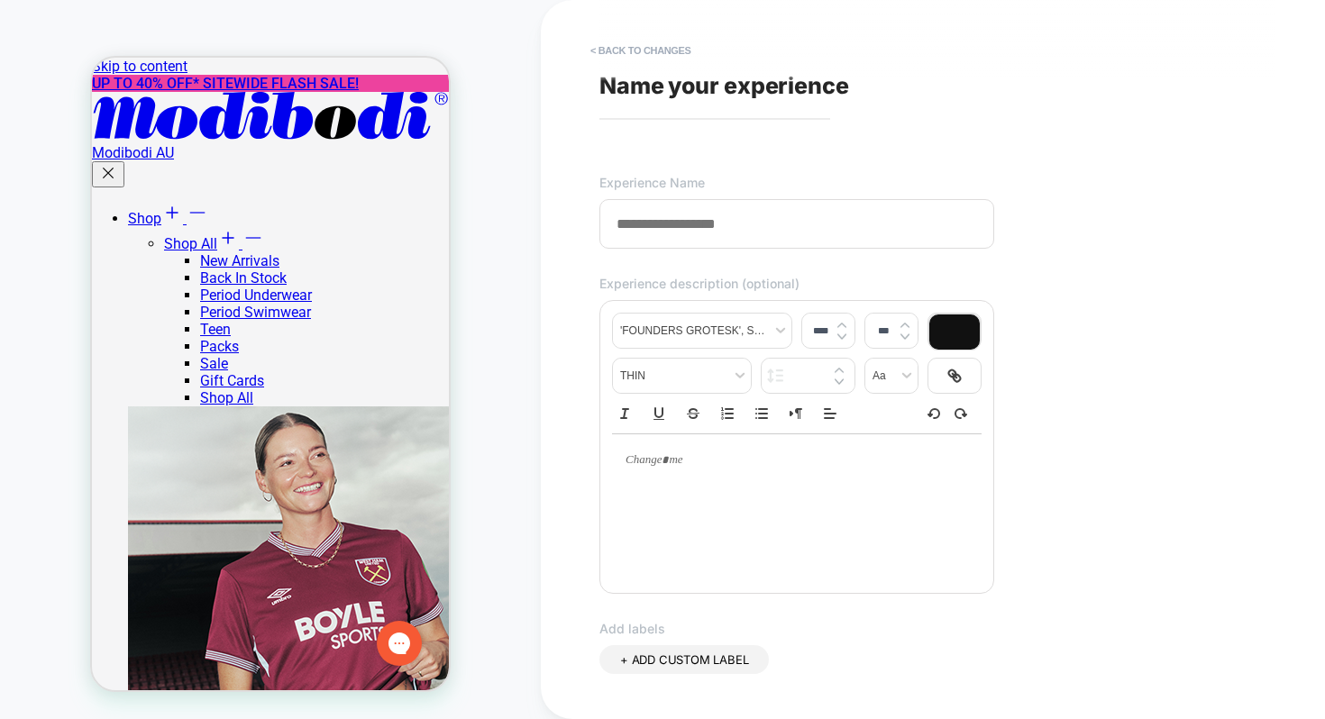
click at [733, 274] on div "**********" at bounding box center [928, 359] width 676 height 683
click at [726, 286] on span "Experience description (optional)" at bounding box center [699, 283] width 200 height 15
click at [726, 249] on input at bounding box center [796, 224] width 395 height 50
type input "******"
click at [642, 568] on div at bounding box center [797, 506] width 370 height 144
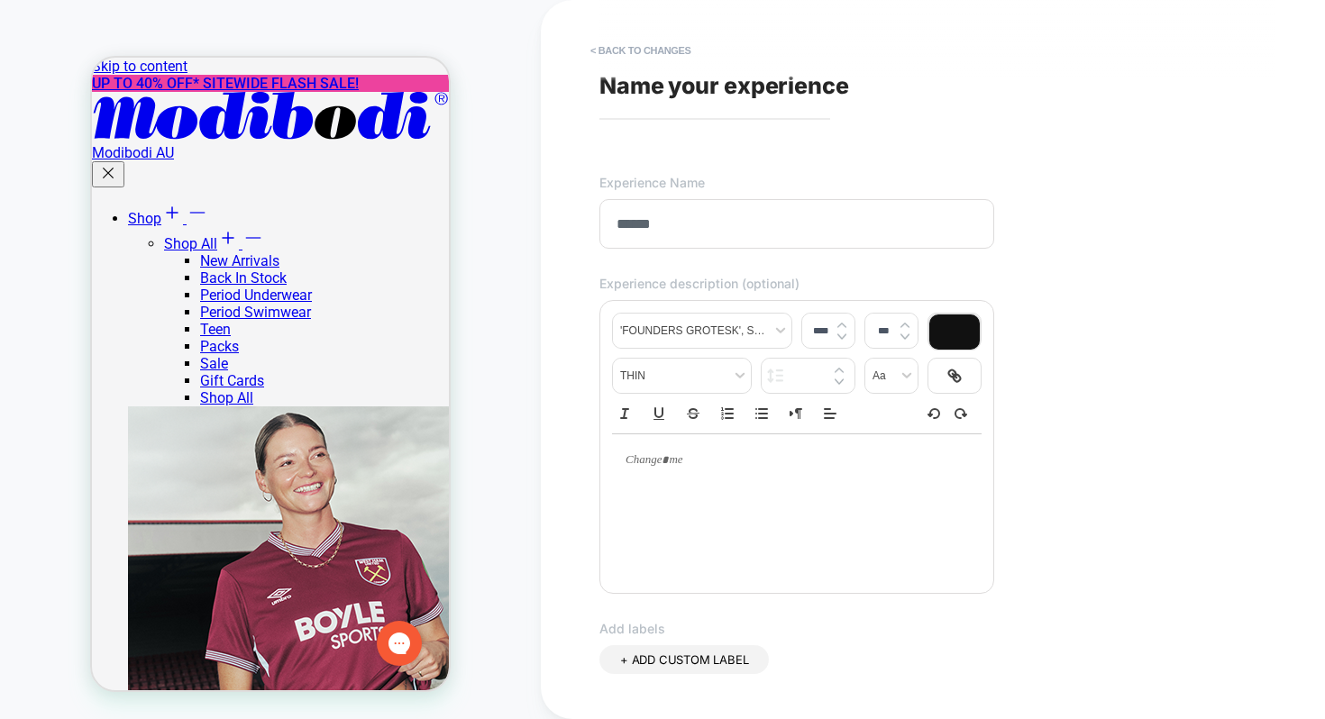
scroll to position [429, 0]
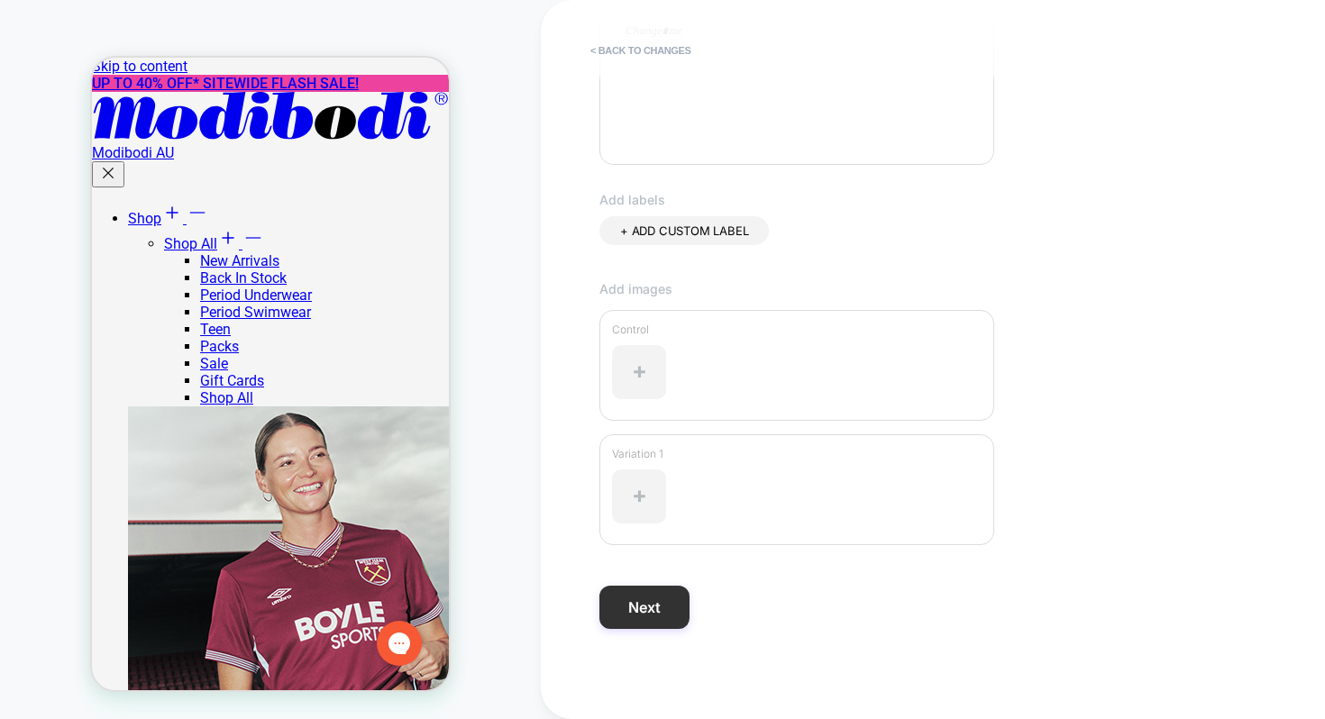
click at [649, 598] on button "Next" at bounding box center [644, 607] width 90 height 43
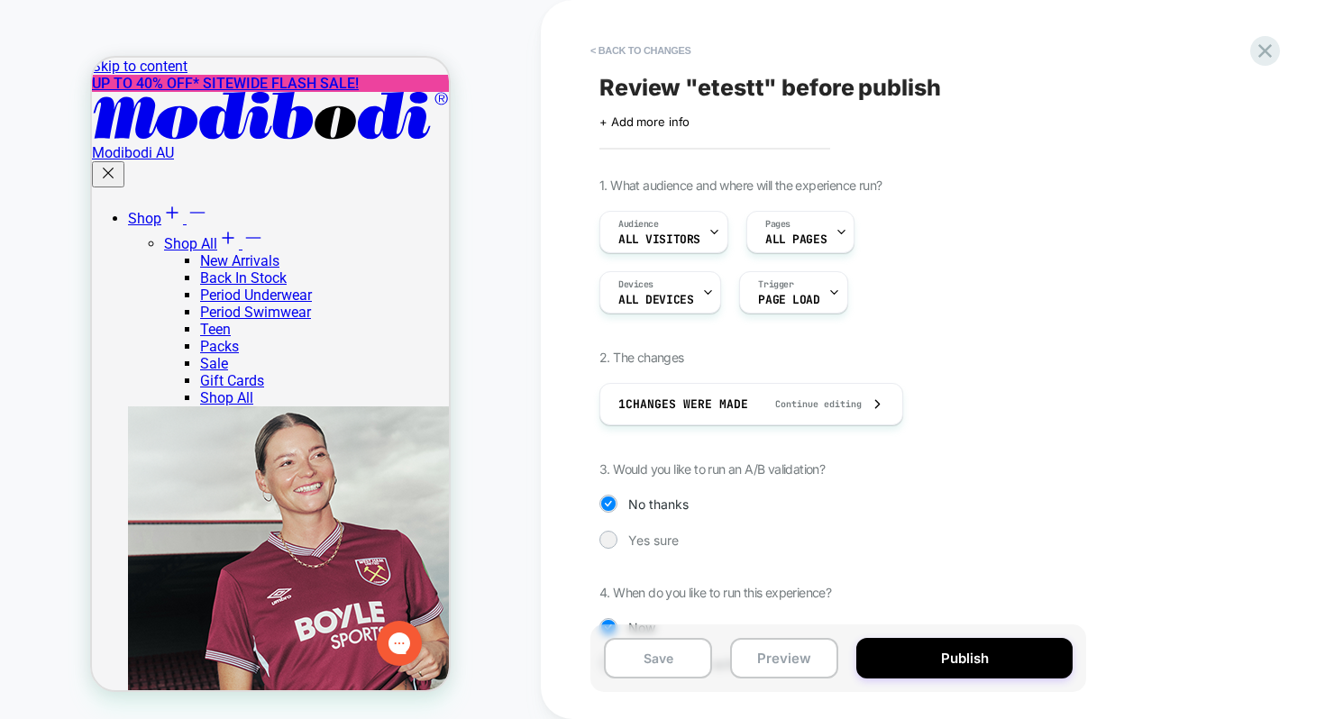
scroll to position [69, 0]
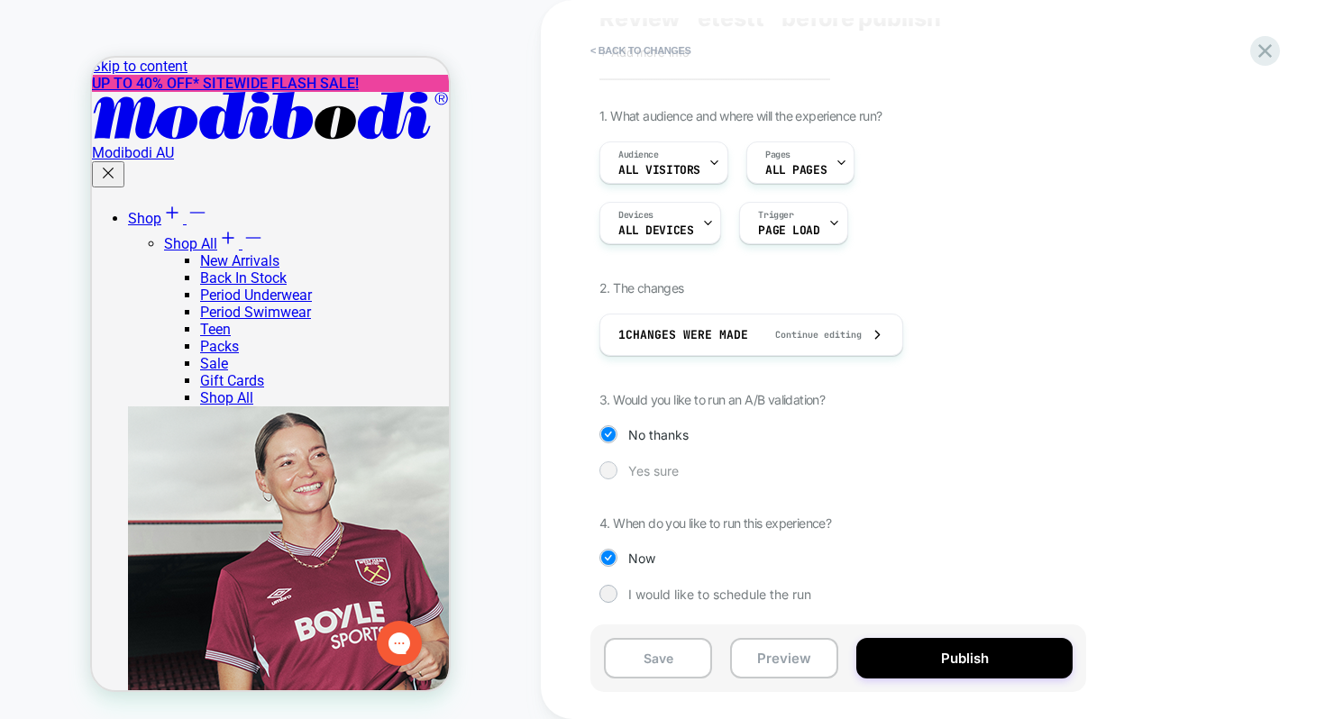
click at [669, 468] on span "Yes sure" at bounding box center [653, 470] width 50 height 15
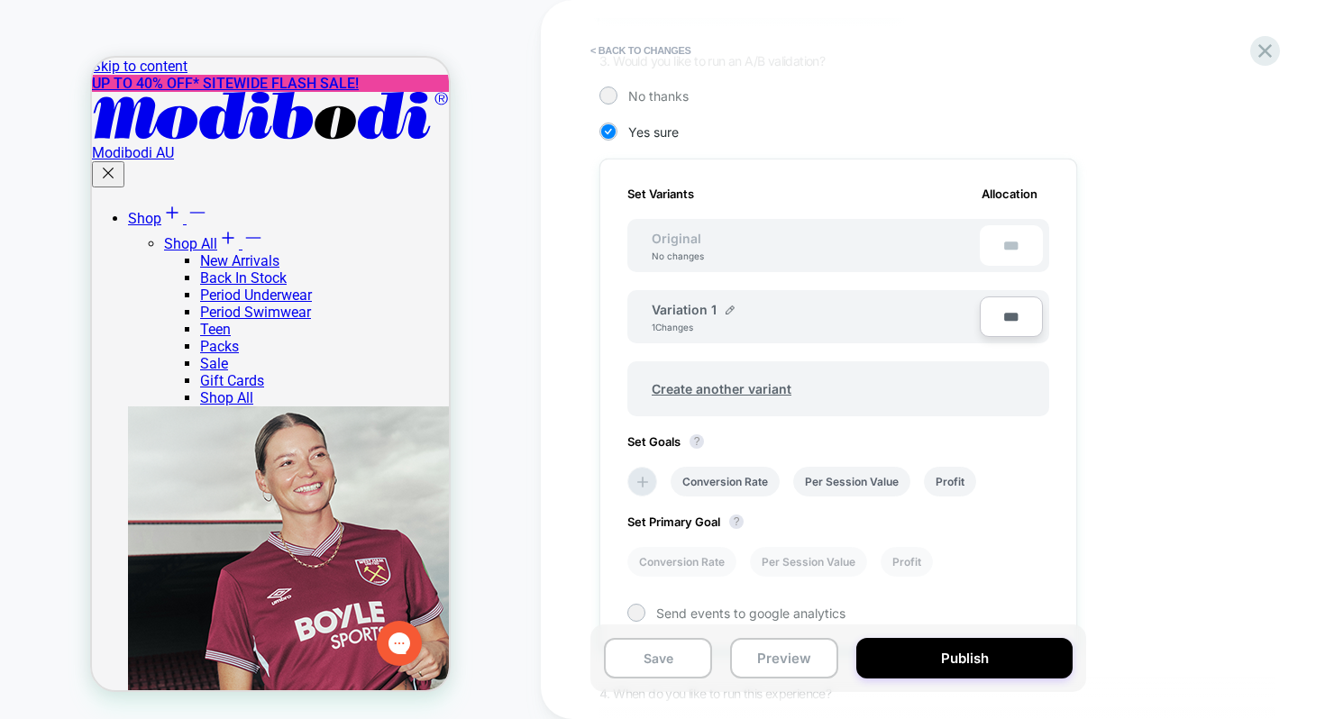
scroll to position [284, 0]
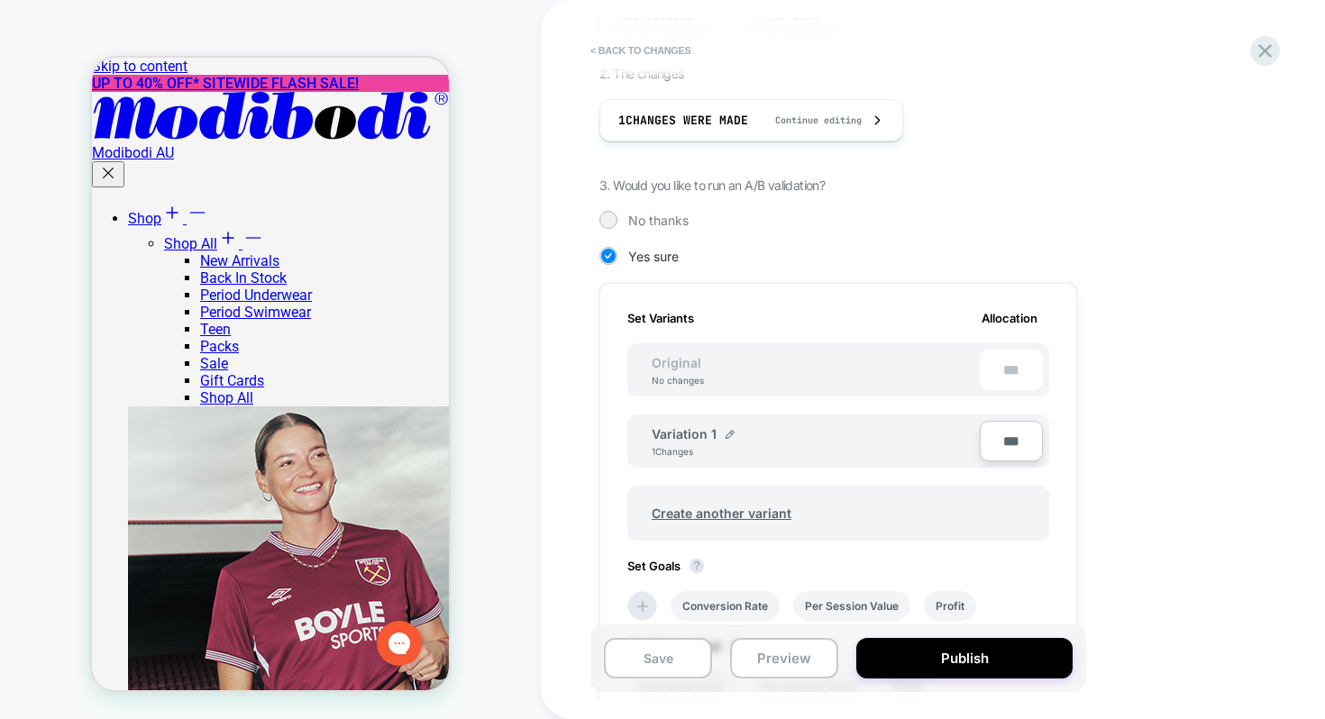
click at [718, 429] on div "Variation 1" at bounding box center [693, 433] width 83 height 15
click at [726, 433] on img at bounding box center [730, 434] width 9 height 9
click at [696, 448] on input "**********" at bounding box center [717, 442] width 131 height 35
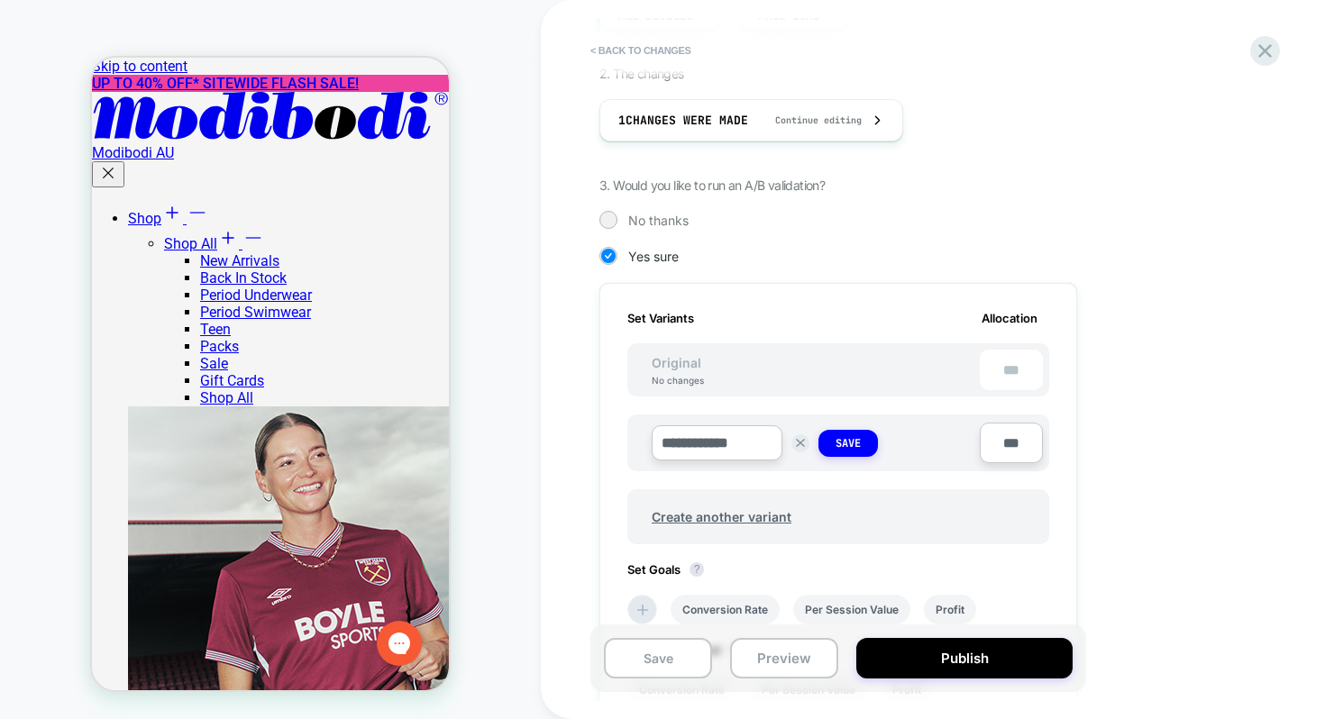
type input "**********"
click at [1006, 448] on input "***" at bounding box center [1011, 443] width 63 height 41
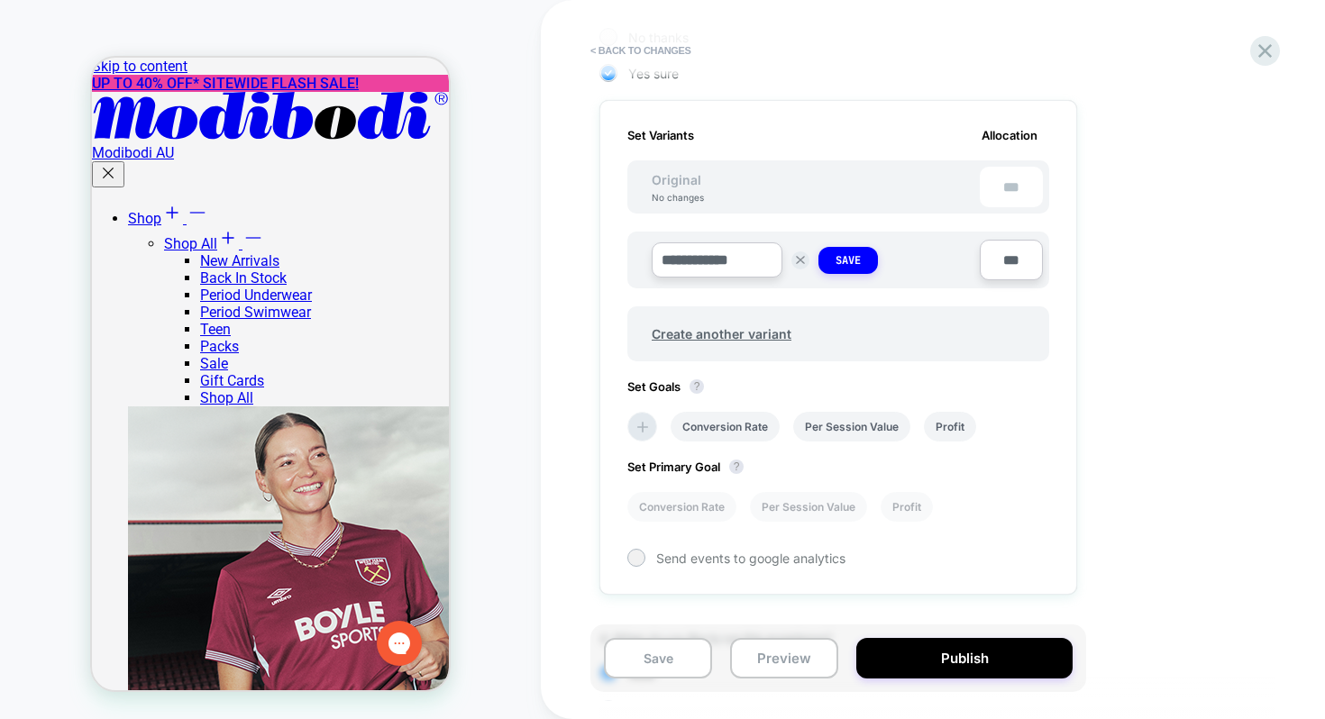
scroll to position [470, 0]
click at [634, 430] on icon at bounding box center [643, 425] width 18 height 18
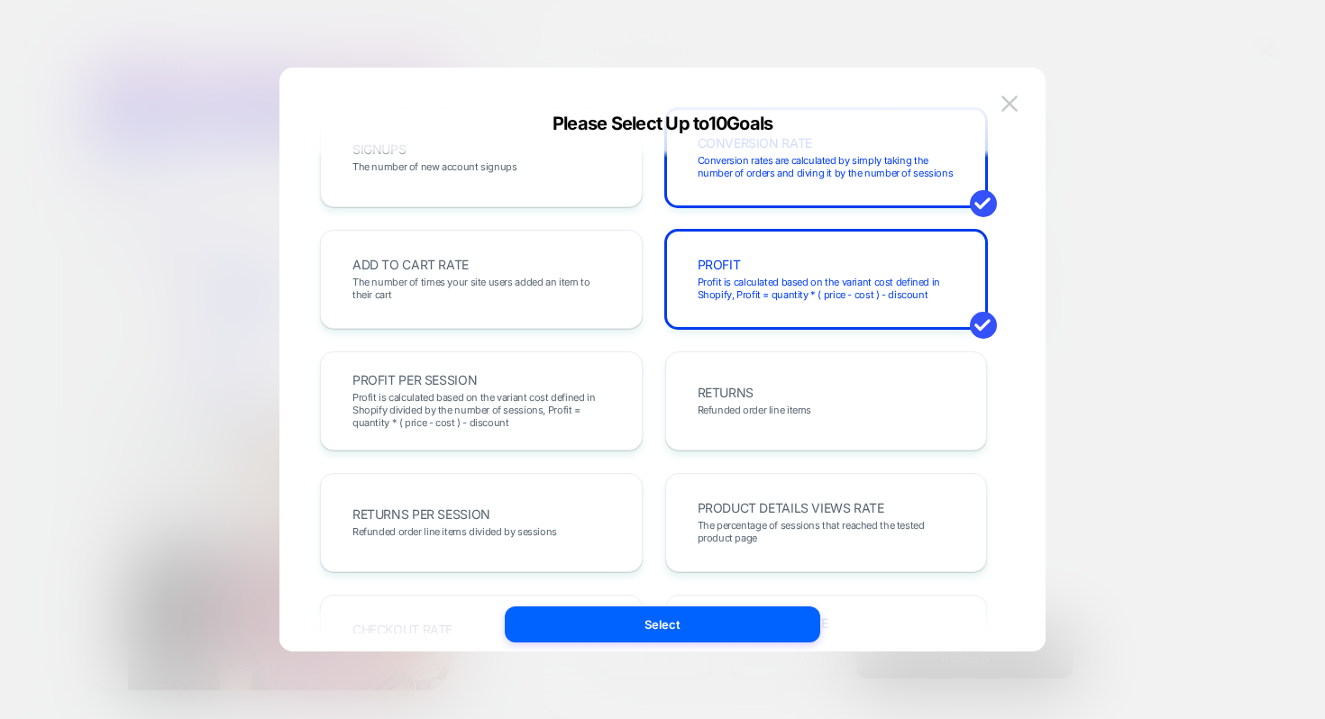
scroll to position [298, 0]
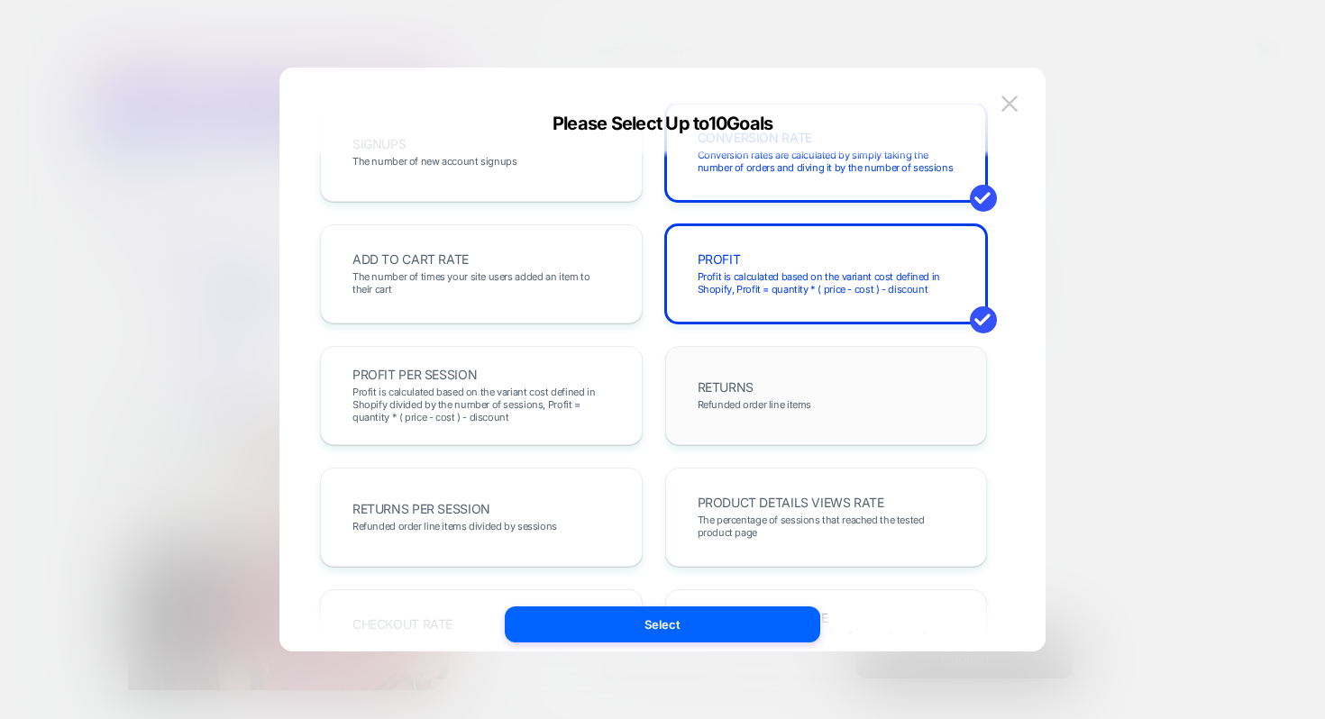
click at [901, 392] on div "RETURNS Refunded order line items" at bounding box center [826, 395] width 285 height 61
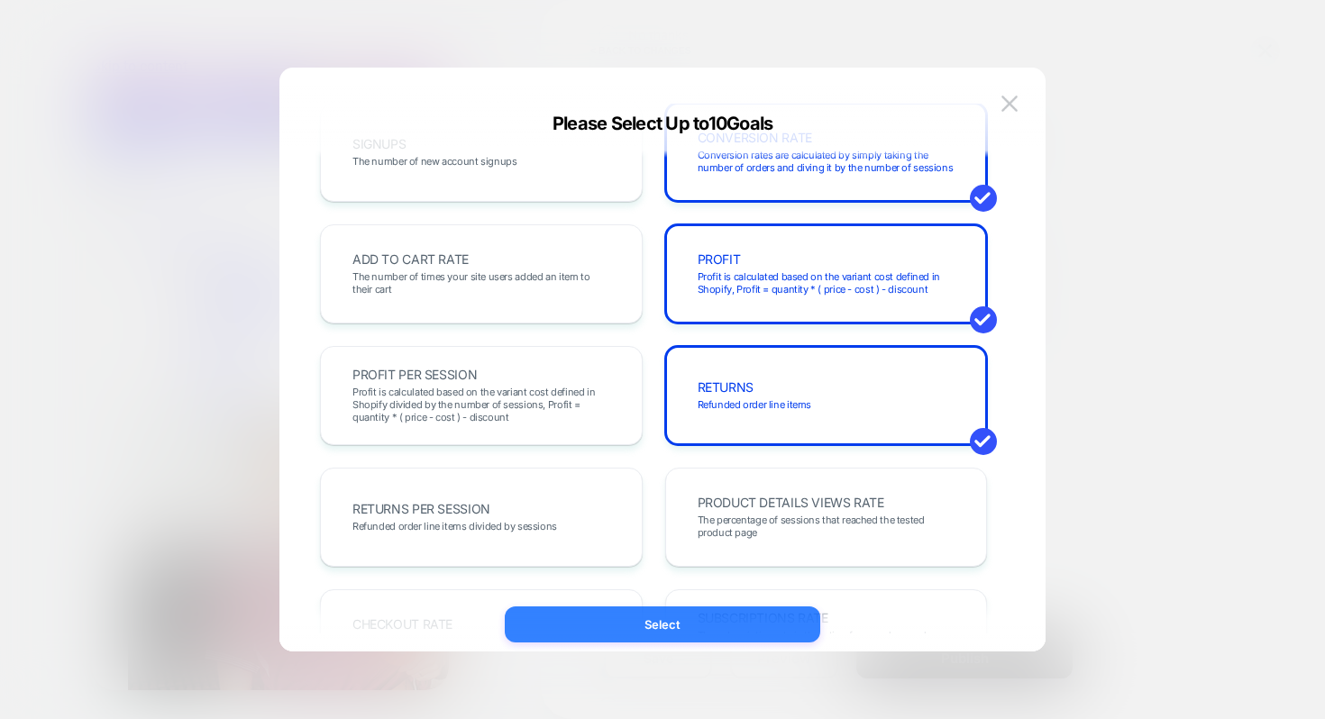
click at [681, 621] on button "Select" at bounding box center [662, 625] width 315 height 36
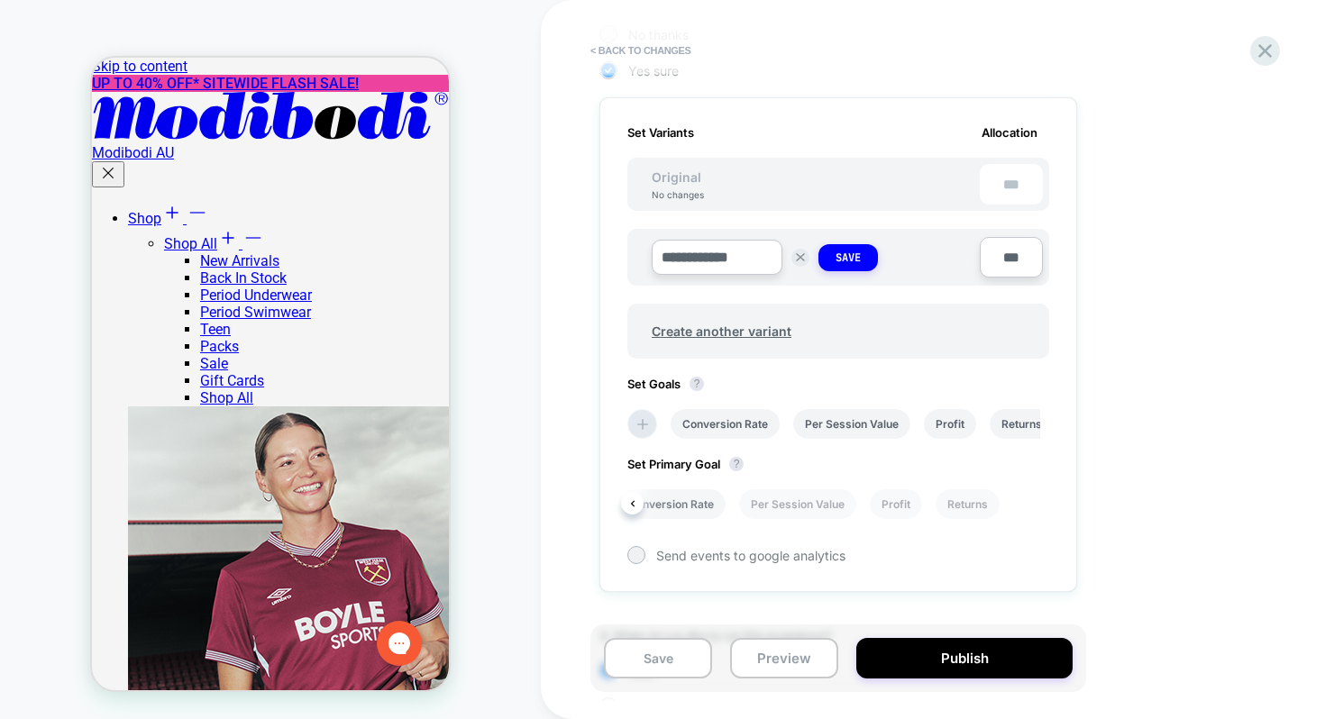
scroll to position [0, 0]
click at [707, 509] on li "Conversion Rate" at bounding box center [681, 504] width 109 height 30
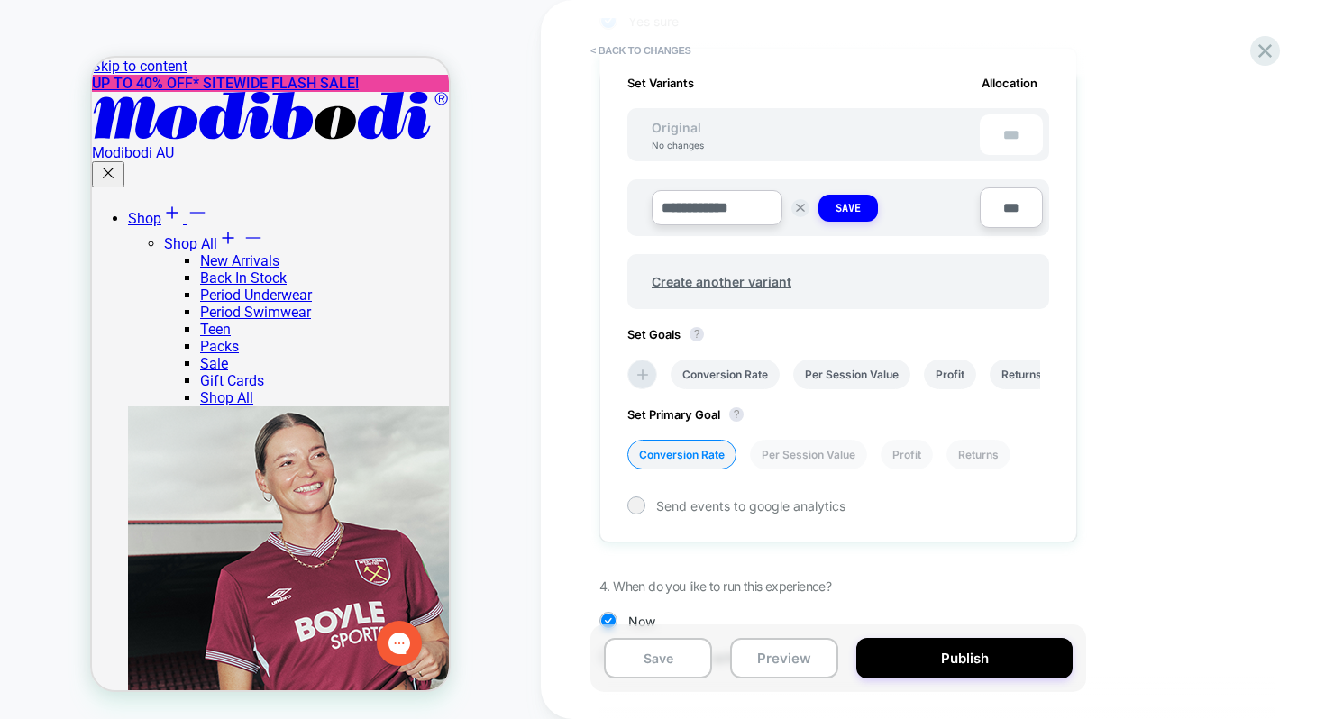
scroll to position [518, 0]
click at [784, 505] on span "Send events to google analytics" at bounding box center [750, 506] width 189 height 15
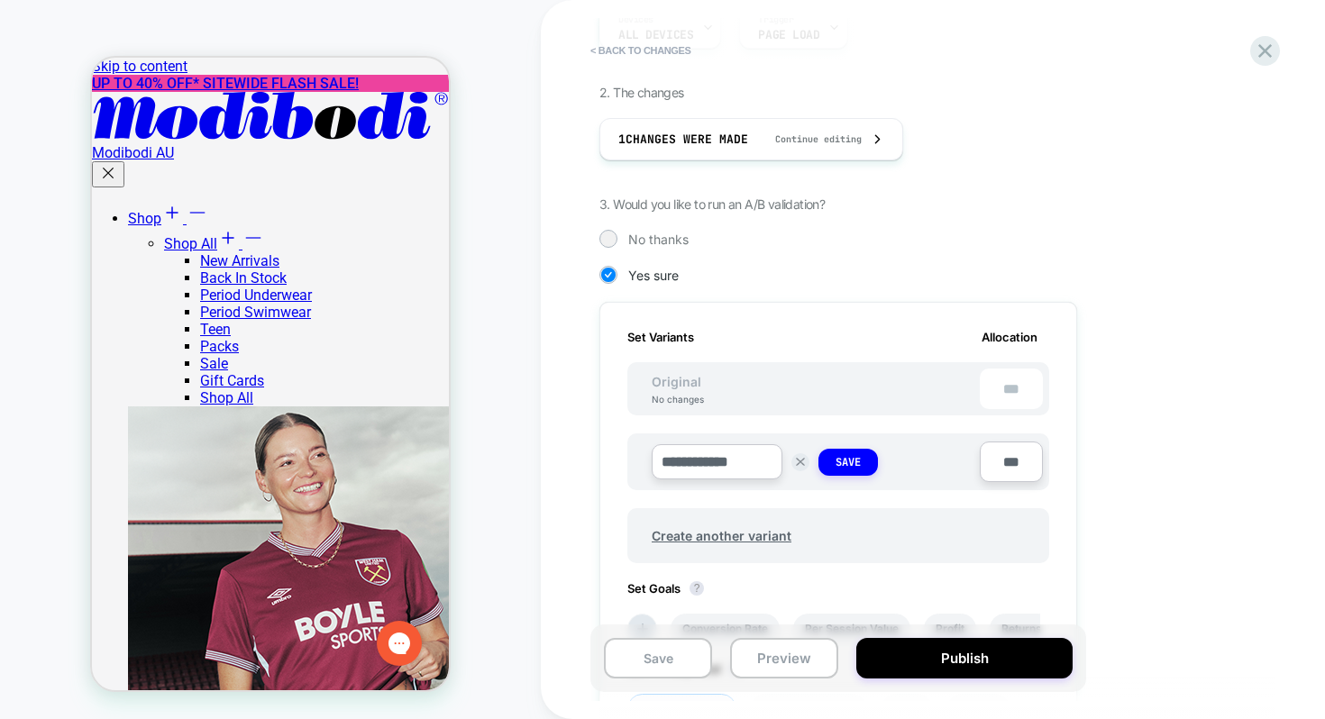
scroll to position [0, 0]
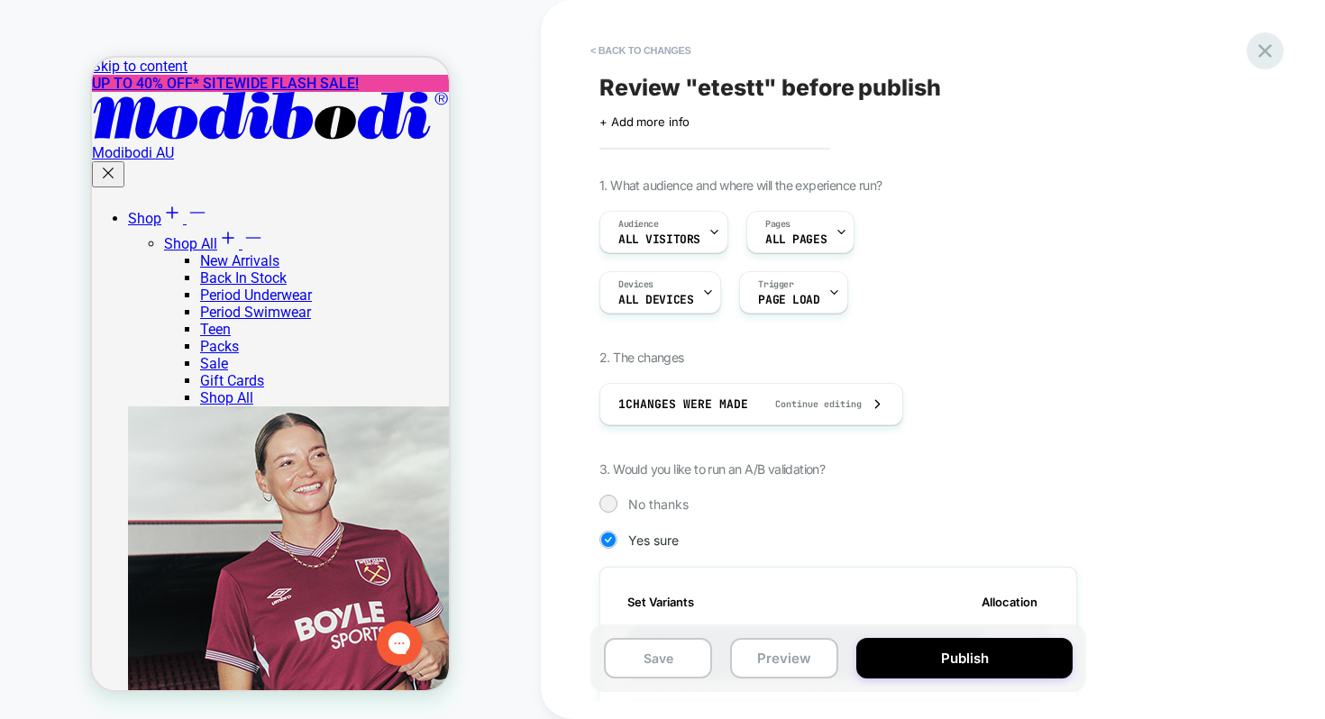
click at [1256, 53] on icon at bounding box center [1265, 51] width 24 height 24
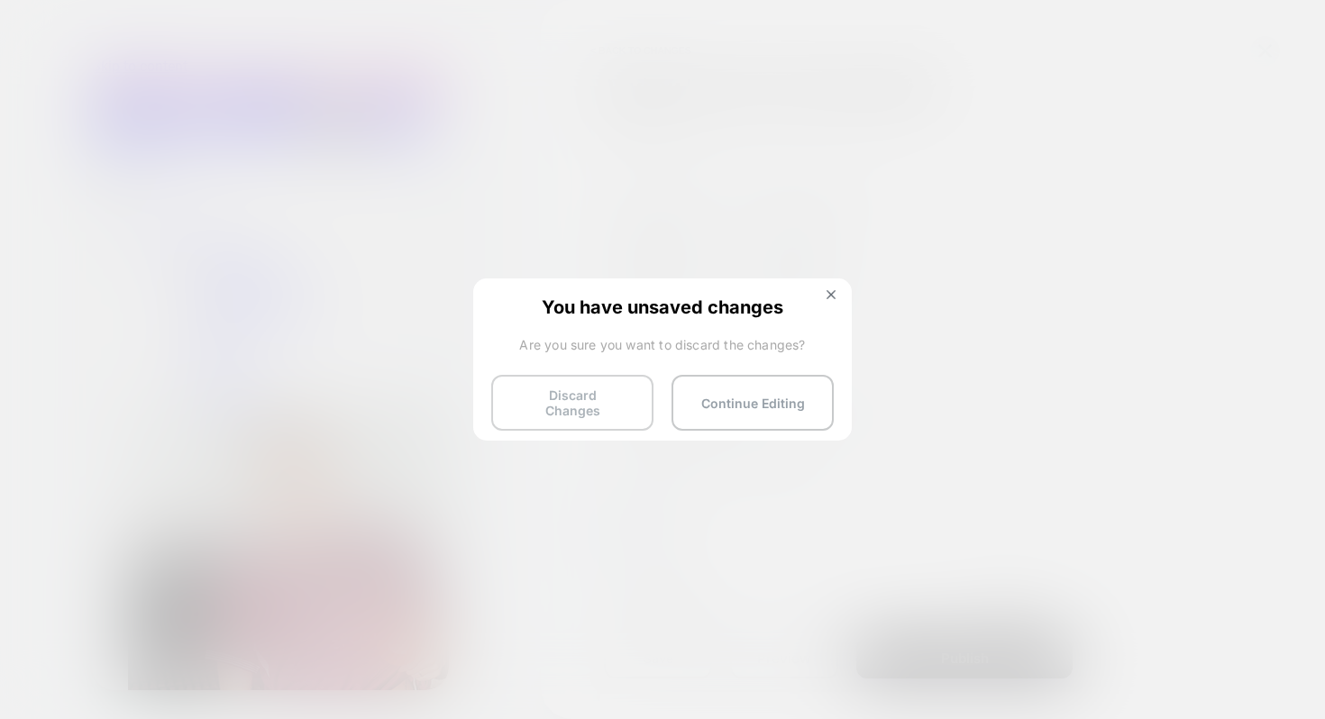
click at [597, 407] on button "Discard Changes" at bounding box center [572, 403] width 162 height 56
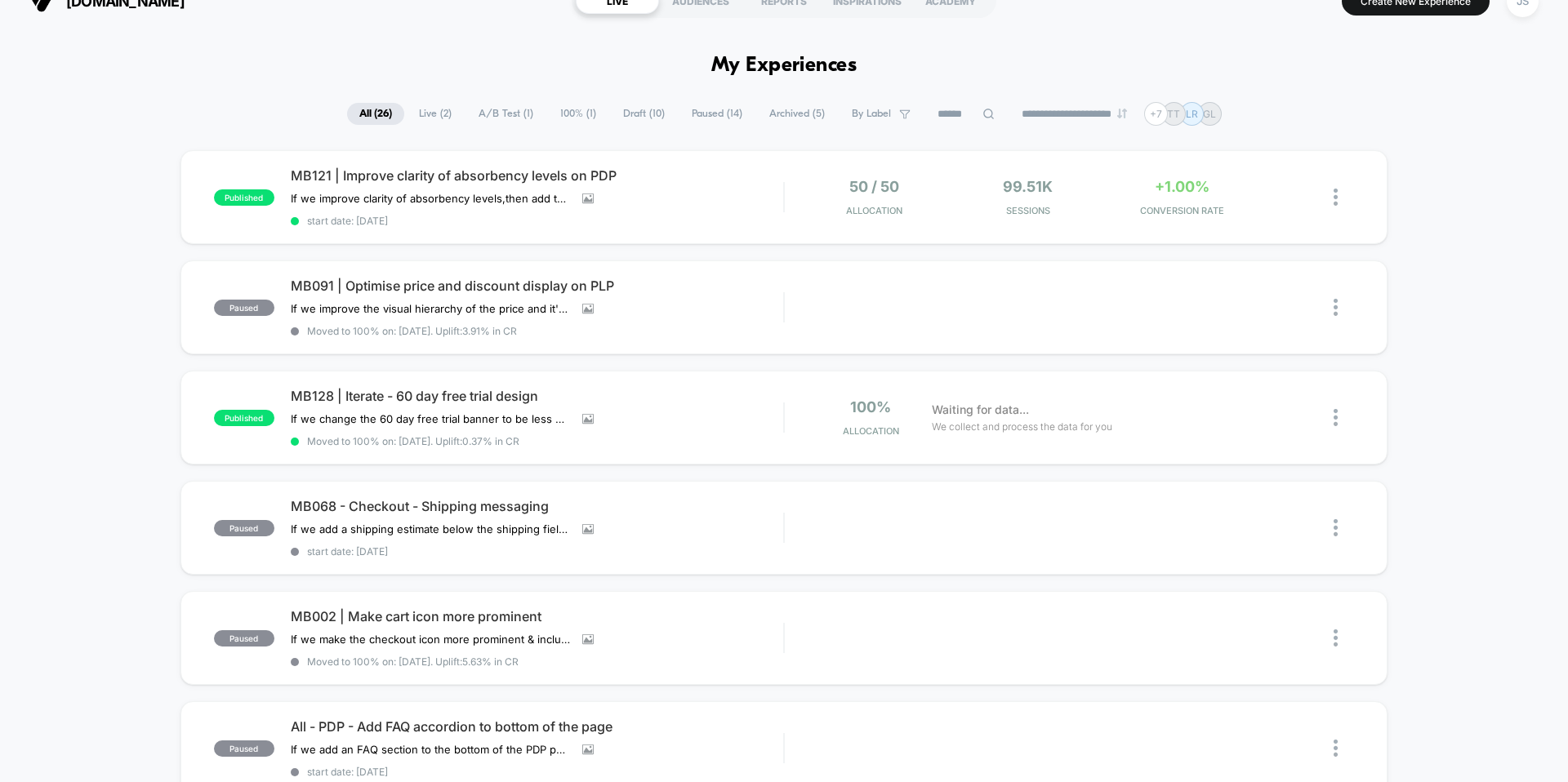
scroll to position [28, 0]
